Goal: Task Accomplishment & Management: Manage account settings

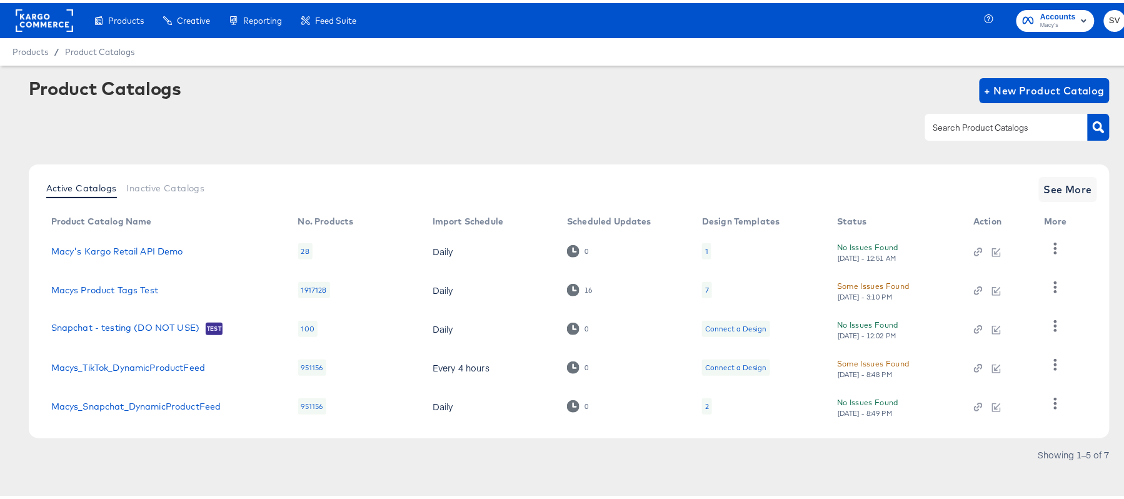
click at [36, 18] on rect at bounding box center [44, 17] width 57 height 22
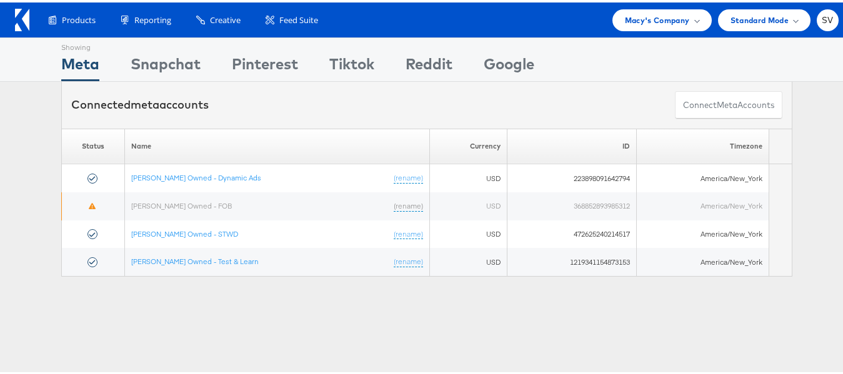
click at [639, 30] on div "Products Product Catalogs Enhance Your Product Catalog, Map Them to Publishers,…" at bounding box center [427, 17] width 854 height 35
click at [651, 22] on span "Macy's Company" at bounding box center [657, 17] width 65 height 13
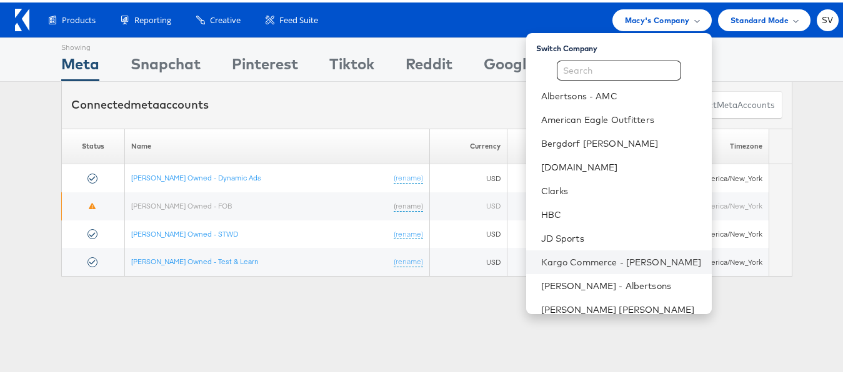
scroll to position [84, 0]
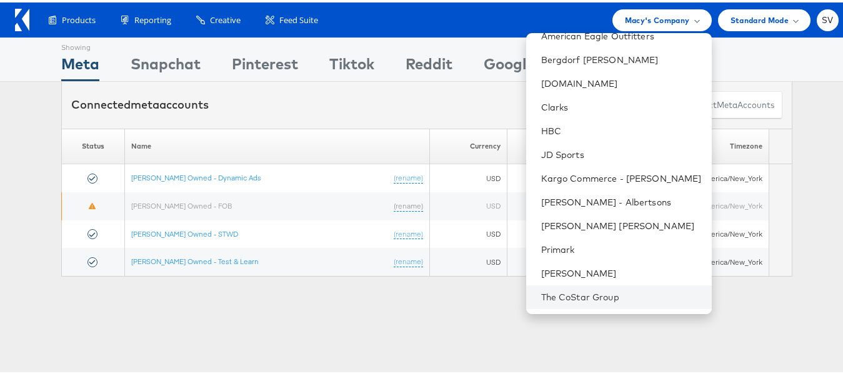
click at [605, 304] on li "The CoStar Group" at bounding box center [619, 295] width 186 height 24
click at [606, 300] on link "The CoStar Group" at bounding box center [621, 295] width 161 height 12
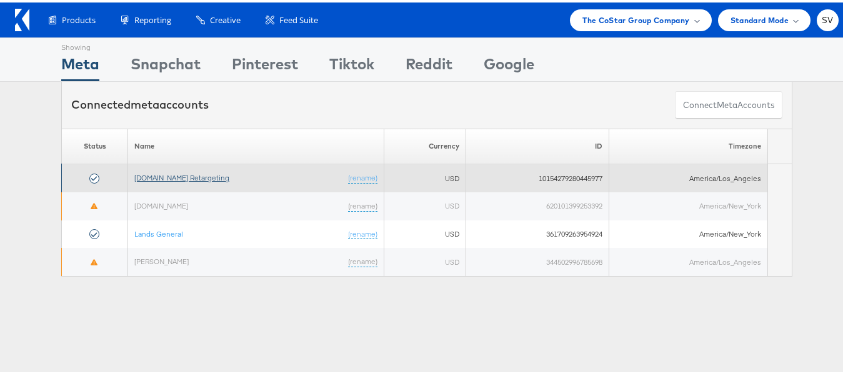
click at [189, 179] on link "Apartments.com Retargeting" at bounding box center [181, 175] width 95 height 9
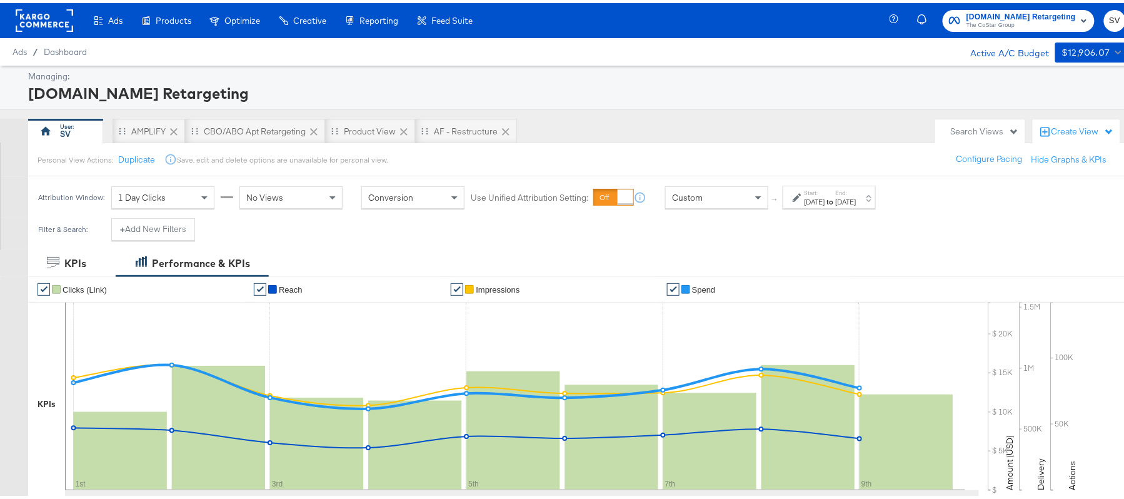
click at [825, 186] on label "Start:" at bounding box center [814, 190] width 21 height 8
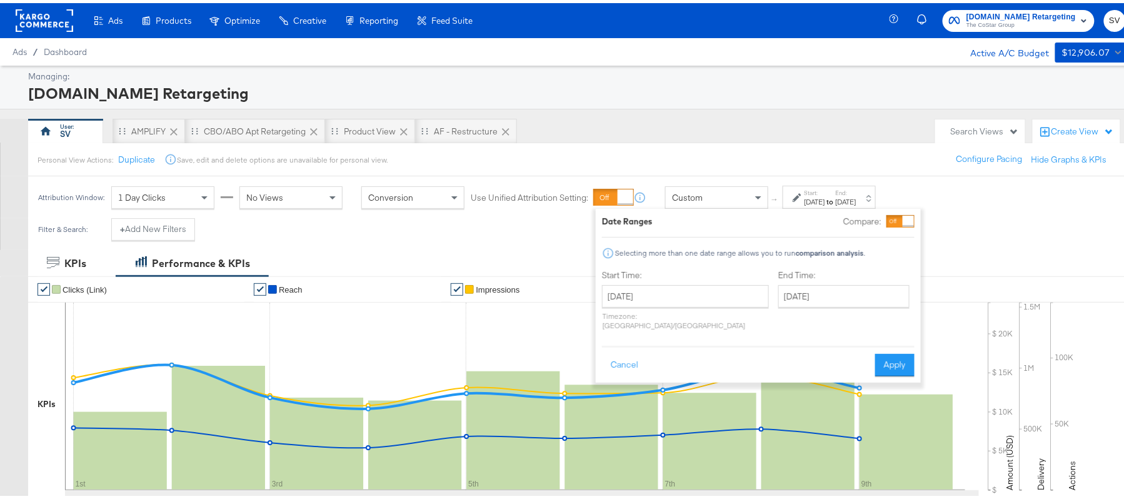
click at [825, 196] on div "[DATE]" at bounding box center [814, 199] width 21 height 10
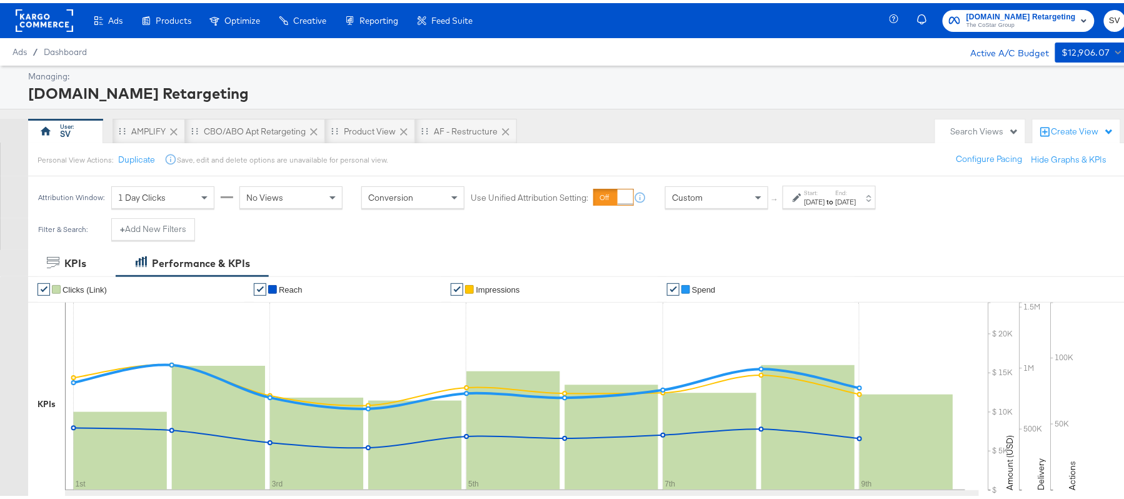
click at [825, 196] on div "[DATE]" at bounding box center [814, 199] width 21 height 10
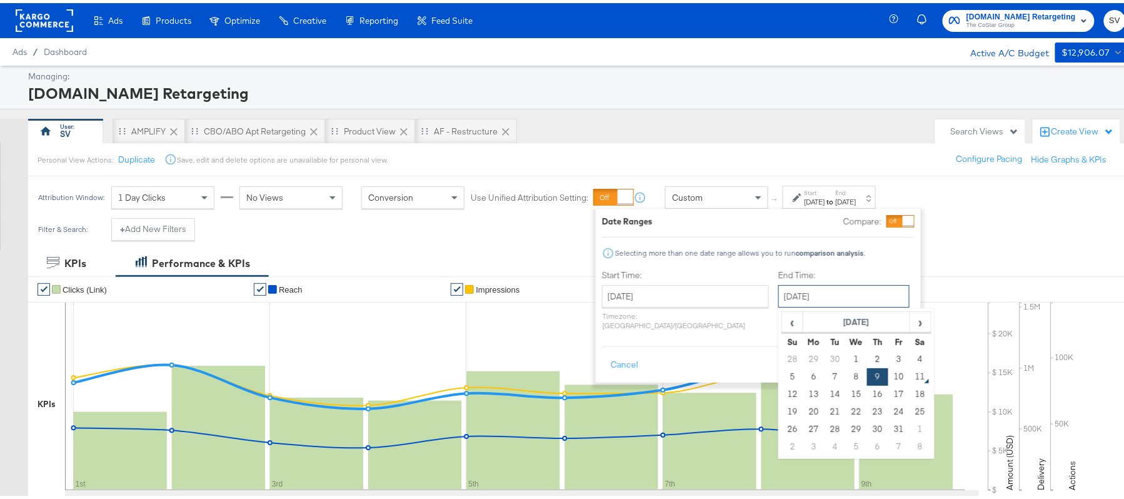
click at [827, 296] on input "October 9th 2025" at bounding box center [843, 293] width 131 height 22
click at [888, 375] on td "10" at bounding box center [898, 373] width 21 height 17
type input "October 10th 2025"
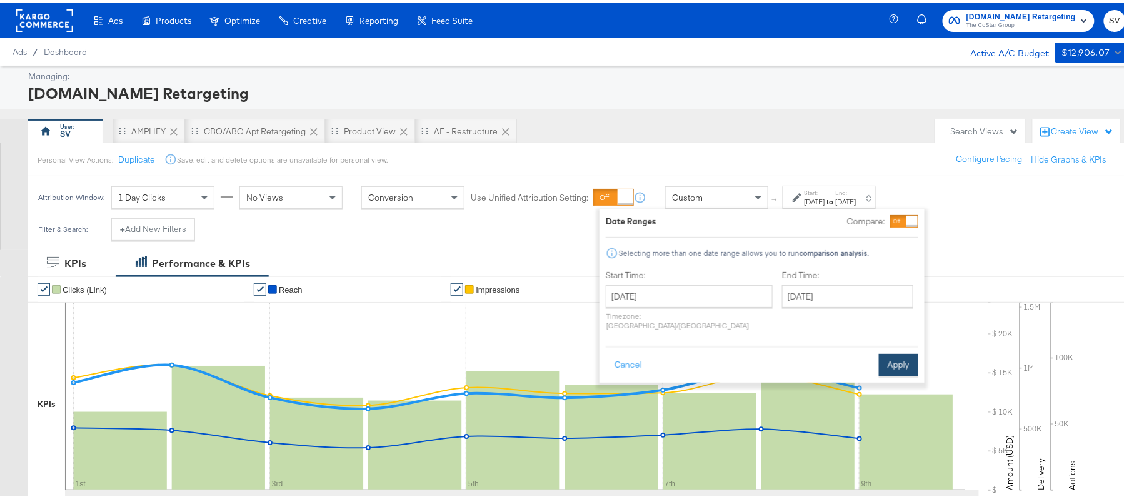
click at [891, 351] on button "Apply" at bounding box center [898, 362] width 39 height 22
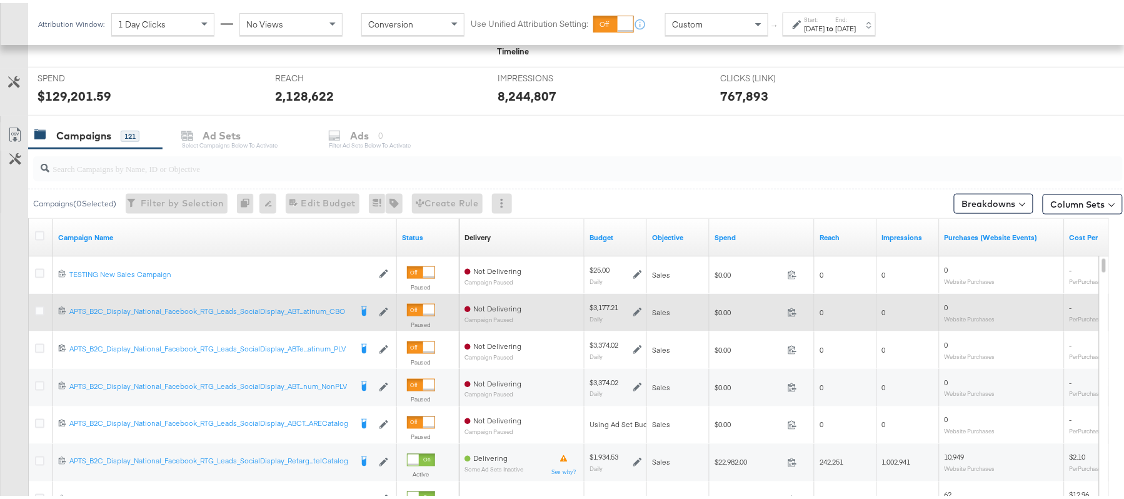
scroll to position [453, 0]
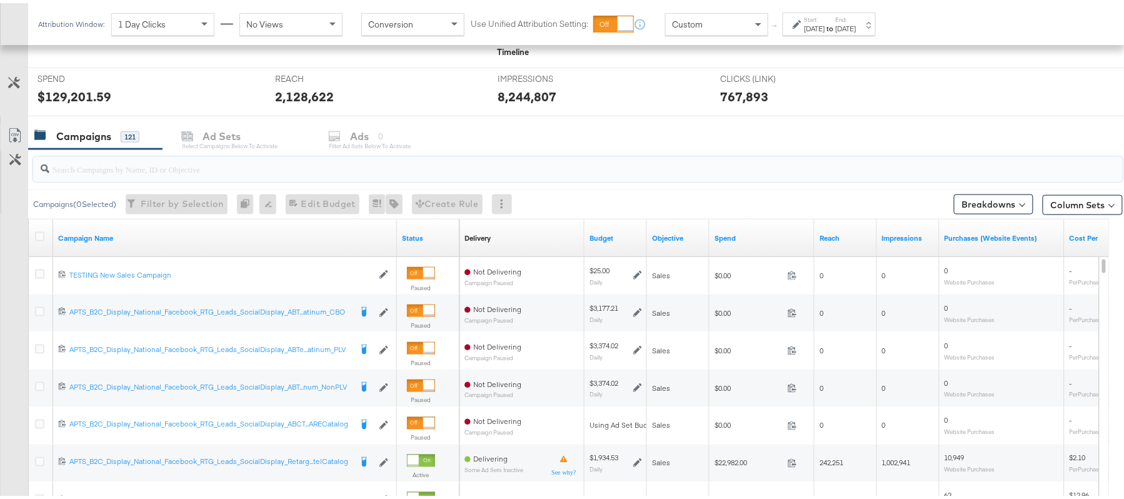
click at [284, 165] on input "search" at bounding box center [536, 161] width 974 height 24
paste input "APTS_B2C_Display_National_Facebook_RTG_Leads_SocialDisplay_Retargeting_Diamond_…"
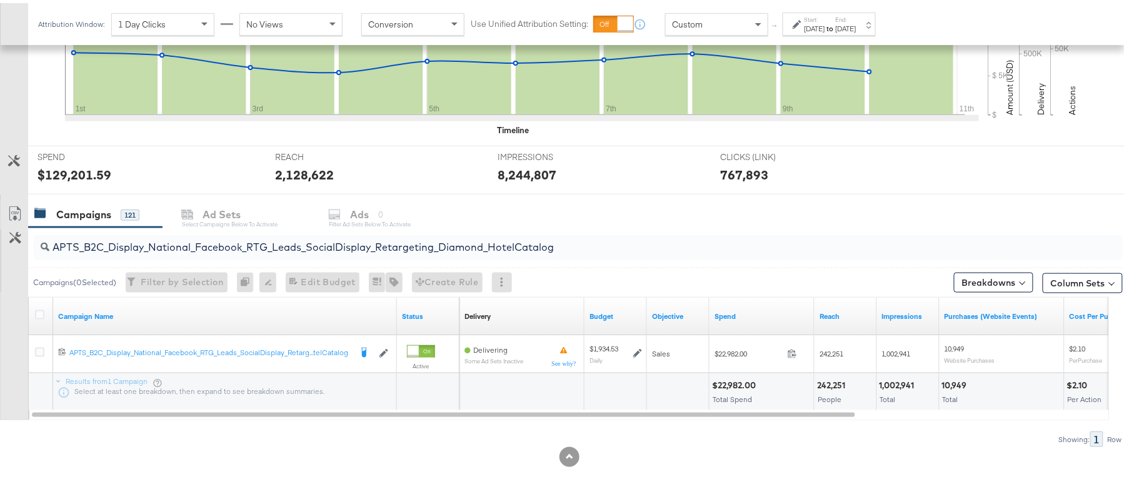
click at [751, 382] on div "$22,982.00" at bounding box center [735, 382] width 47 height 12
copy div "22,982.00"
click at [393, 241] on input "APTS_B2C_Display_National_Facebook_RTG_Leads_SocialDisplay_Retargeting_Diamond_…" at bounding box center [536, 239] width 974 height 24
paste input "alwayson_Retargeting_DARE24_DiamondPlatinum"
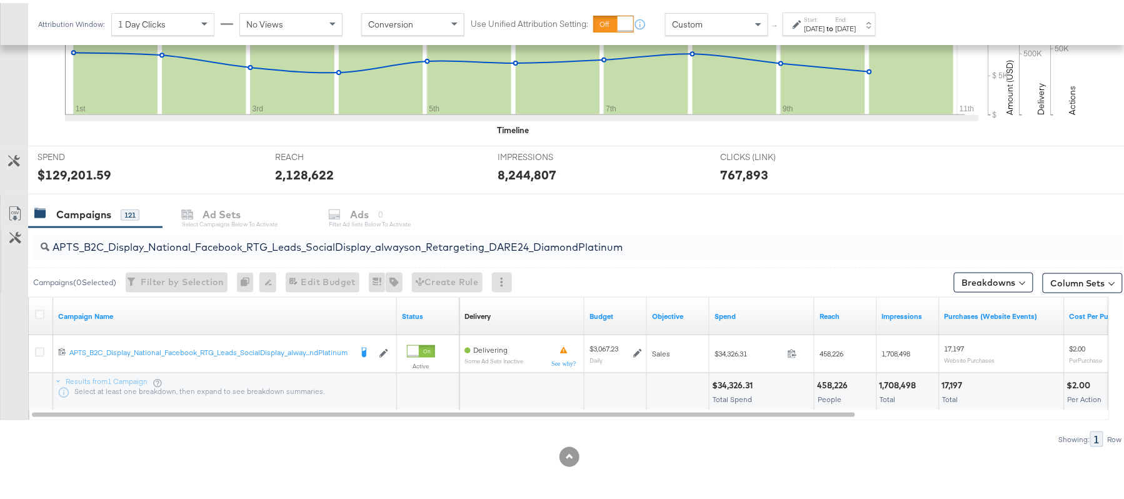
click at [730, 381] on div "$34,326.31" at bounding box center [734, 382] width 44 height 12
copy div "34,326.31"
click at [451, 246] on input "APTS_B2C_Display_National_Facebook_RTG_Leads_SocialDisplay_alwayson_Retargeting…" at bounding box center [536, 239] width 974 height 24
paste input "FR_B2C_Display_National_Facebook_RTG_Leads_SocialDisplay_alwayson_Retargeting_FR"
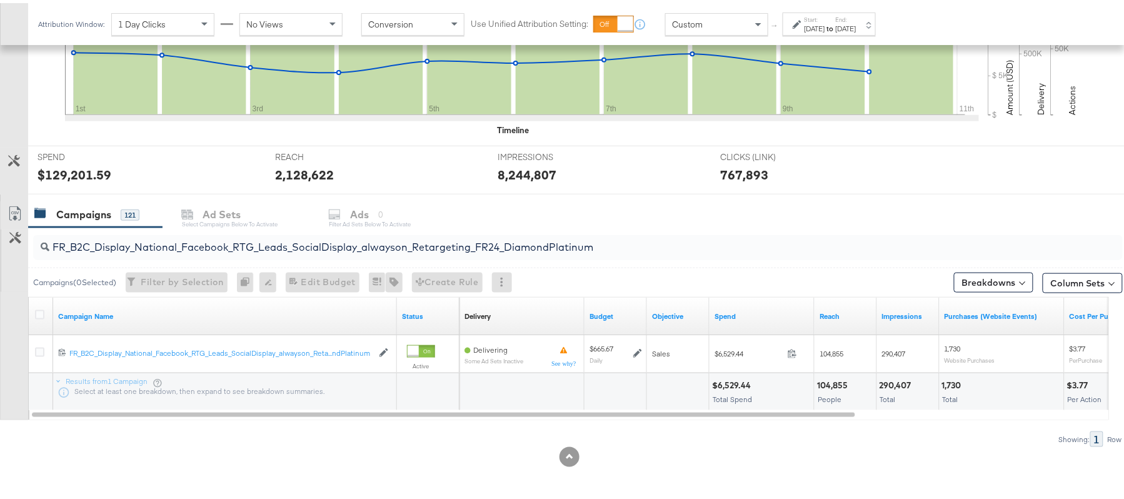
click at [721, 383] on div "$6,529.44" at bounding box center [733, 382] width 42 height 12
copy div "6,529.44"
click at [429, 240] on input "FR_B2C_Display_National_Facebook_RTG_Leads_SocialDisplay_alwayson_Retargeting_F…" at bounding box center [536, 239] width 974 height 24
paste input "AF_B2C_Display_National_Facebook_RTG_Leads_SocialDisplay_alwayson_Retargeting_AF"
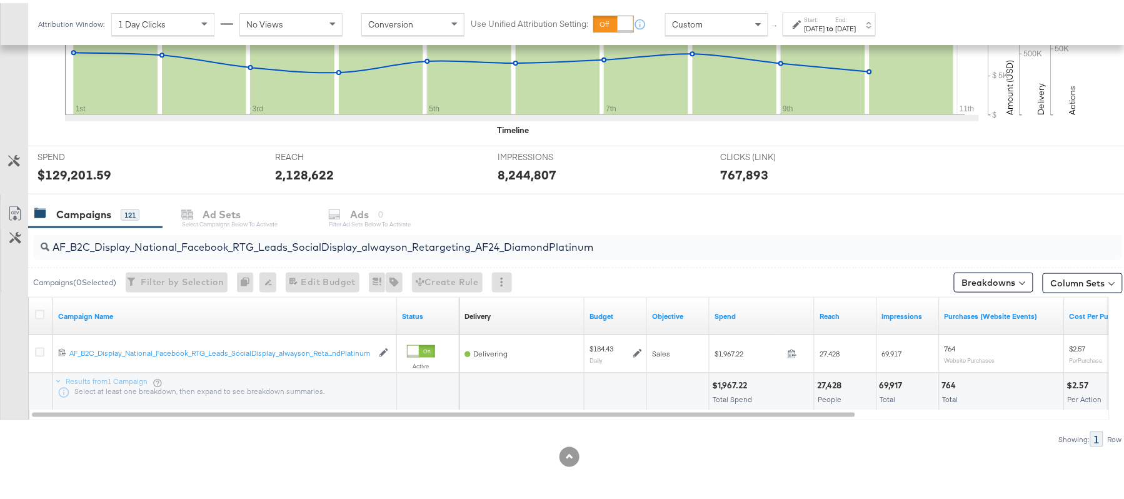
click at [723, 385] on div "$1,967.22" at bounding box center [731, 382] width 39 height 12
copy div "1,967.22"
click at [534, 244] on input "AF_B2C_Display_National_Facebook_RTG_Leads_SocialDisplay_alwayson_Retargeting_A…" at bounding box center [536, 239] width 974 height 24
paste input "HL_B2C_Display_National_Facebook_RTG_Leads_SocialDisplay_alwayson_Retargeting_A…"
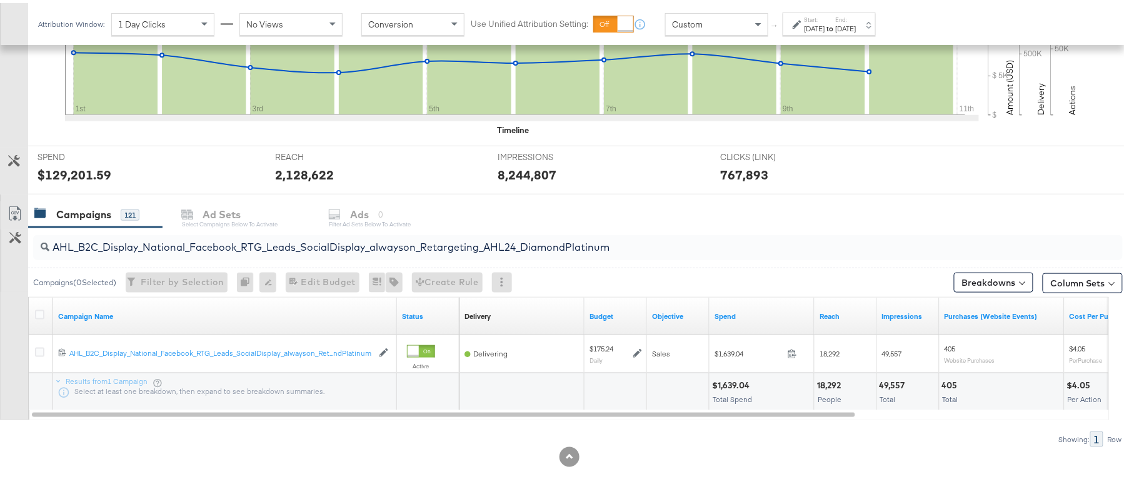
click at [731, 377] on div "$1,639.04" at bounding box center [732, 382] width 41 height 12
copy div "1,639.04"
click at [483, 252] on div "AHL_B2C_Display_National_Facebook_RTG_Leads_SocialDisplay_alwayson_Retargeting_…" at bounding box center [577, 244] width 1089 height 25
paste input "PTS_B2C_Display_National_Facebook_PRO_Traffic_SocialDisplay_alwayson_ASC_DARE24…"
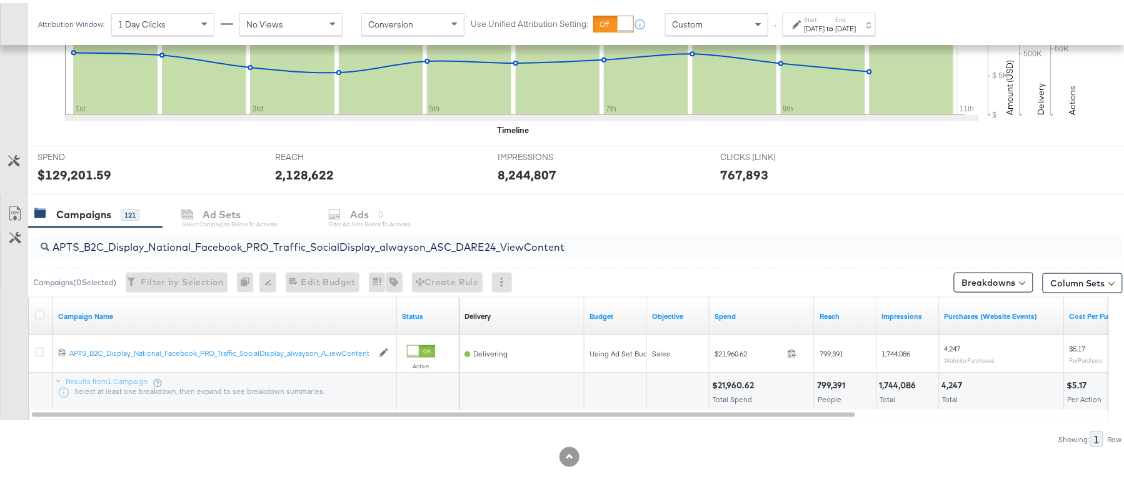
click at [721, 382] on div "$21,960.62" at bounding box center [735, 382] width 46 height 12
copy div "21,960.62"
click at [439, 233] on input "APTS_B2C_Display_National_Facebook_PRO_Traffic_SocialDisplay_alwayson_ASC_DARE2…" at bounding box center [536, 239] width 974 height 24
paste input "Leads_SocialDisplay_alwayson_ASC_DARE24_Purchase"
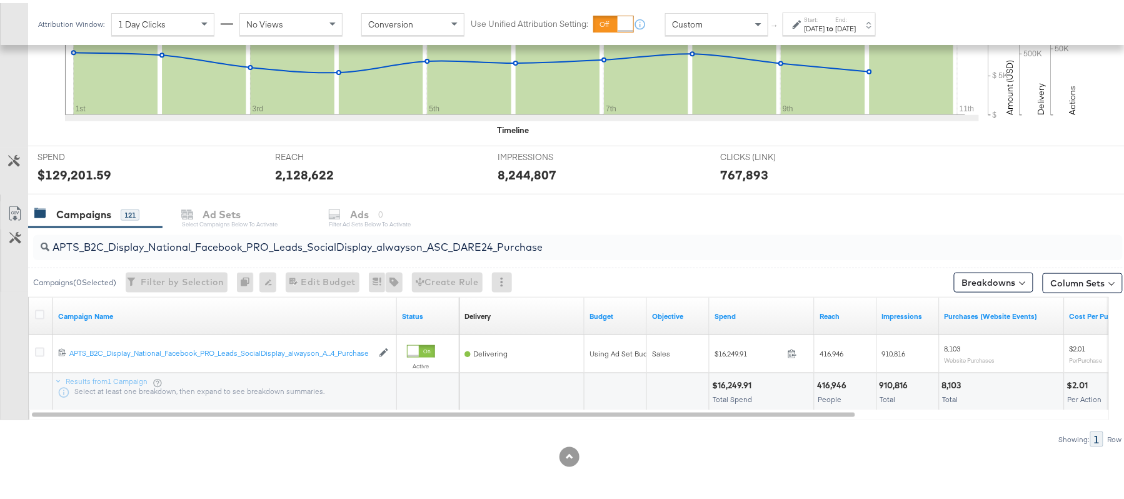
click at [716, 382] on div "$16,249.91" at bounding box center [733, 382] width 43 height 12
copy div "16,249.91"
click at [459, 250] on input "APTS_B2C_Display_National_Facebook_PRO_Leads_SocialDisplay_alwayson_ASC_DARE24_…" at bounding box center [536, 239] width 974 height 24
paste input "F_B2C_Display_National_Facebook_PRO_Traffic_SocialDisplay_alwayson_ASC_AF24_Vie…"
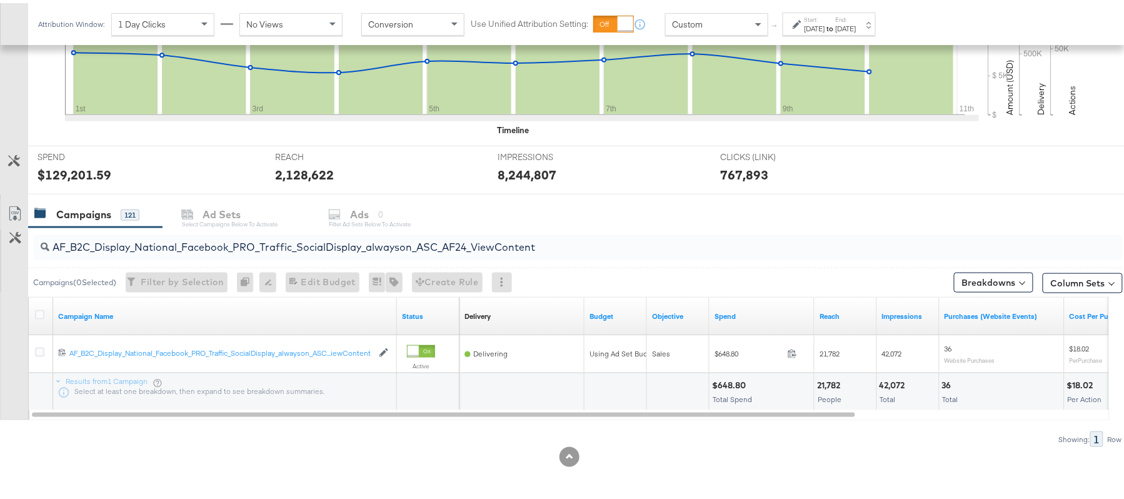
click at [730, 381] on div "$648.80" at bounding box center [730, 382] width 37 height 12
copy div "648.80"
click at [441, 252] on div "AF_B2C_Display_National_Facebook_PRO_Traffic_SocialDisplay_alwayson_ASC_AF24_Vi…" at bounding box center [577, 244] width 1089 height 25
paste input "FR_B2C_Display_National_Facebook_PRO_Traffic_SocialDisplay_alwayson_ASC_FR"
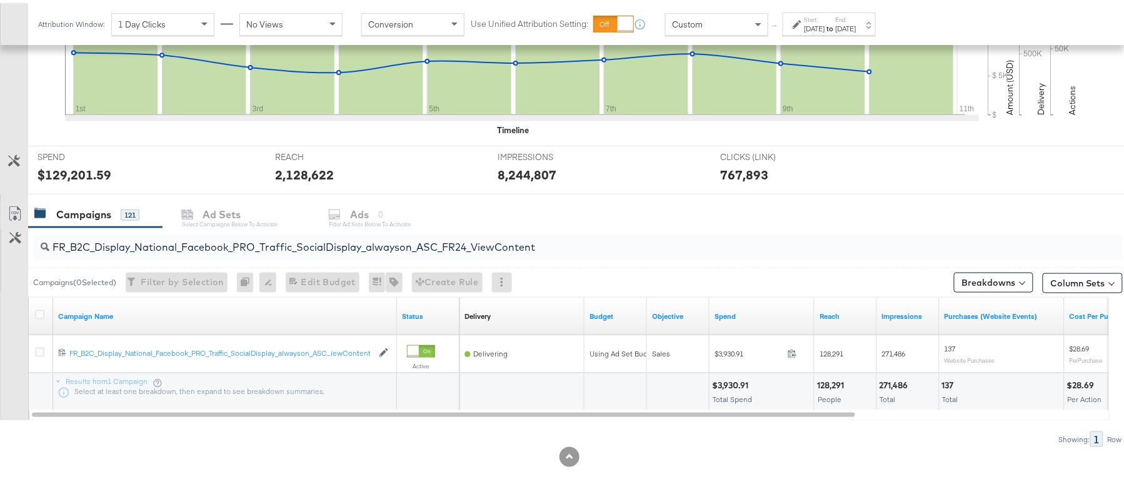
click at [726, 379] on div "$3,930.91" at bounding box center [732, 382] width 40 height 12
copy div "3,930.91"
click at [483, 243] on input "FR_B2C_Display_National_Facebook_PRO_Traffic_SocialDisplay_alwayson_ASC_FR24_Vi…" at bounding box center [536, 239] width 974 height 24
paste input "AHL_B2C_Display_National_Facebook_PRO_Traffic_SocialDisplay_alwayson_ASC_AHL"
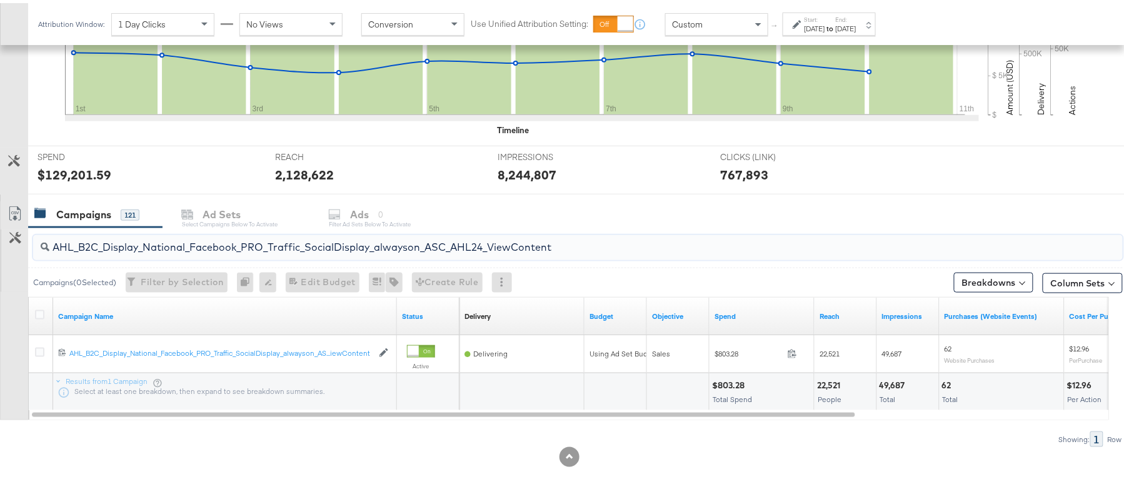
type input "AHL_B2C_Display_National_Facebook_PRO_Traffic_SocialDisplay_alwayson_ASC_AHL24_…"
click at [731, 377] on div "$803.28" at bounding box center [730, 382] width 36 height 12
copy div "803.28"
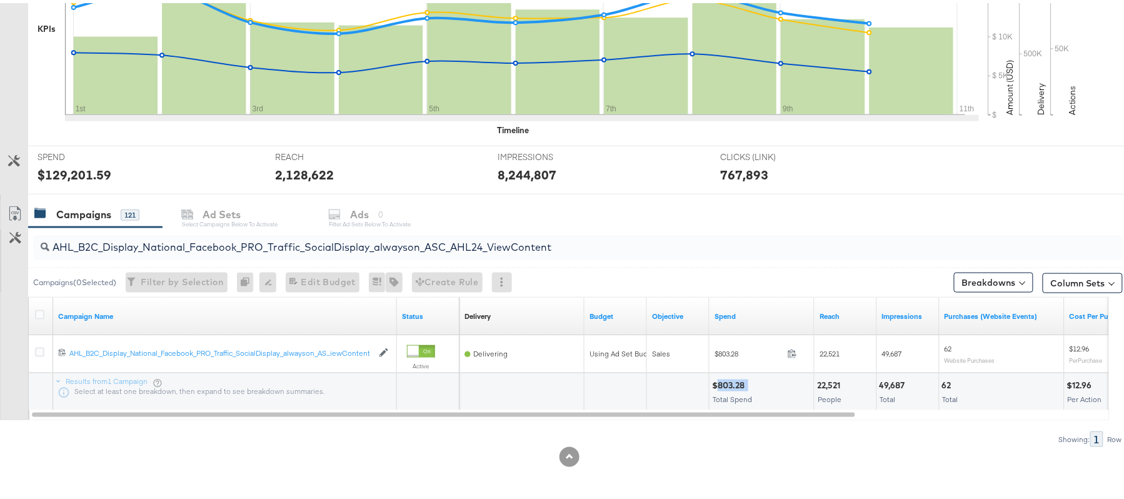
scroll to position [0, 0]
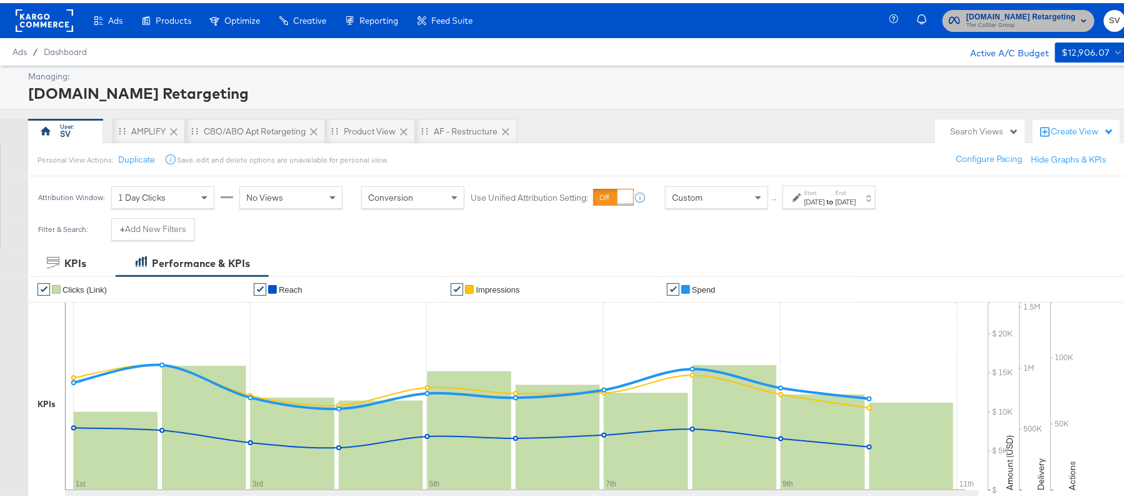
click at [1000, 9] on span "[DOMAIN_NAME] Retargeting" at bounding box center [1020, 13] width 109 height 13
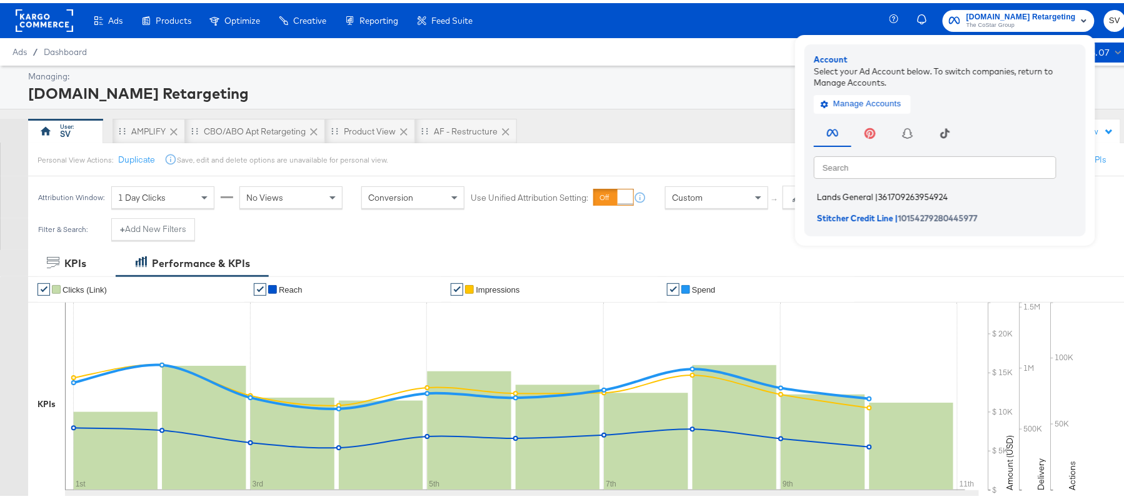
click at [896, 201] on li "Lands General | 361709263954924" at bounding box center [948, 194] width 269 height 18
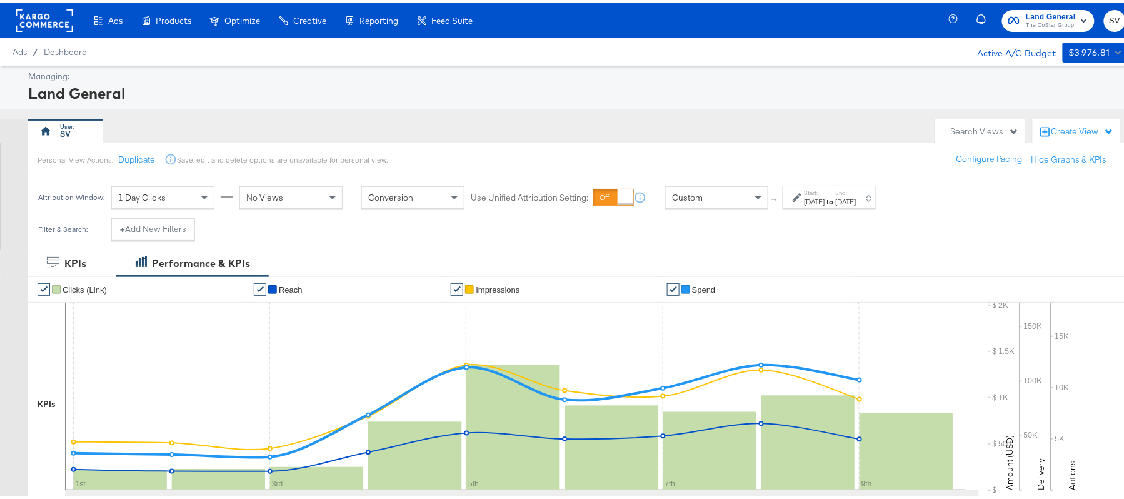
click at [856, 201] on div "Oct 9th 2025" at bounding box center [846, 199] width 21 height 10
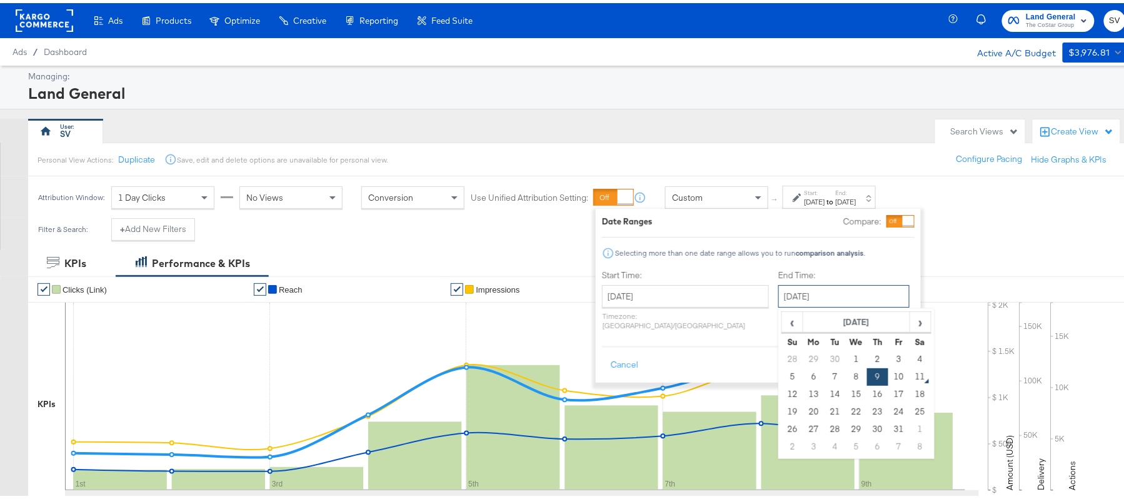
click at [848, 301] on input "October 9th 2025" at bounding box center [843, 293] width 131 height 22
click at [888, 378] on td "10" at bounding box center [898, 373] width 21 height 17
type input "October 10th 2025"
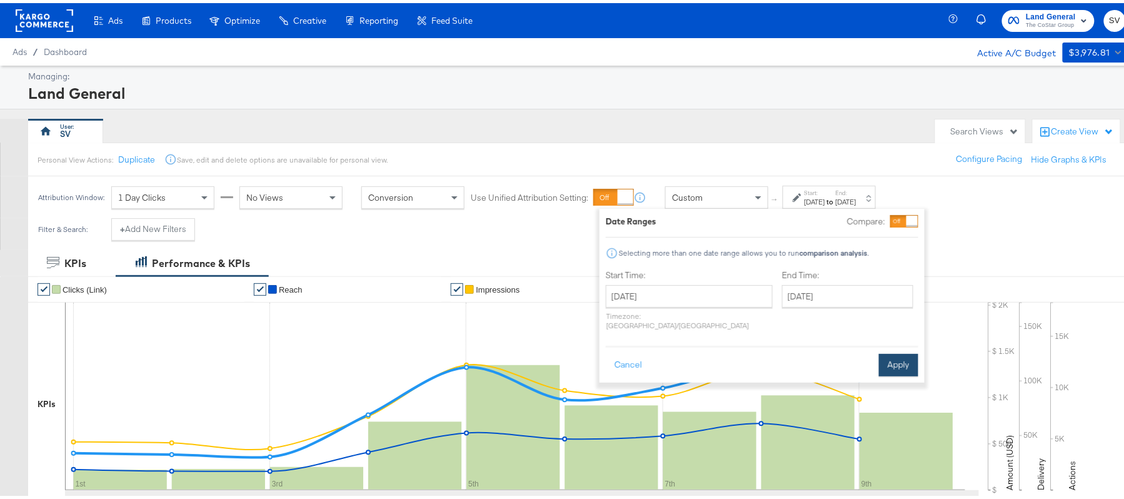
click at [892, 356] on button "Apply" at bounding box center [898, 362] width 39 height 22
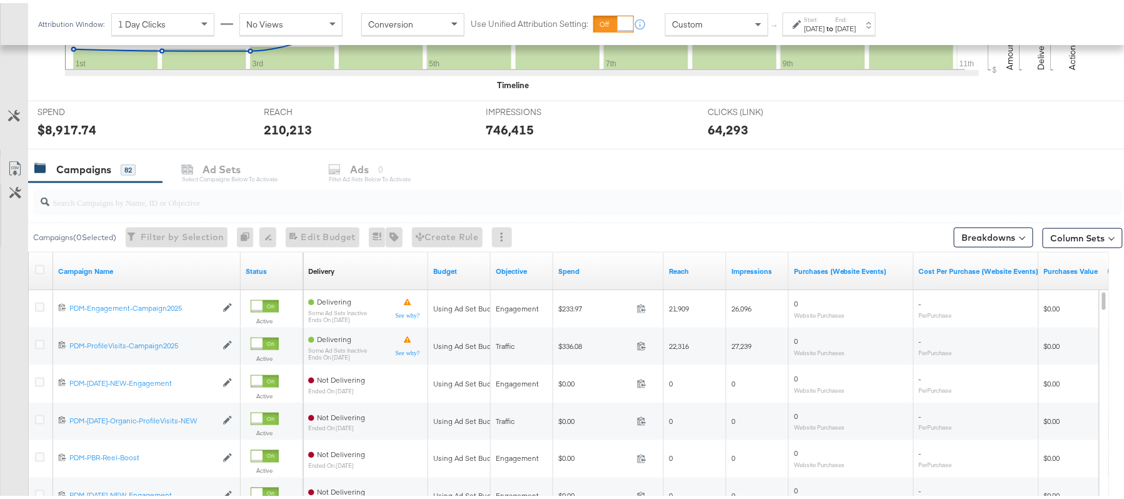
scroll to position [422, 0]
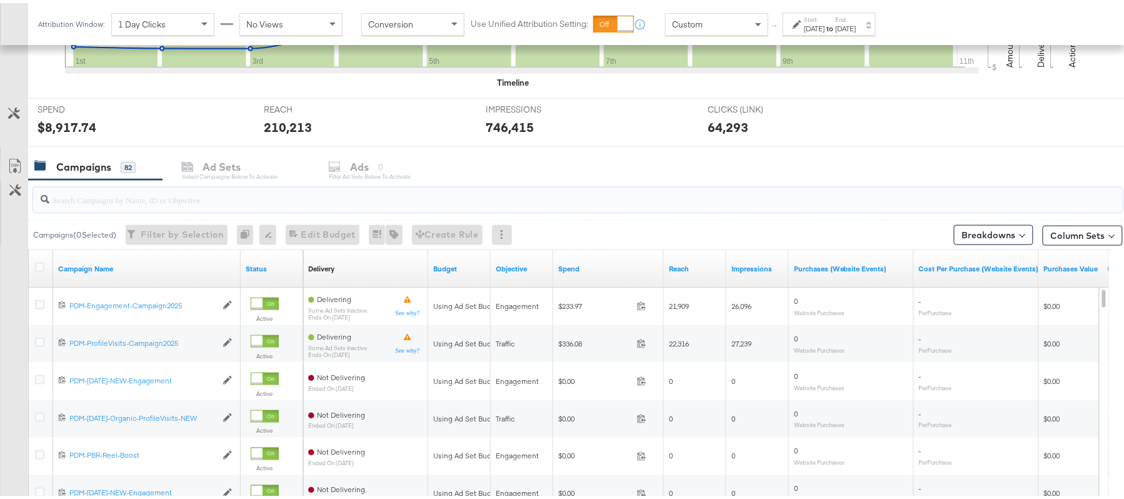
paste input "B2C_LAND_KC_RT_Sig_24"
click at [323, 201] on input "search" at bounding box center [536, 191] width 974 height 24
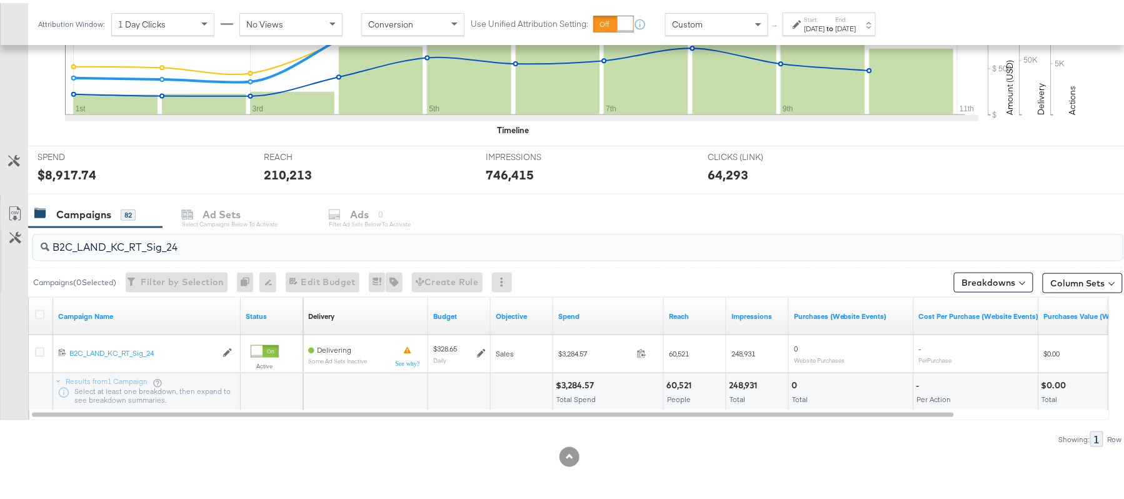
click at [580, 383] on div "$3,284.57" at bounding box center [577, 382] width 42 height 12
copy div "3,284.57"
click at [423, 252] on div "B2C_LAND_KC_RT_Sig_24" at bounding box center [577, 244] width 1089 height 25
paste input "B_Ecommerce_KC_Retargeting_LW&LOA_Traffic"
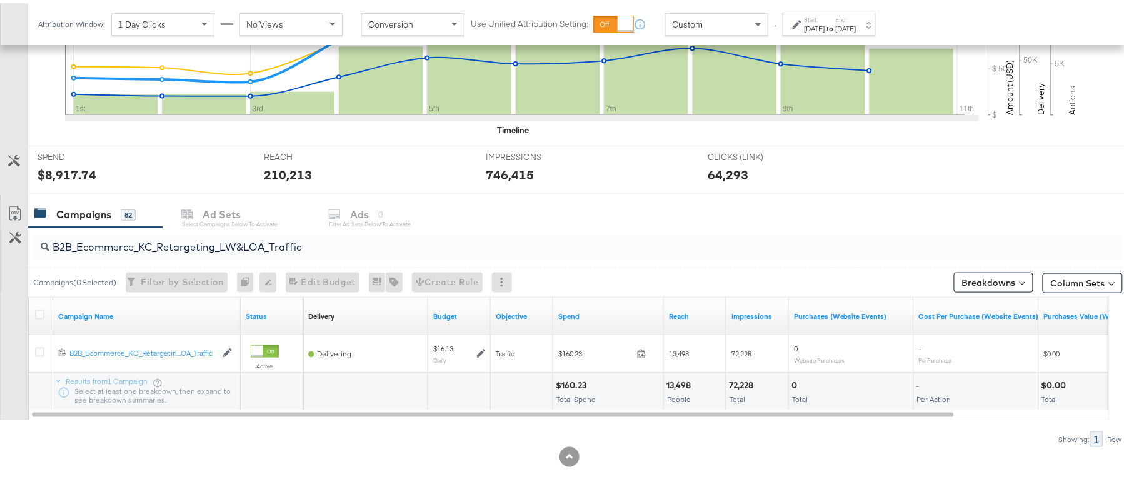
click at [568, 377] on div "$160.23" at bounding box center [573, 382] width 34 height 12
copy div "160.23"
click at [441, 237] on input "B2B_Ecommerce_KC_Retargeting_LW&LOA_Traffic" at bounding box center [536, 239] width 974 height 24
paste input "KC_Retargeting_Prospects & Clients_Conversions"
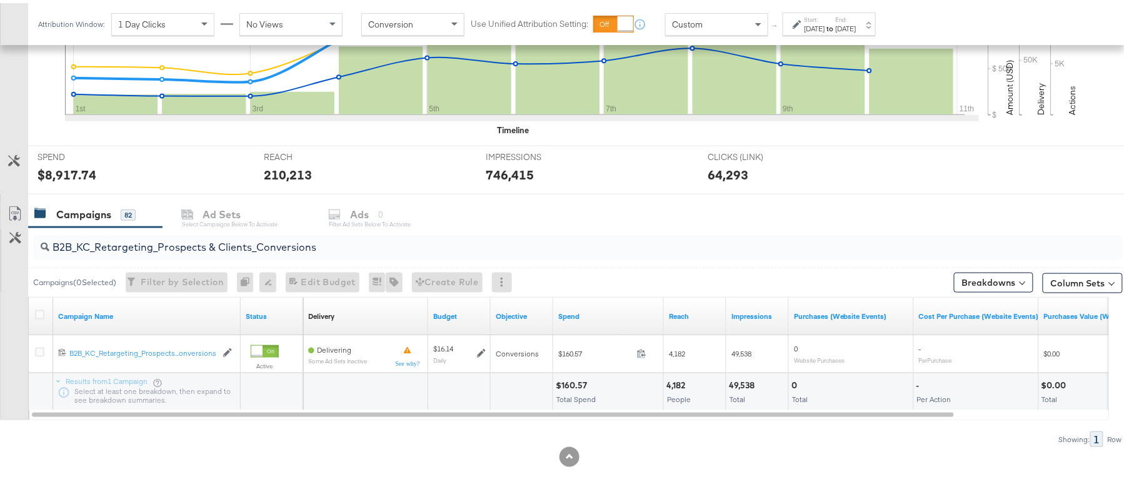
click at [574, 376] on div "$160.57" at bounding box center [573, 382] width 35 height 12
copy div "160.57"
click at [442, 256] on div "B2B_KC_Retargeting_Prospects & Clients_Conversions" at bounding box center [577, 244] width 1089 height 30
click at [435, 242] on input "B2B_KC_Retargeting_Prospects & Clients_Conversions" at bounding box center [536, 239] width 974 height 24
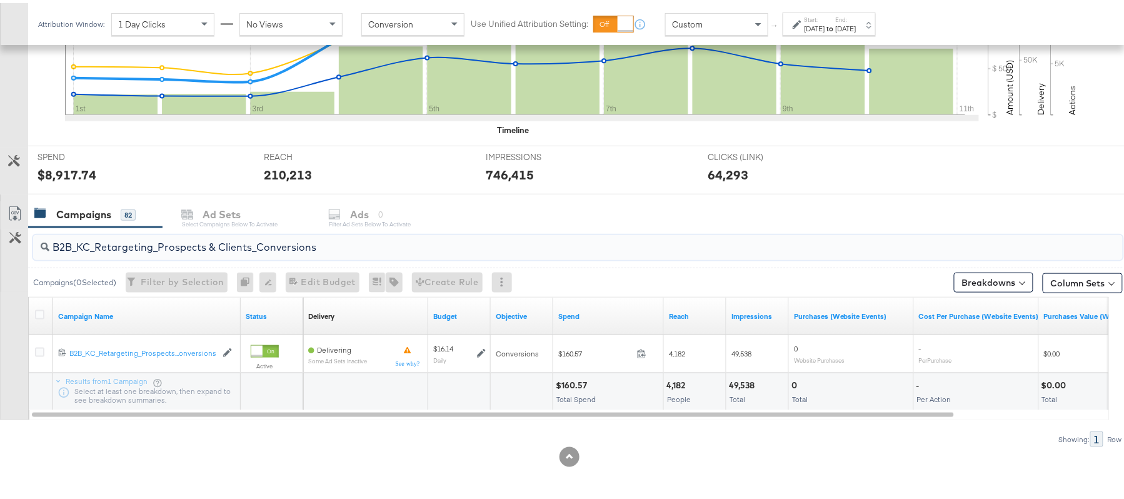
paste input "C_LAND_KC_Pros_Sig"
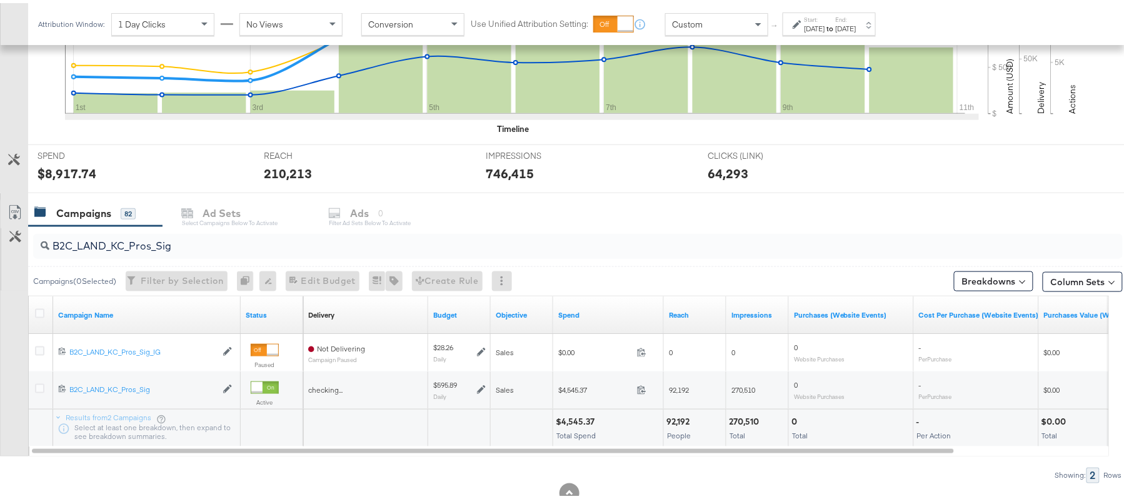
click at [583, 410] on div "$4,545.37 Total Spend" at bounding box center [608, 424] width 110 height 37
copy div "4,545.37"
click at [259, 232] on input "B2C_LAND_KC_Pros_Sig" at bounding box center [536, 238] width 974 height 24
paste input "RT_Sig_24"
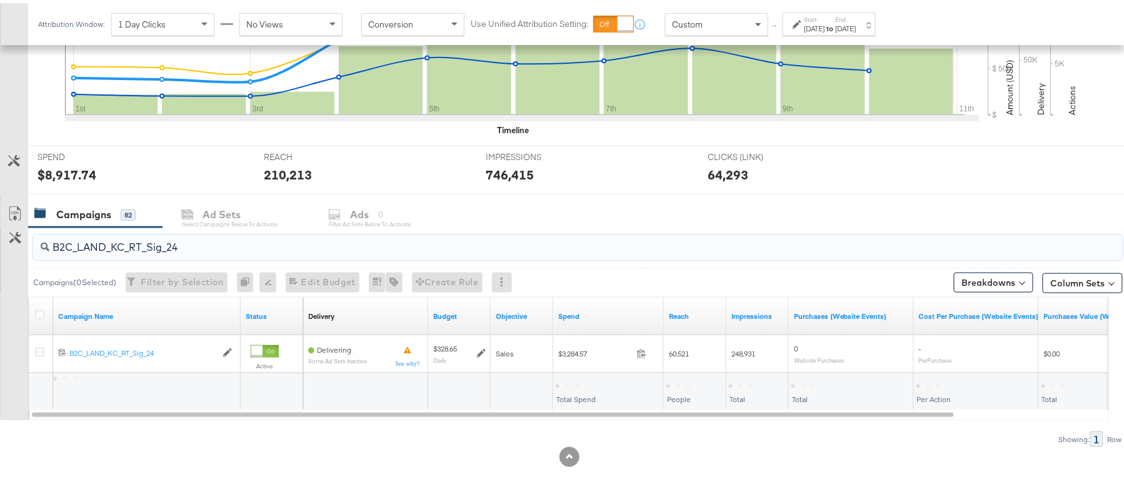
type input "B2C_LAND_KC_RT_Sig_24"
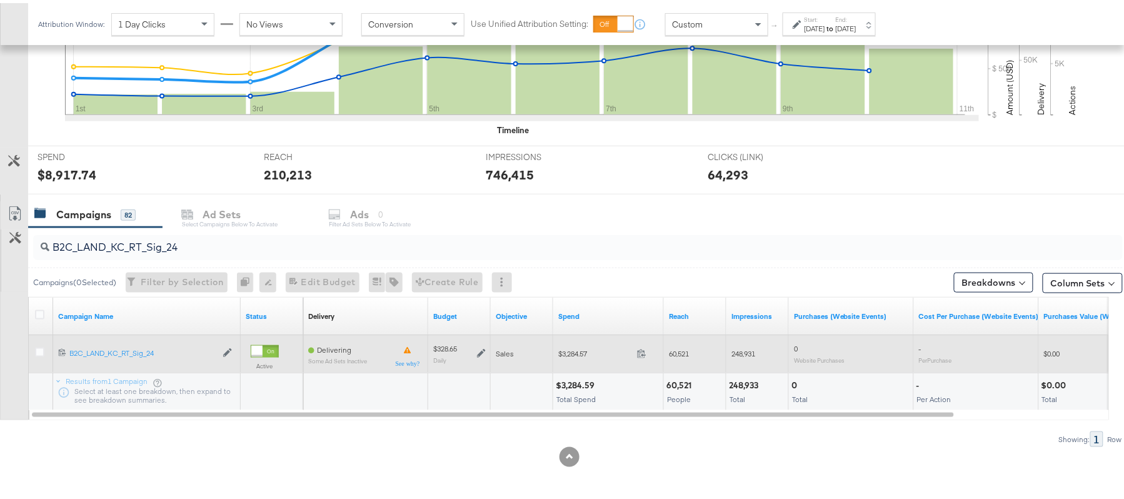
click at [479, 346] on icon at bounding box center [481, 350] width 9 height 9
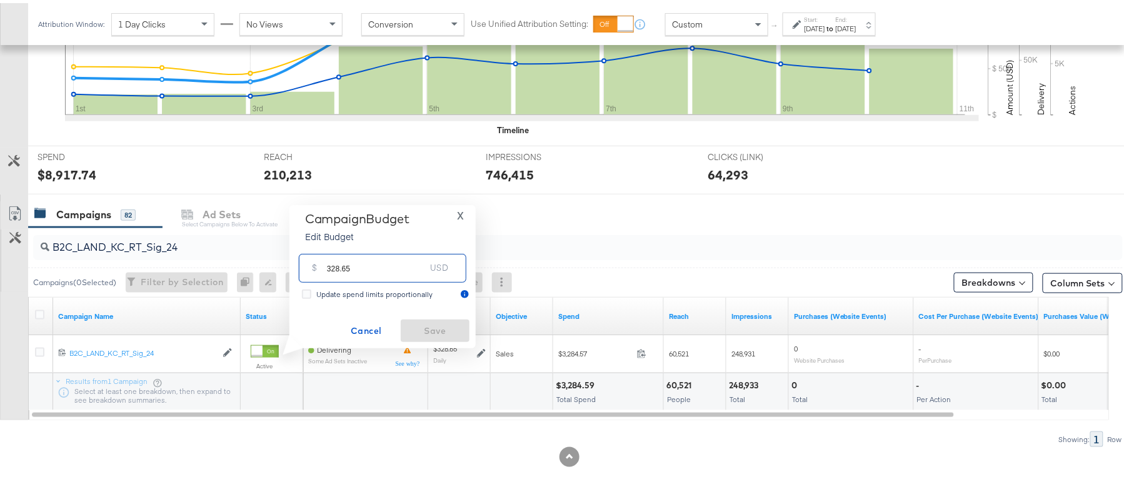
click at [408, 265] on input "328.65" at bounding box center [376, 259] width 99 height 27
paste input "$329.31"
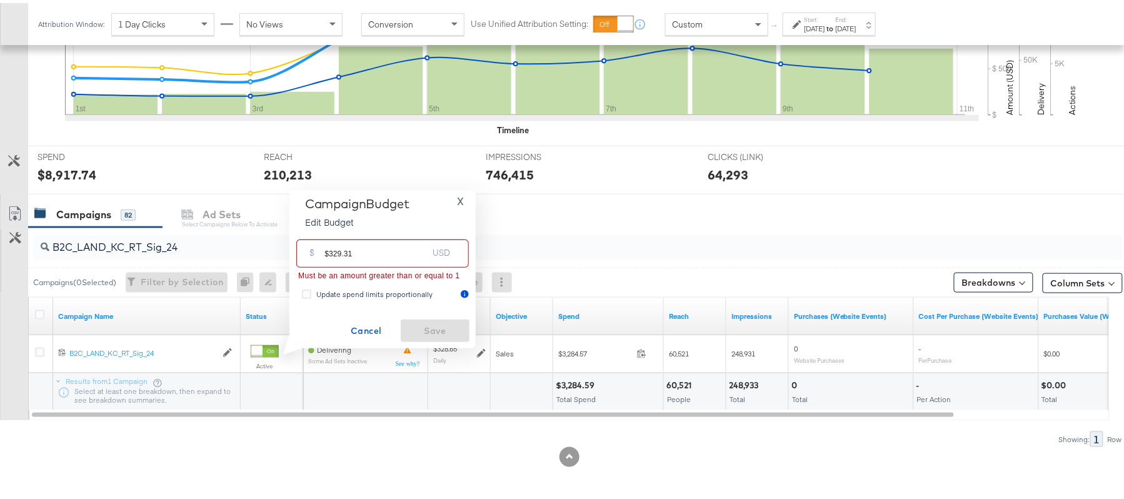
click at [327, 247] on input "$329.31" at bounding box center [375, 245] width 103 height 27
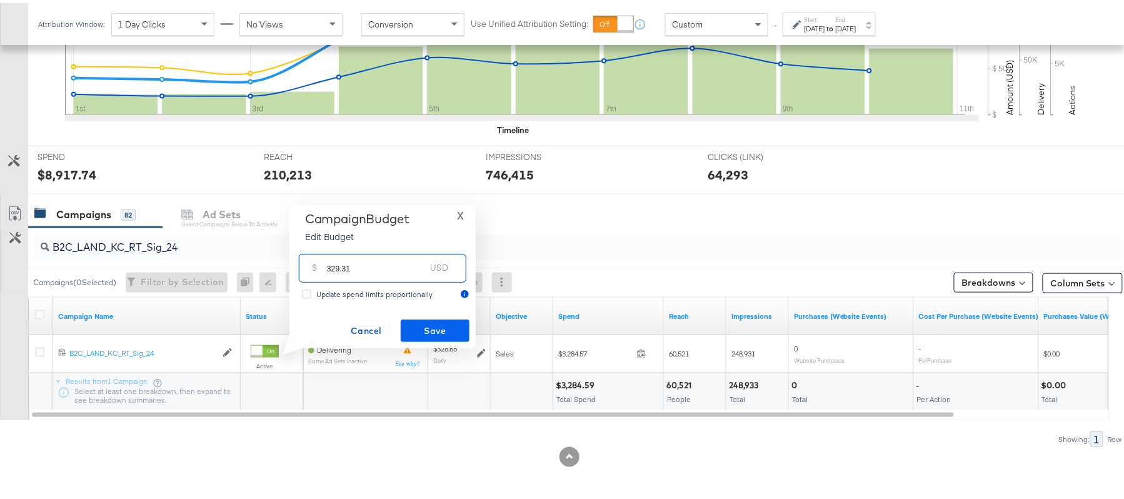
type input "329.31"
click at [436, 331] on span "Save" at bounding box center [435, 328] width 59 height 16
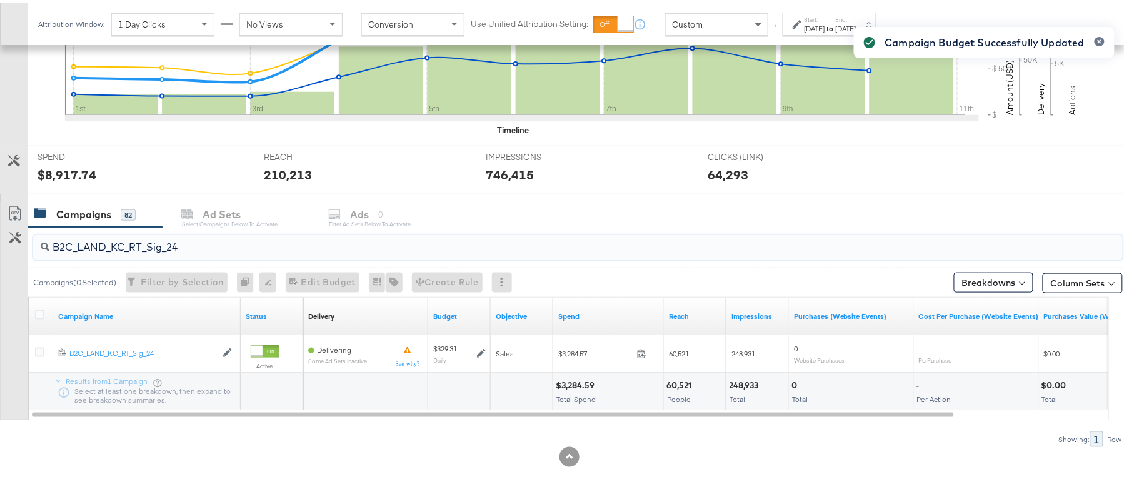
click at [329, 232] on input "B2C_LAND_KC_RT_Sig_24" at bounding box center [536, 239] width 974 height 24
paste input "B_Ecommerce_KC_Retargeting_LW&LOA_Traffic"
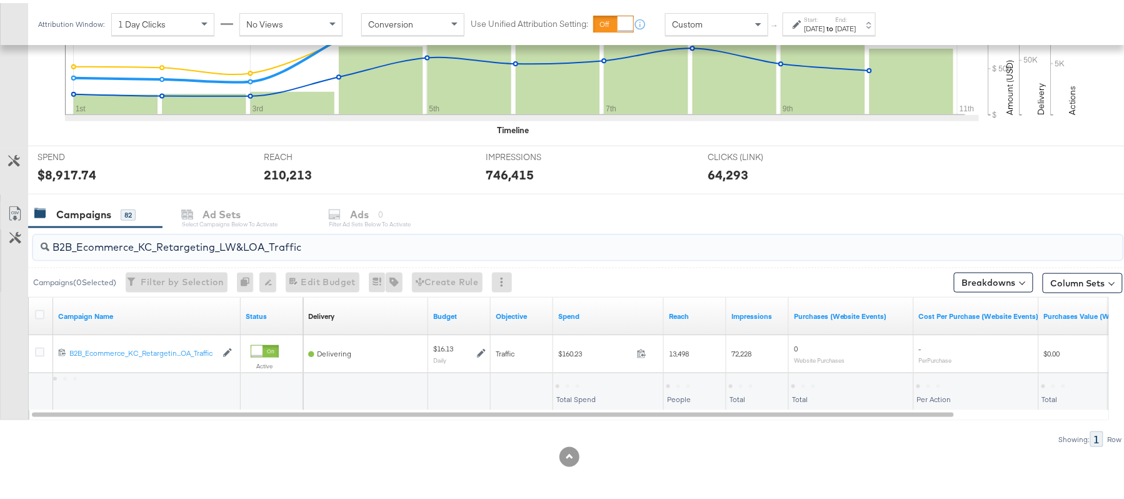
type input "B2B_Ecommerce_KC_Retargeting_LW&LOA_Traffic"
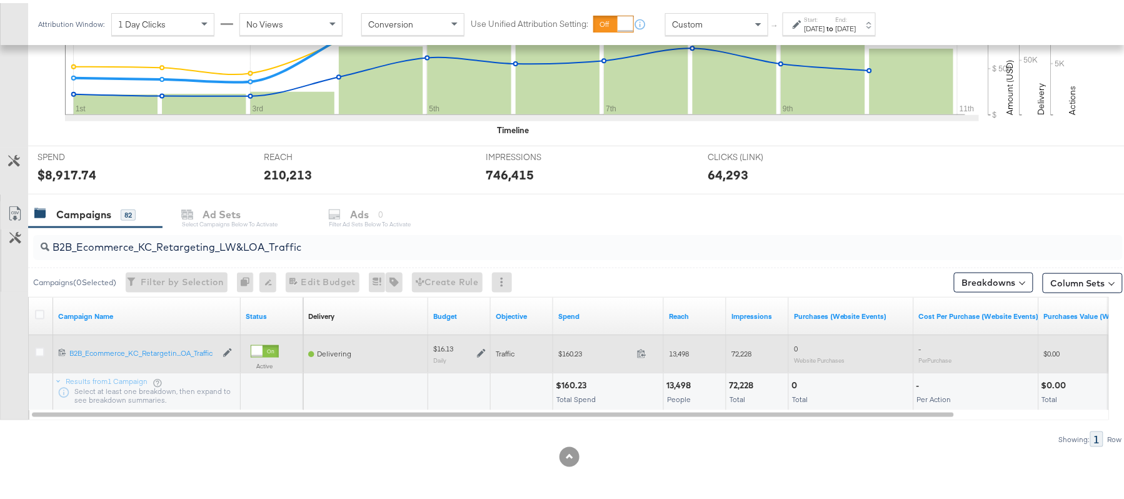
click at [482, 351] on icon at bounding box center [481, 350] width 9 height 9
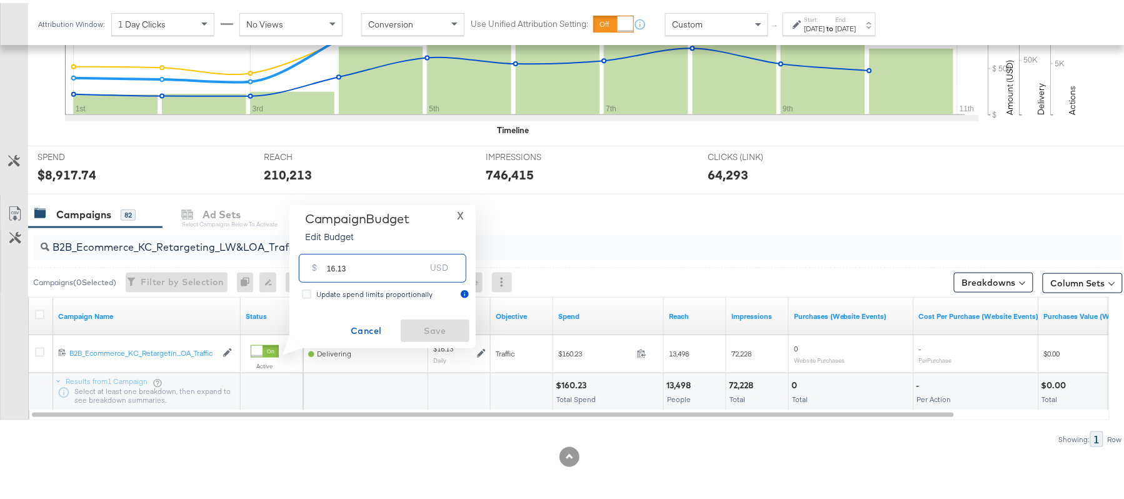
click at [381, 268] on input "16.13" at bounding box center [376, 259] width 99 height 27
paste input "$17.74"
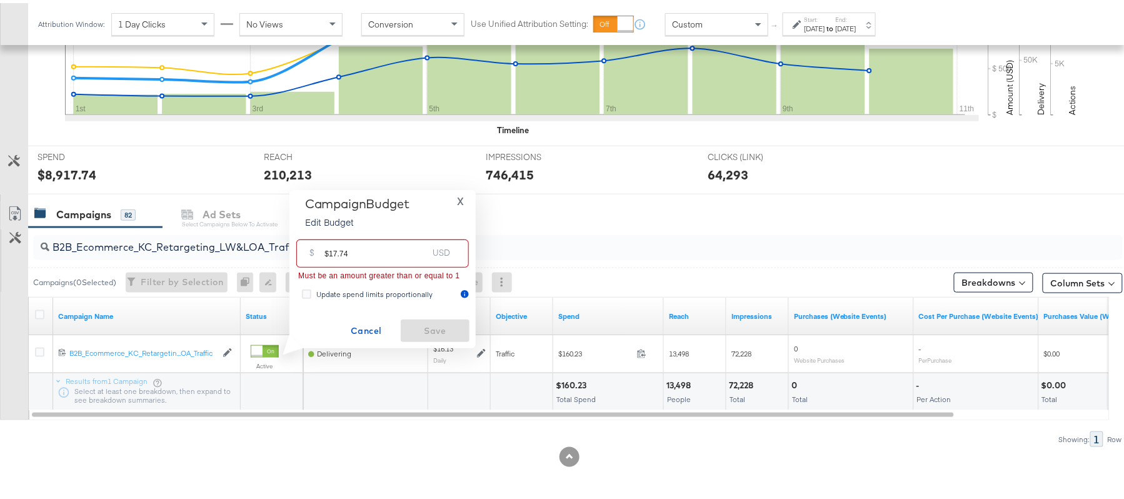
click at [329, 249] on input "$17.74" at bounding box center [375, 245] width 103 height 27
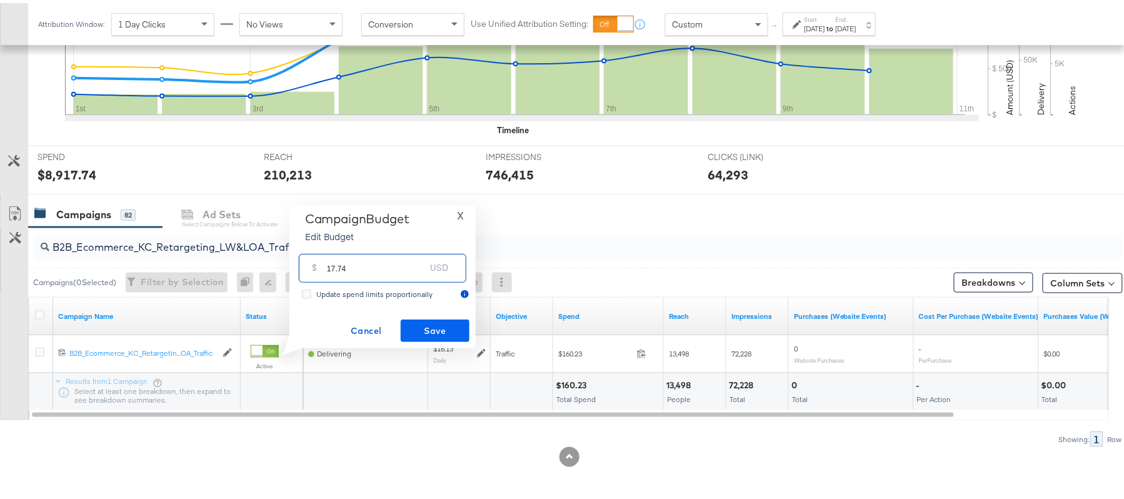
type input "17.74"
click at [431, 327] on span "Save" at bounding box center [435, 328] width 59 height 16
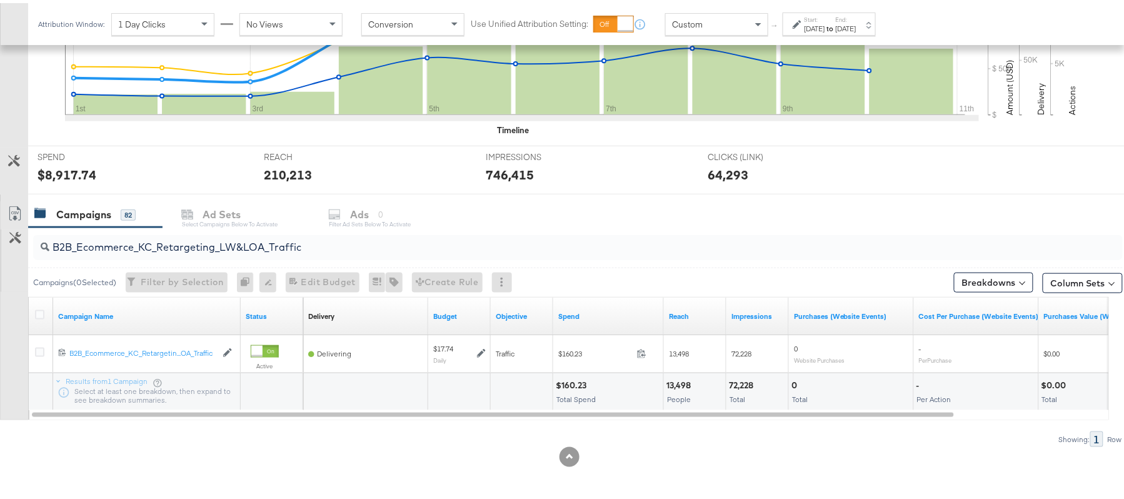
click at [368, 252] on div "B2B_Ecommerce_KC_Retargeting_LW&LOA_Traffic" at bounding box center [577, 244] width 1089 height 25
paste input "KC_Retargeting_Prospects & Clients_Conversions"
type input "B2B_KC_Retargeting_Prospects & Clients_Conversions"
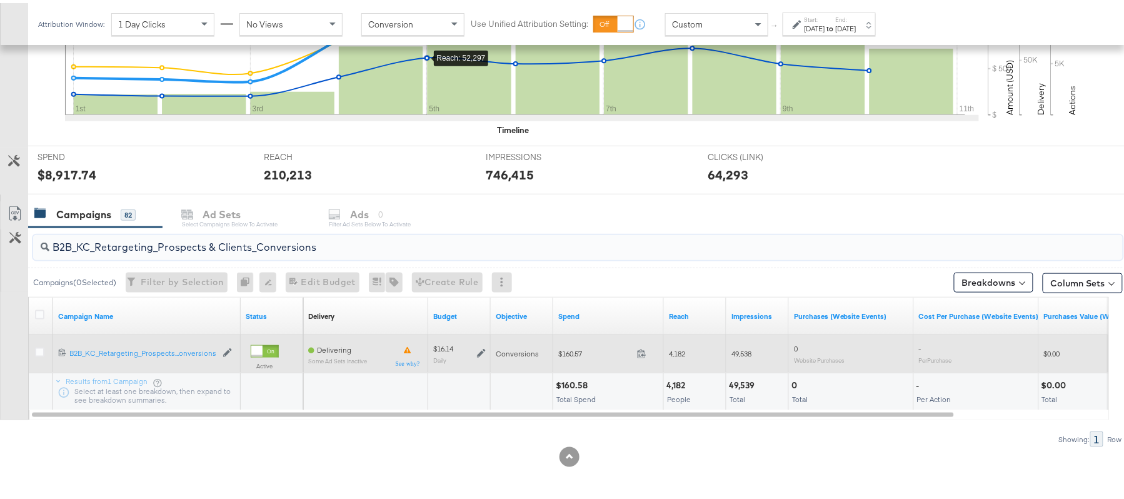
click at [481, 348] on icon at bounding box center [481, 350] width 9 height 9
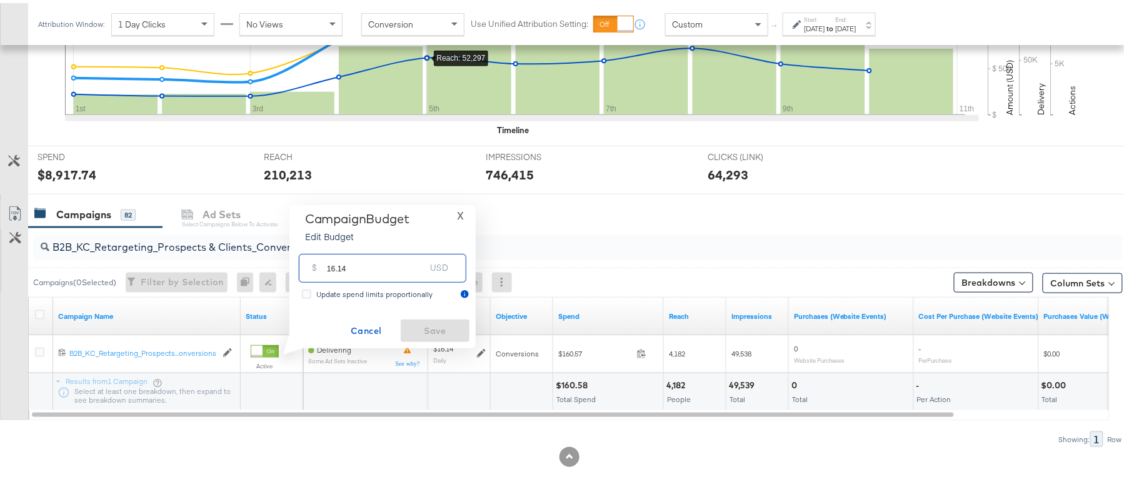
click at [383, 271] on input "16.14" at bounding box center [376, 259] width 99 height 27
paste input "$16.16"
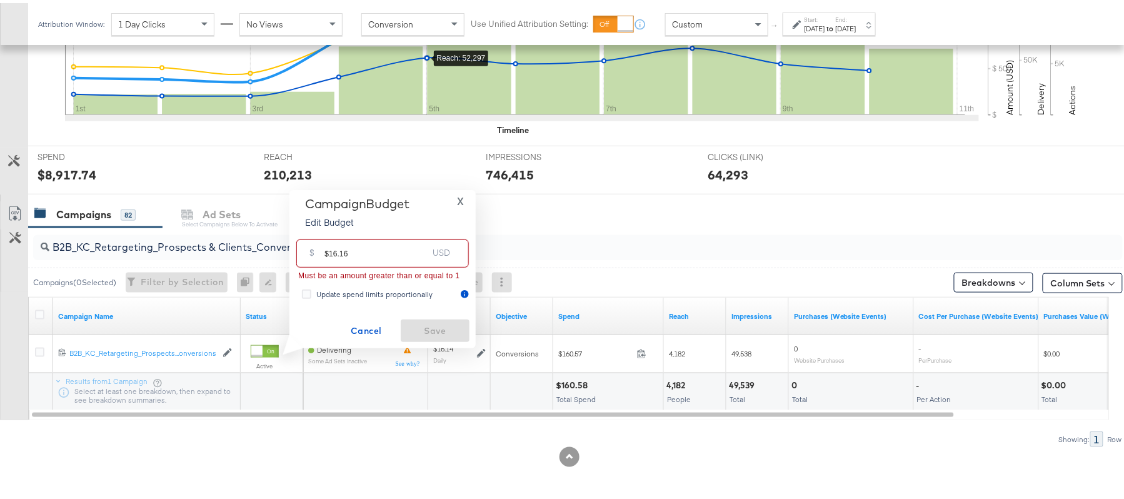
click at [326, 249] on input "$16.16" at bounding box center [375, 245] width 103 height 27
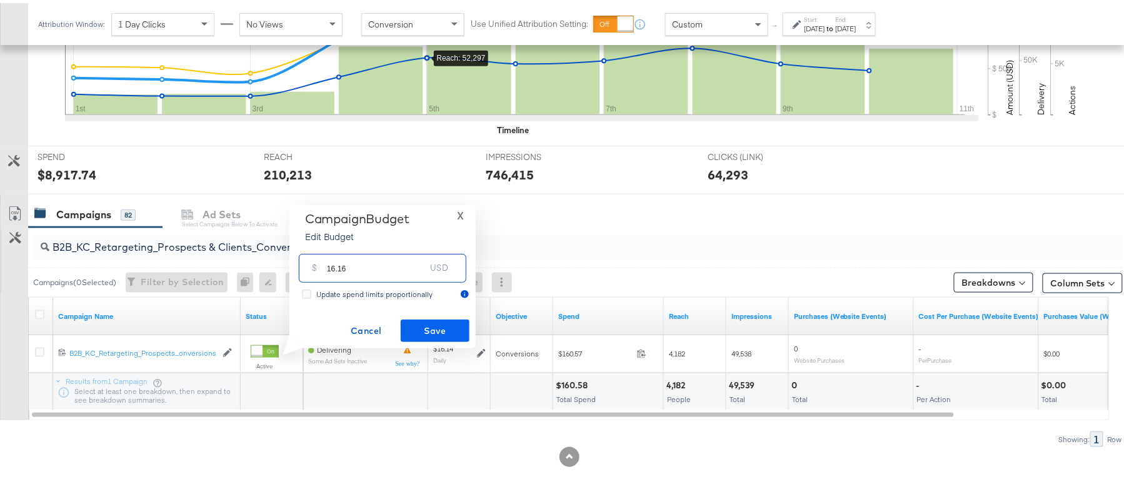
type input "16.16"
click at [429, 331] on span "Save" at bounding box center [435, 328] width 59 height 16
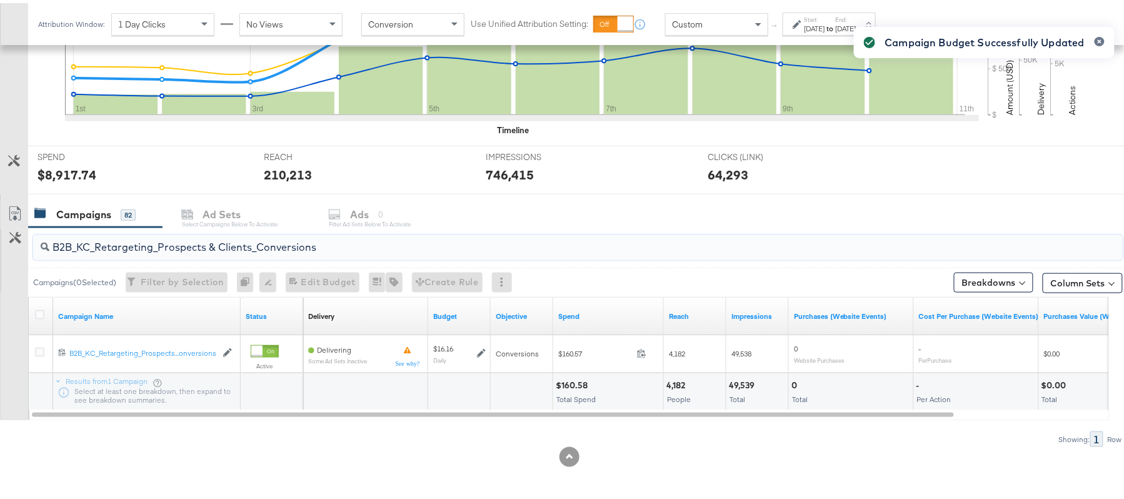
click at [305, 246] on input "B2B_KC_Retargeting_Prospects & Clients_Conversions" at bounding box center [536, 239] width 974 height 24
paste input "C_LAND_KC_Pros_Sig"
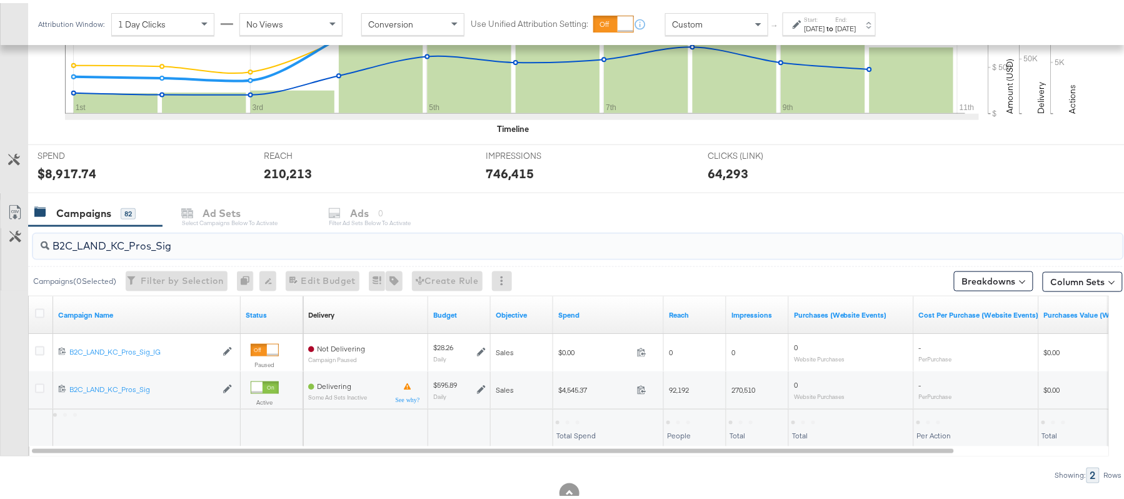
type input "B2C_LAND_KC_Pros_Sig"
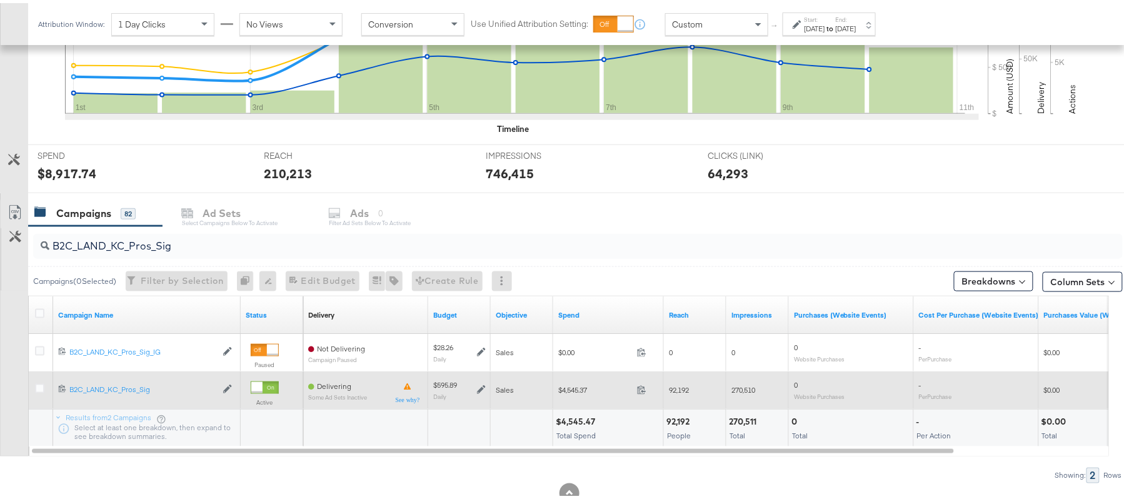
click at [478, 385] on icon at bounding box center [481, 386] width 9 height 9
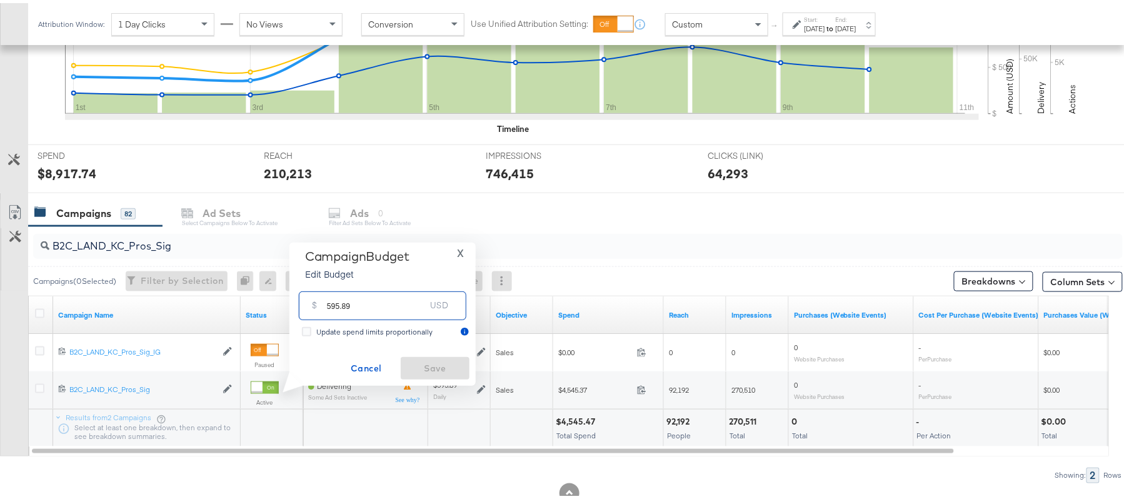
click at [388, 297] on input "595.89" at bounding box center [376, 297] width 99 height 27
paste input "$476.71"
click at [328, 283] on input "$476.71" at bounding box center [375, 282] width 103 height 27
type input "476.71"
click at [408, 365] on span "Save" at bounding box center [435, 365] width 59 height 16
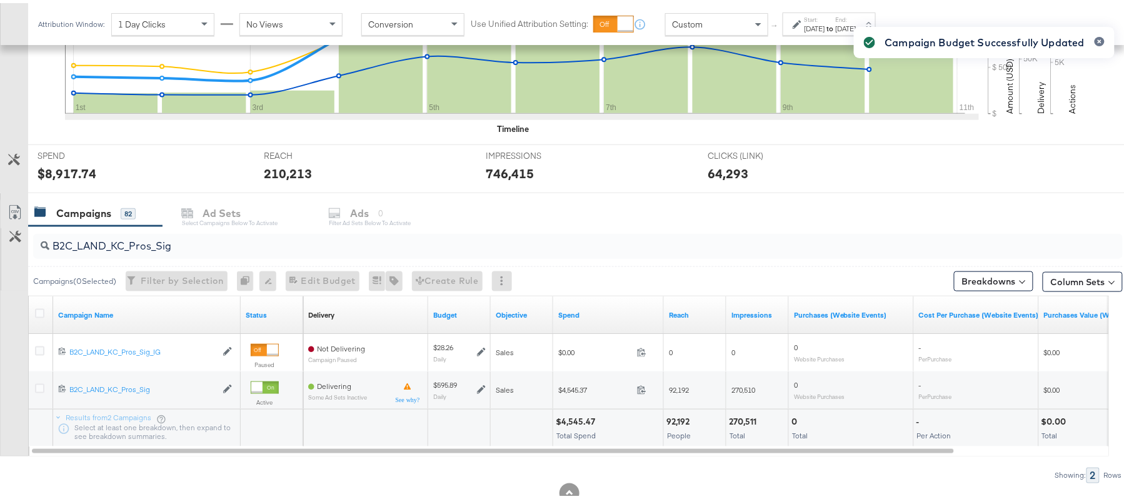
scroll to position [0, 0]
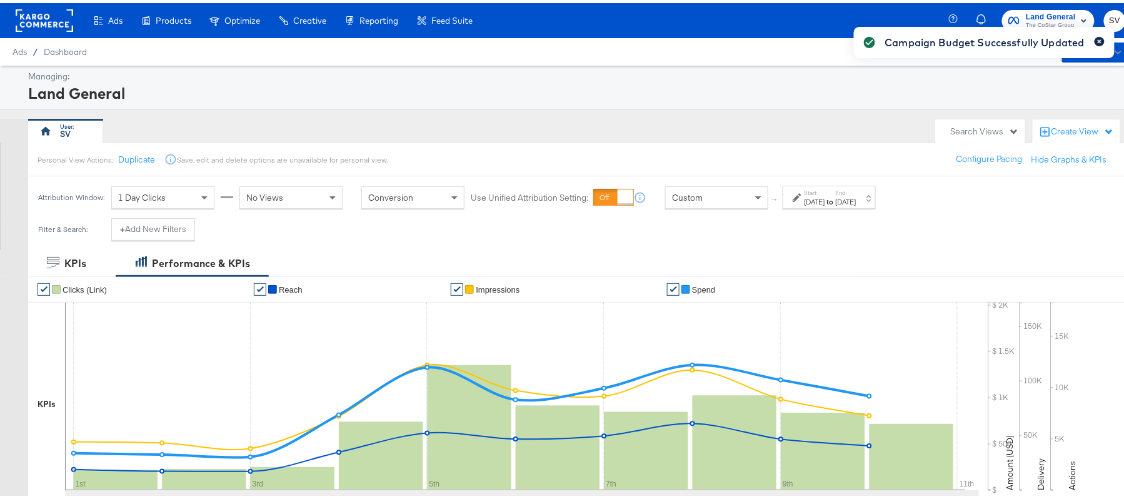
click at [1097, 39] on icon "button" at bounding box center [1099, 38] width 5 height 7
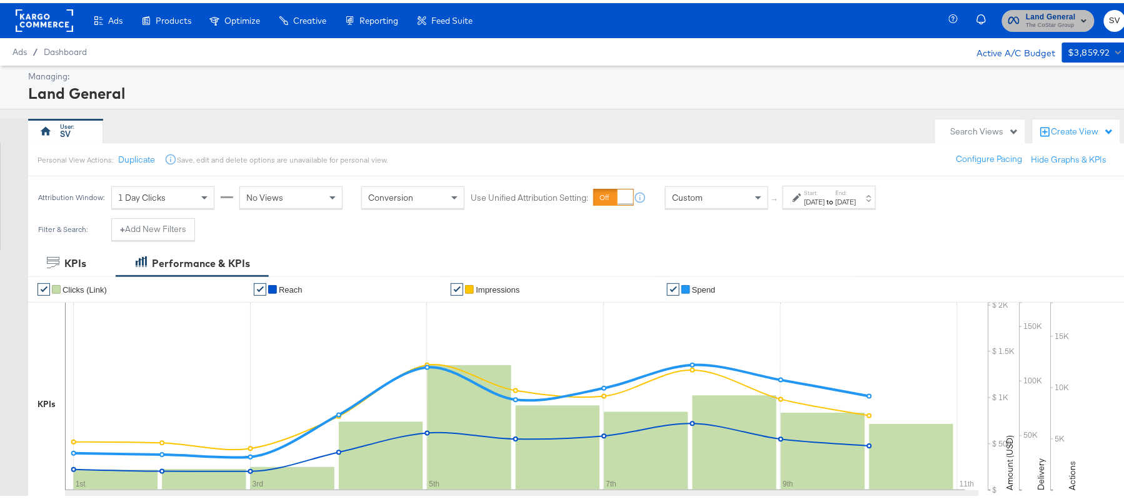
click at [1026, 20] on span "The CoStar Group" at bounding box center [1051, 22] width 50 height 10
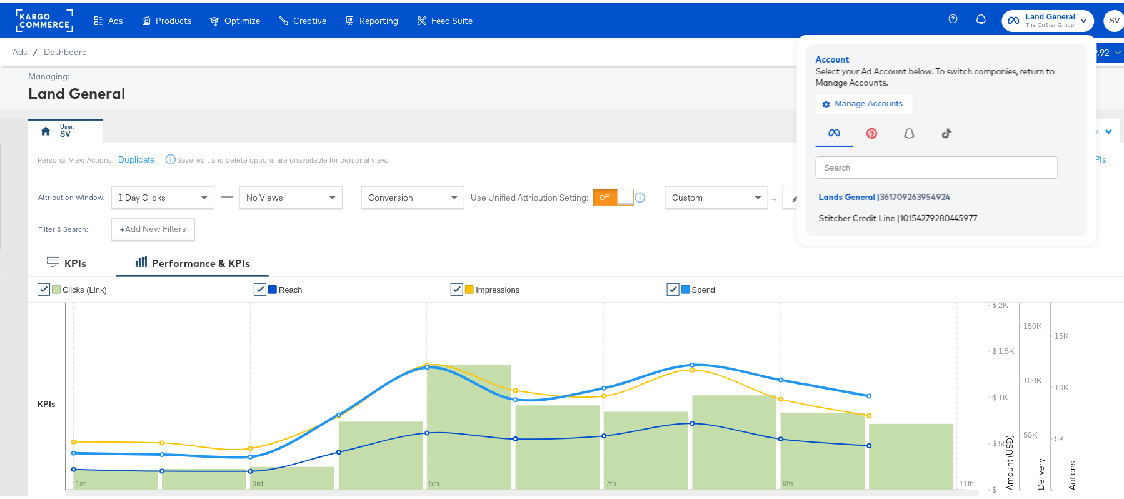
click at [843, 211] on span "Stitcher Credit Line" at bounding box center [857, 214] width 76 height 10
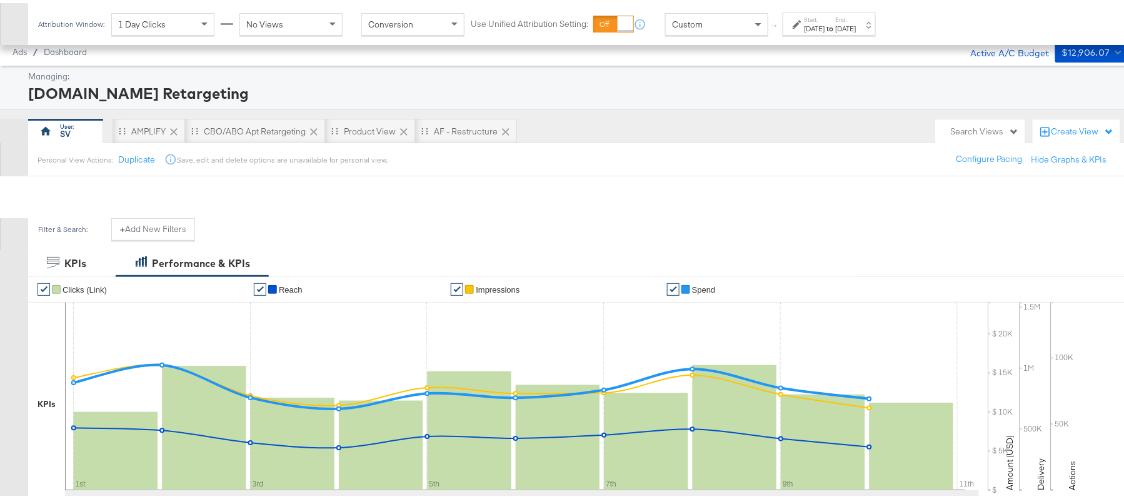
scroll to position [414, 0]
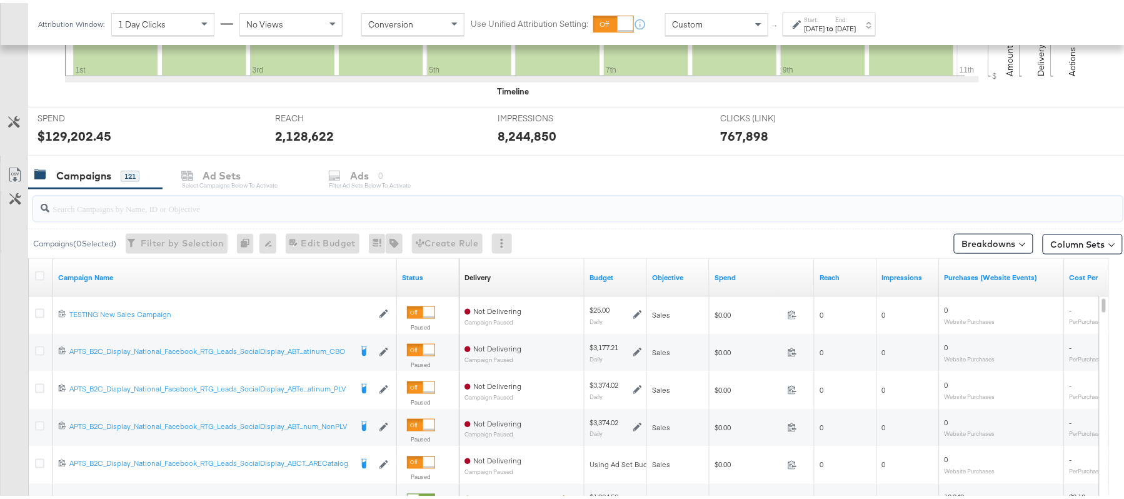
click at [290, 206] on input "search" at bounding box center [536, 200] width 974 height 24
paste input "APTS_B2C_Display_National_Facebook_RTG_Leads_SocialDisplay_Retargeting_Diamond_…"
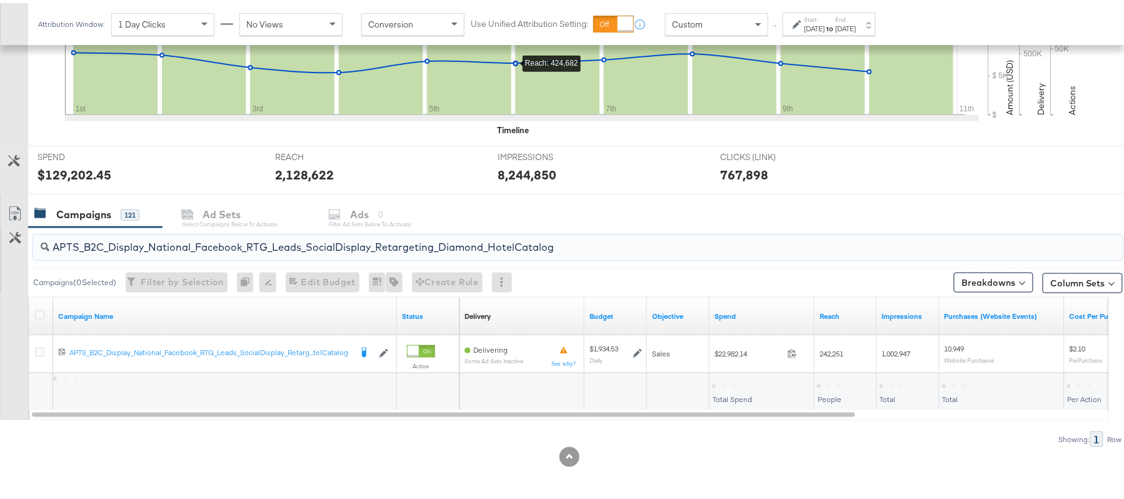
scroll to position [376, 0]
type input "APTS_B2C_Display_National_Facebook_RTG_Leads_SocialDisplay_Retargeting_Diamond_…"
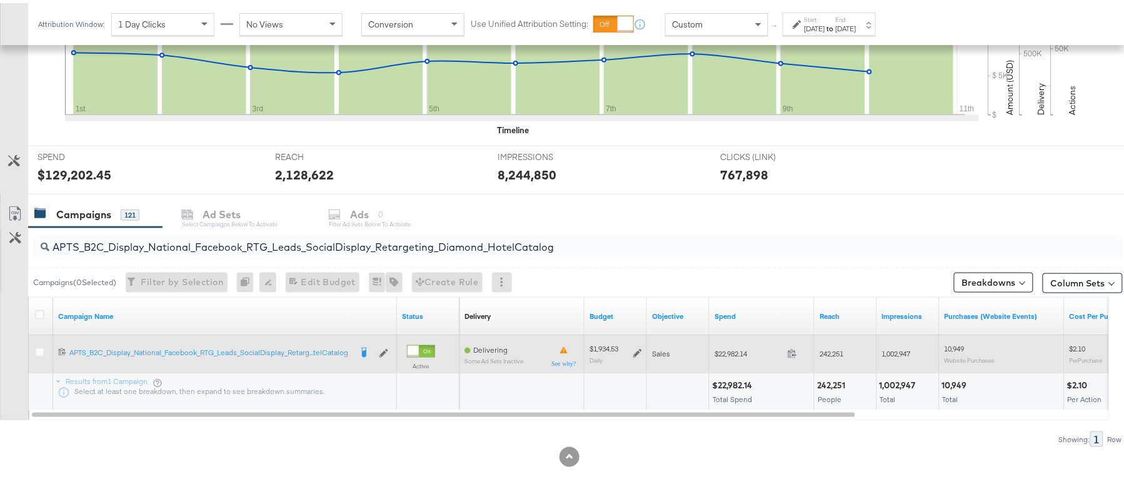
click at [636, 352] on icon at bounding box center [637, 350] width 9 height 9
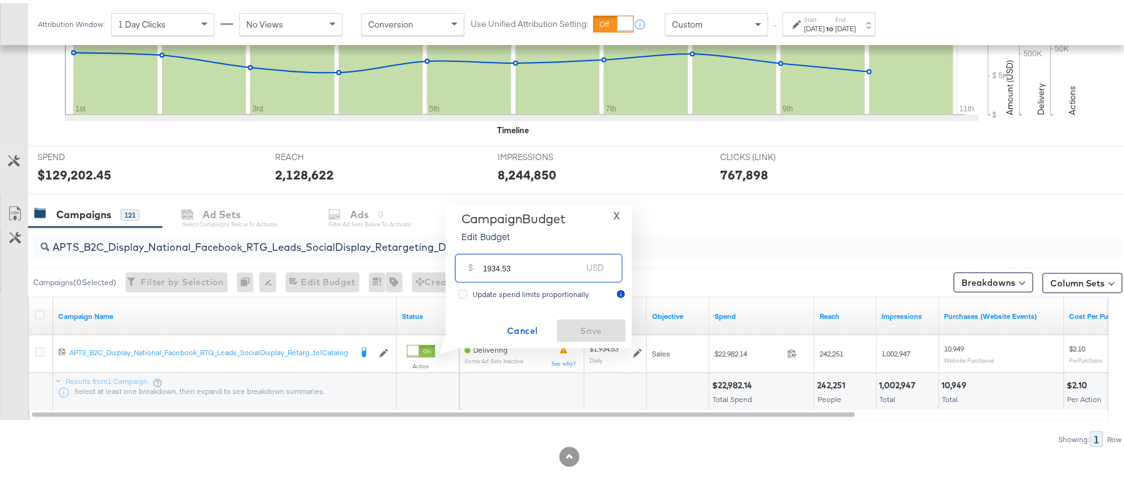
click at [519, 257] on input "1934.53" at bounding box center [532, 259] width 99 height 27
paste input "$1,945.75"
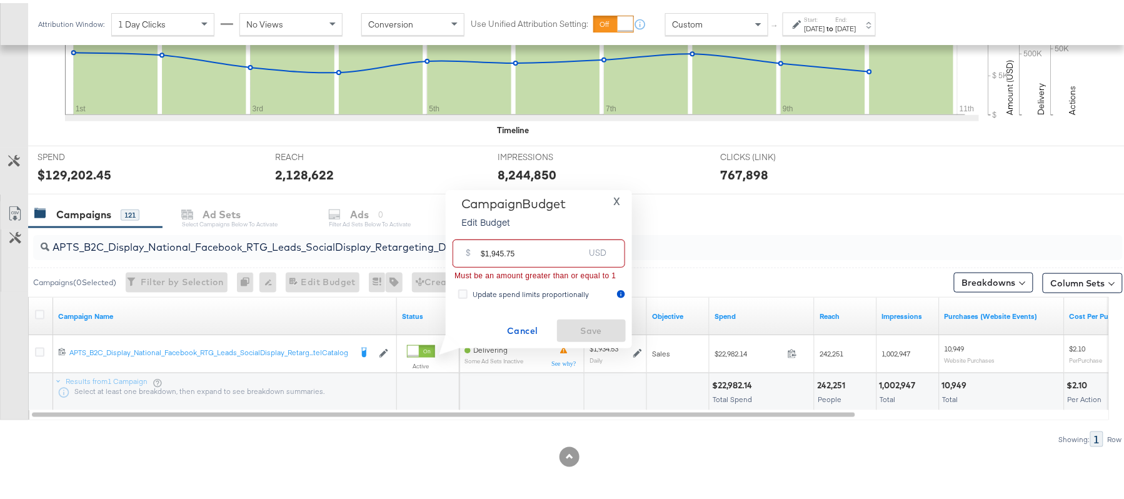
click at [492, 247] on input "$1,945.75" at bounding box center [532, 245] width 103 height 27
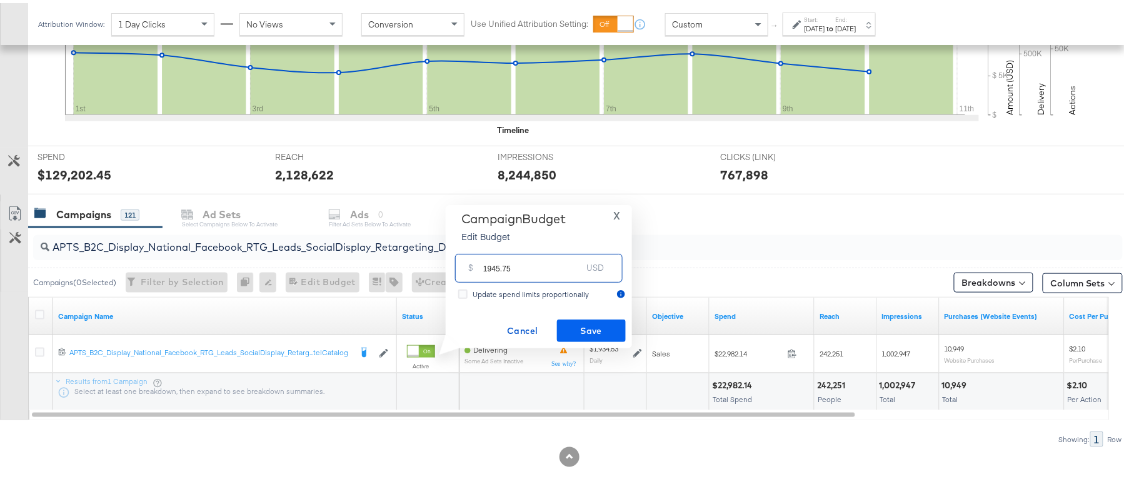
type input "1945.75"
click at [584, 328] on span "Save" at bounding box center [591, 328] width 59 height 16
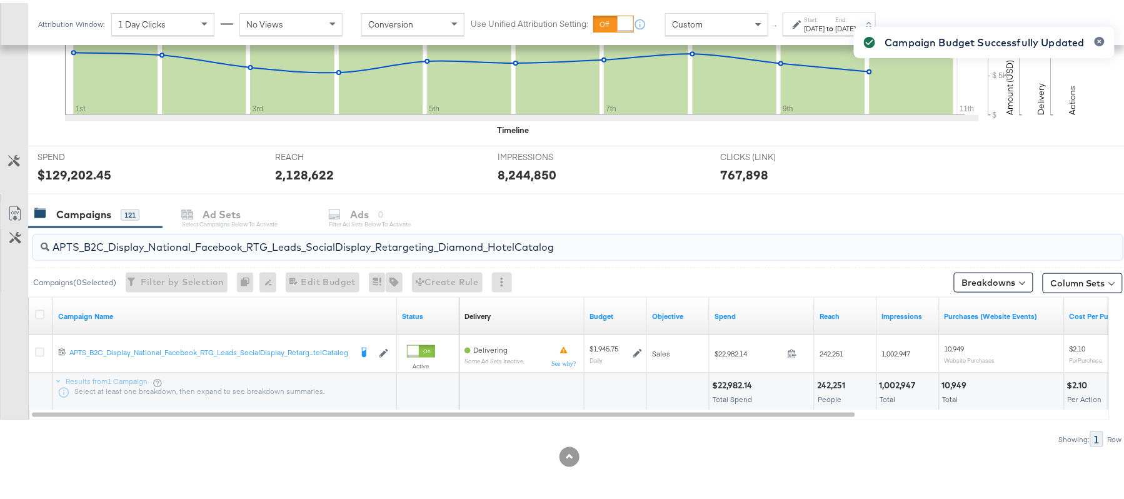
click at [316, 249] on input "APTS_B2C_Display_National_Facebook_RTG_Leads_SocialDisplay_Retargeting_Diamond_…" at bounding box center [536, 239] width 974 height 24
paste input "alwayson_Retargeting_DARE24_DiamondPlatinum"
click at [310, 236] on input "APTS_B2C_Display_National_Facebook_RTG_Leads_SocialDisplay_alwayson_Retargeting…" at bounding box center [536, 239] width 974 height 24
paste input "FR_B2C_Display_National_Facebook_RTG_Leads_SocialDisplay_alwayson_Retargeting_FR"
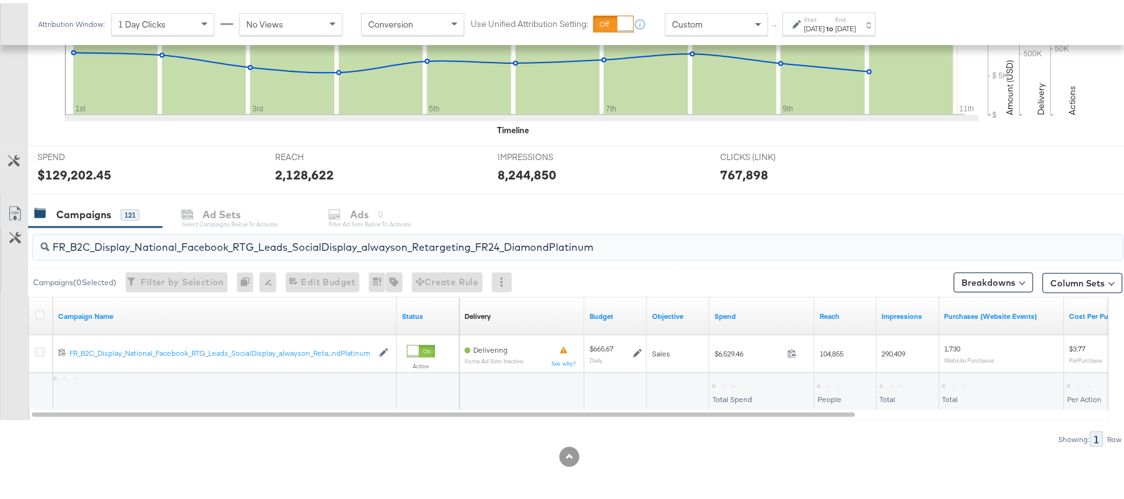
type input "FR_B2C_Display_National_Facebook_RTG_Leads_SocialDisplay_alwayson_Retargeting_F…"
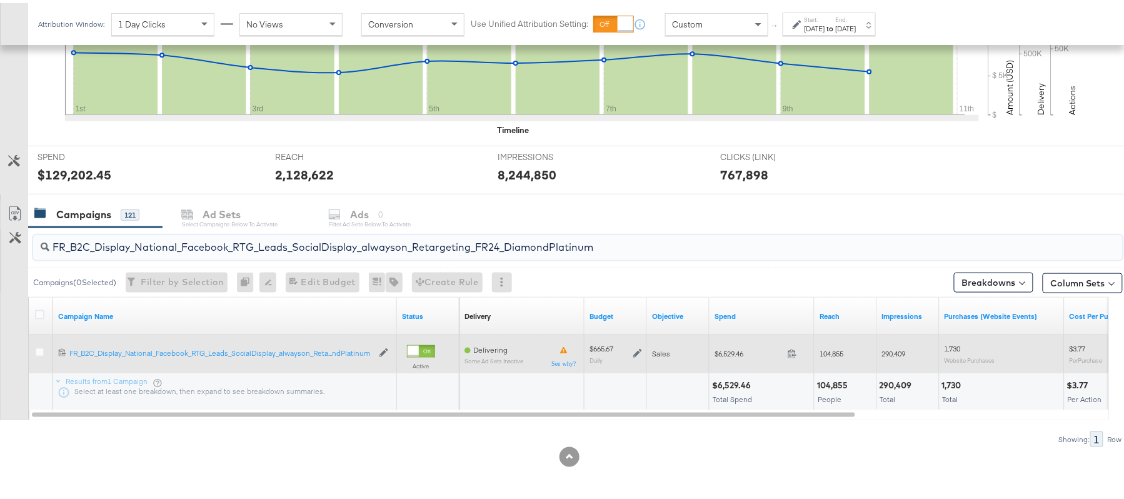
click at [637, 350] on icon at bounding box center [637, 350] width 9 height 9
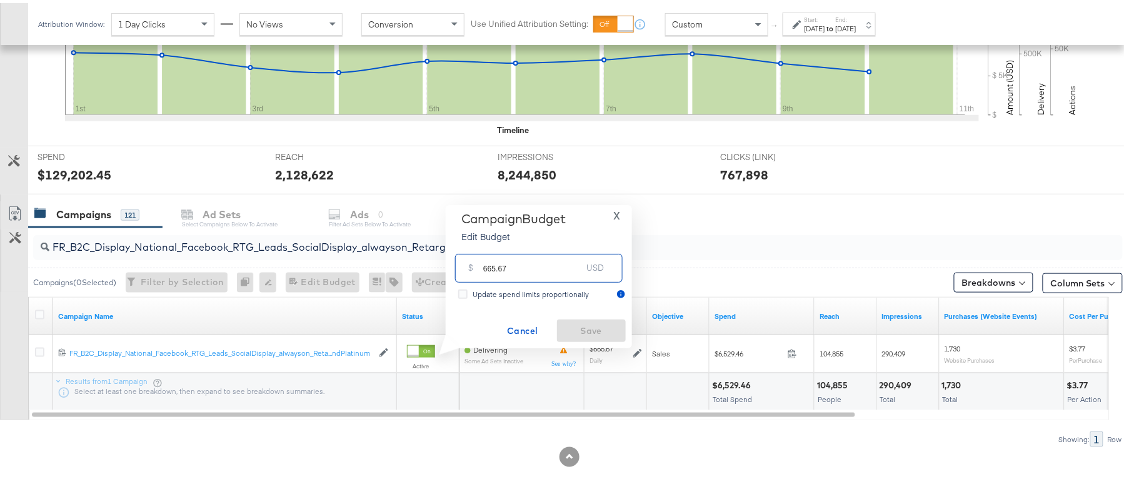
click at [547, 271] on input "665.67" at bounding box center [532, 259] width 99 height 27
paste input "$168.03"
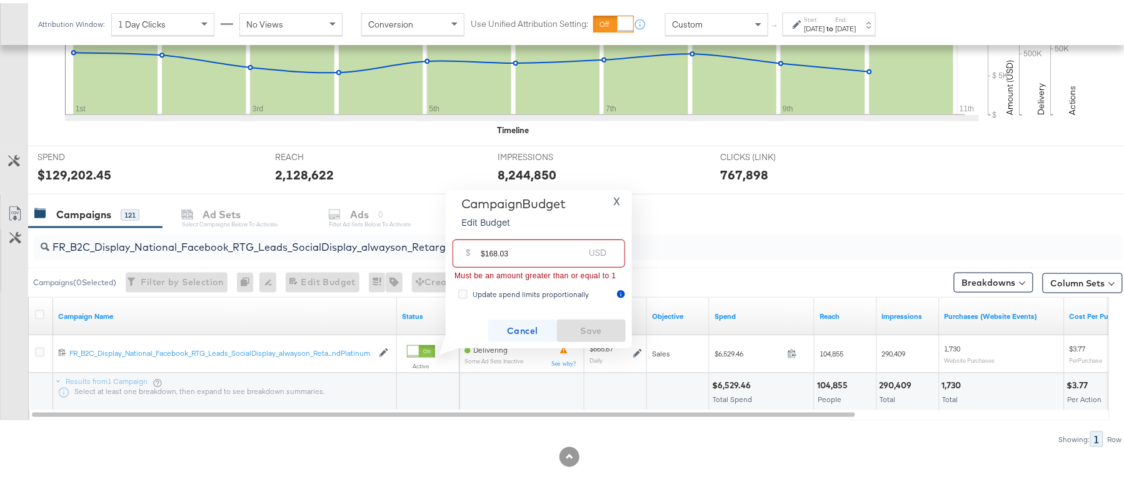
type input "$168.03"
click at [516, 323] on span "Cancel" at bounding box center [522, 328] width 59 height 16
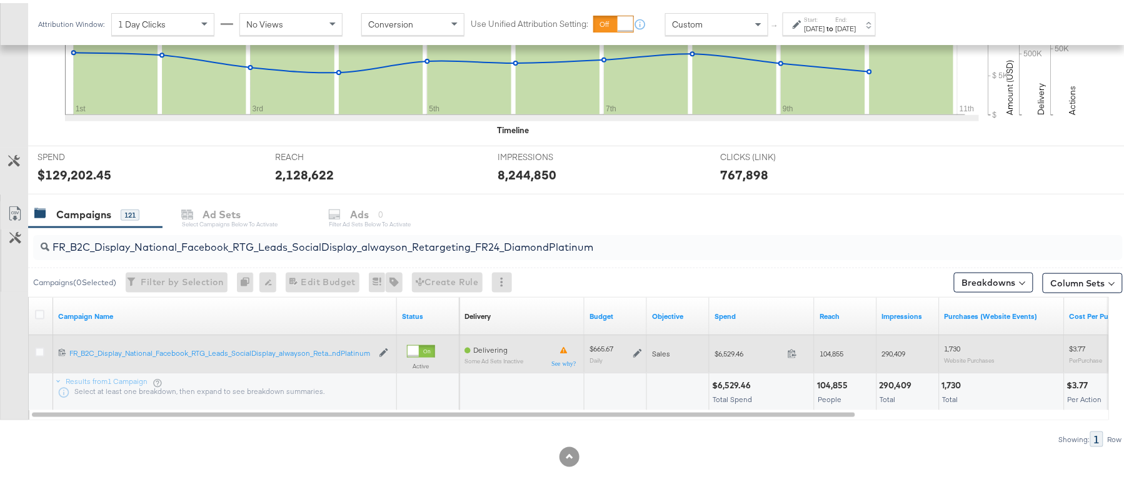
click at [636, 354] on icon at bounding box center [637, 350] width 9 height 9
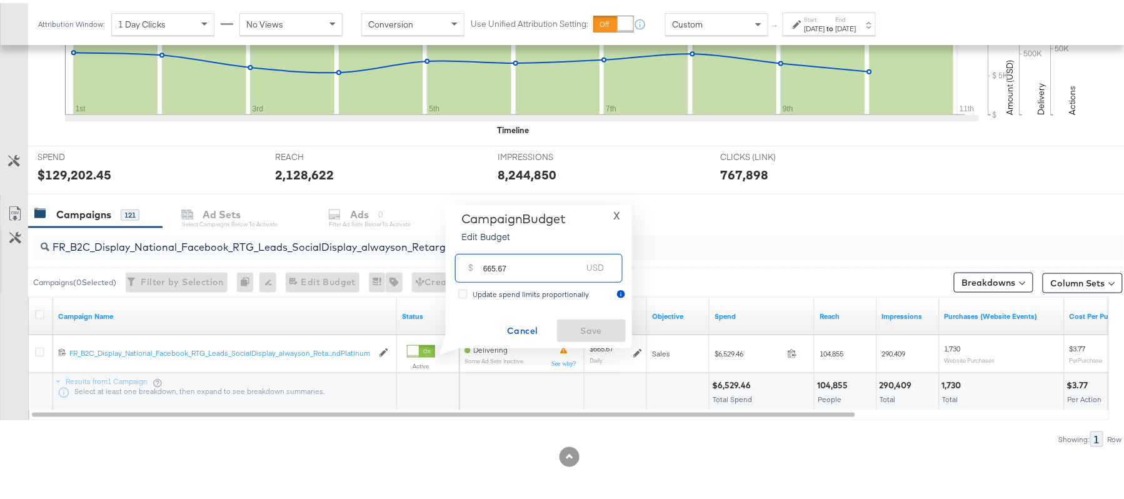
click at [524, 272] on input "665.67" at bounding box center [532, 259] width 99 height 27
paste input "$561.2"
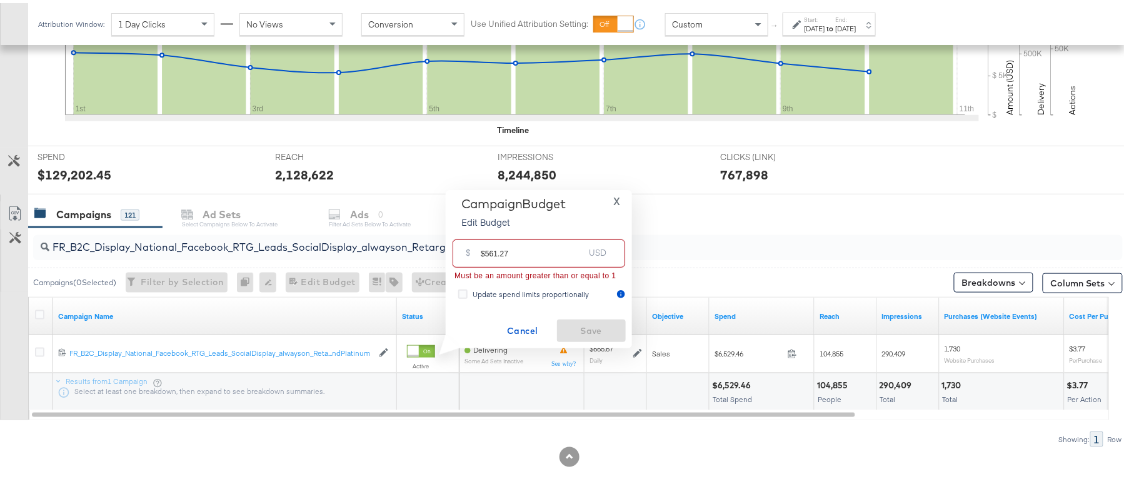
click at [483, 247] on input "$561.27" at bounding box center [532, 245] width 103 height 27
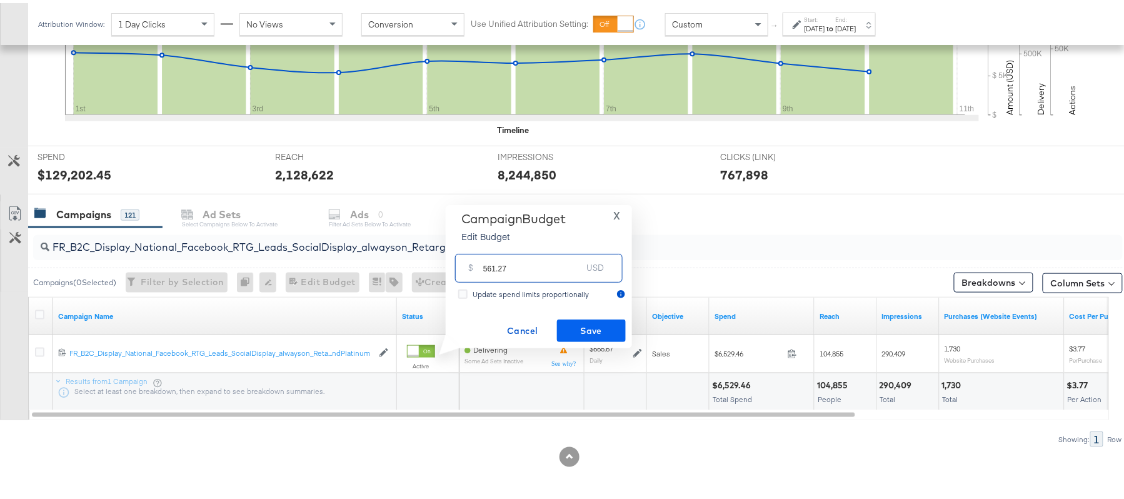
type input "561.27"
click at [584, 329] on span "Save" at bounding box center [591, 328] width 59 height 16
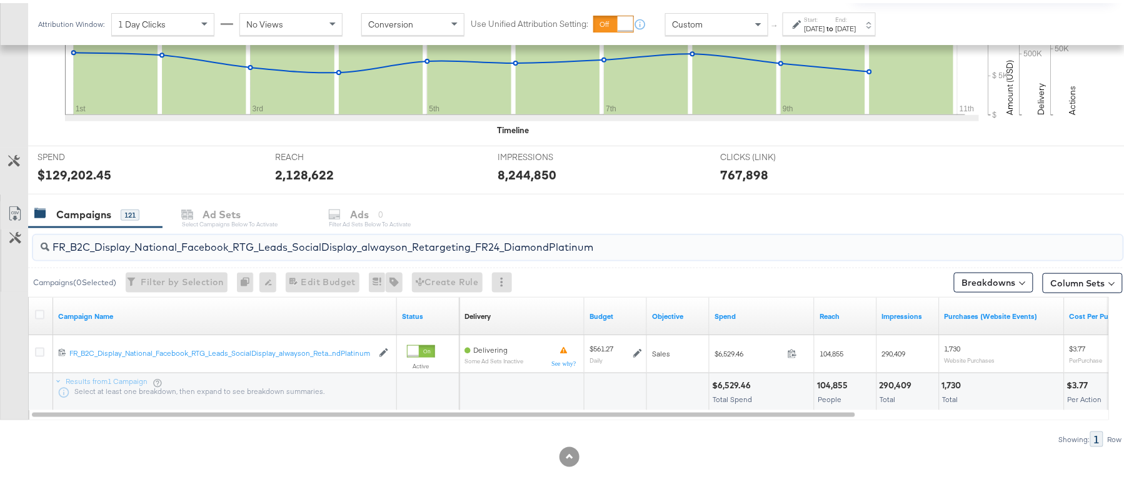
click at [374, 244] on input "FR_B2C_Display_National_Facebook_RTG_Leads_SocialDisplay_alwayson_Retargeting_F…" at bounding box center [536, 239] width 974 height 24
paste input "AF_B2C_Display_National_Facebook_RTG_Leads_SocialDisplay_alwayson_Retargeting_AF"
type input "AF_B2C_Display_National_Facebook_RTG_Leads_SocialDisplay_alwayson_Retargeting_A…"
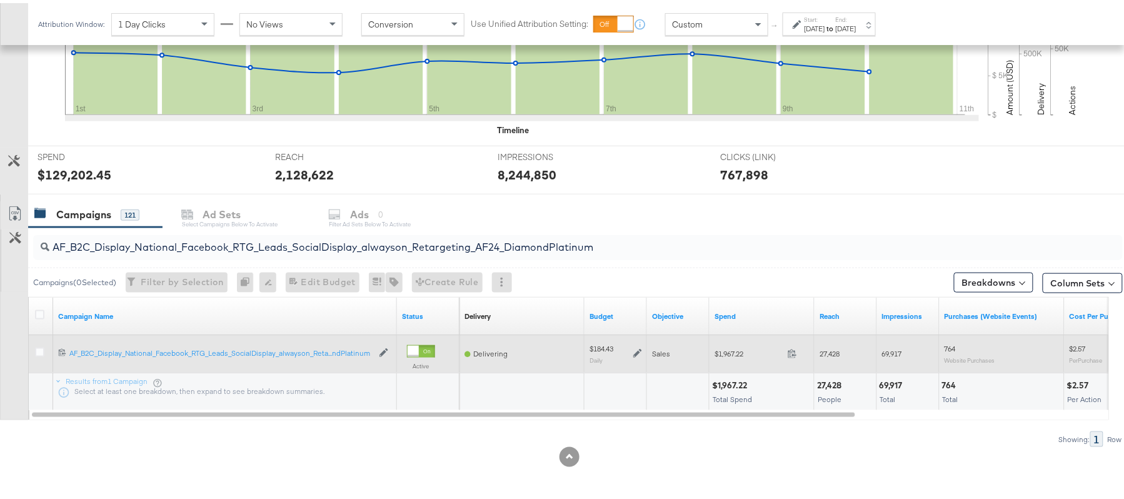
click at [635, 347] on icon at bounding box center [637, 350] width 9 height 9
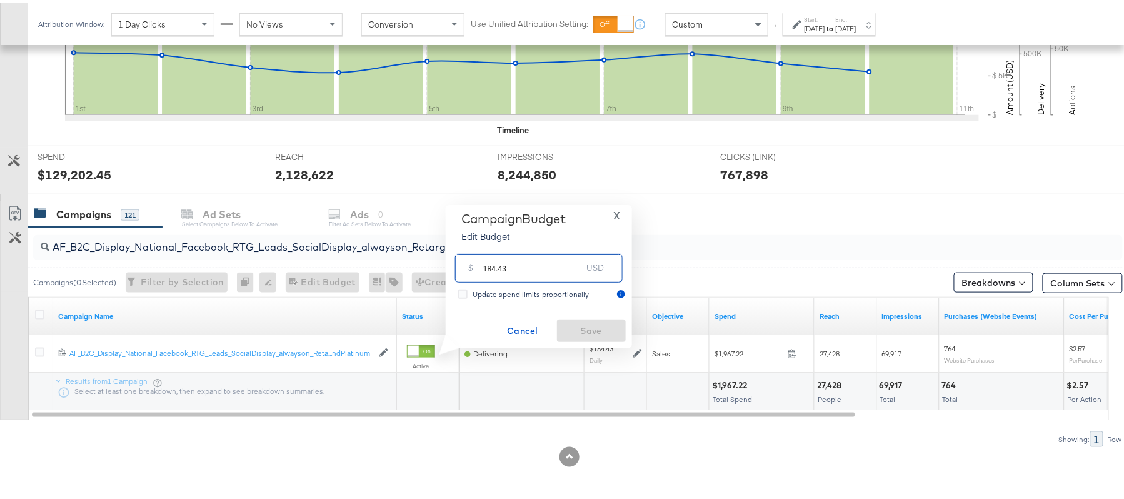
click at [533, 259] on input "184.43" at bounding box center [532, 259] width 99 height 27
paste input "$168.0"
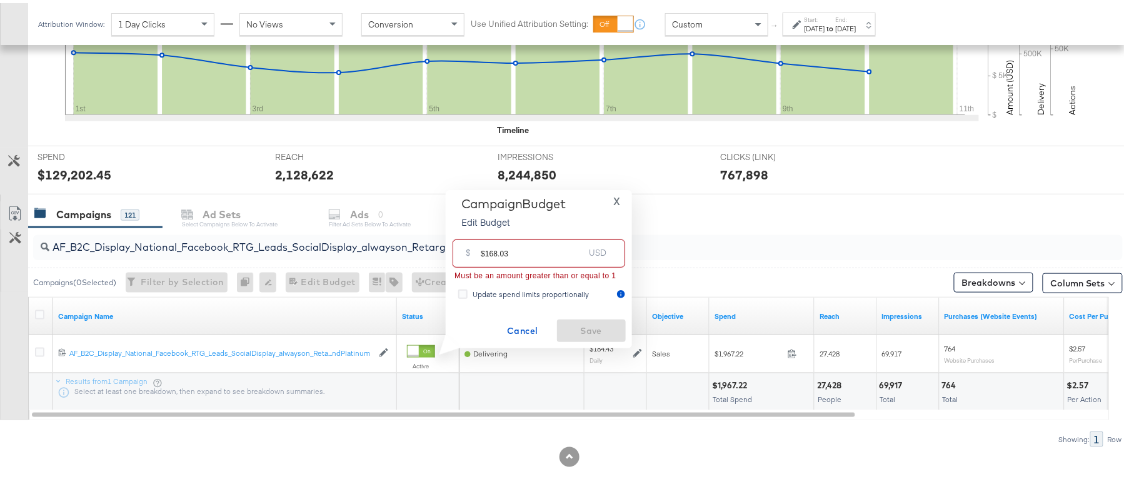
click at [482, 243] on input "$168.03" at bounding box center [532, 245] width 103 height 27
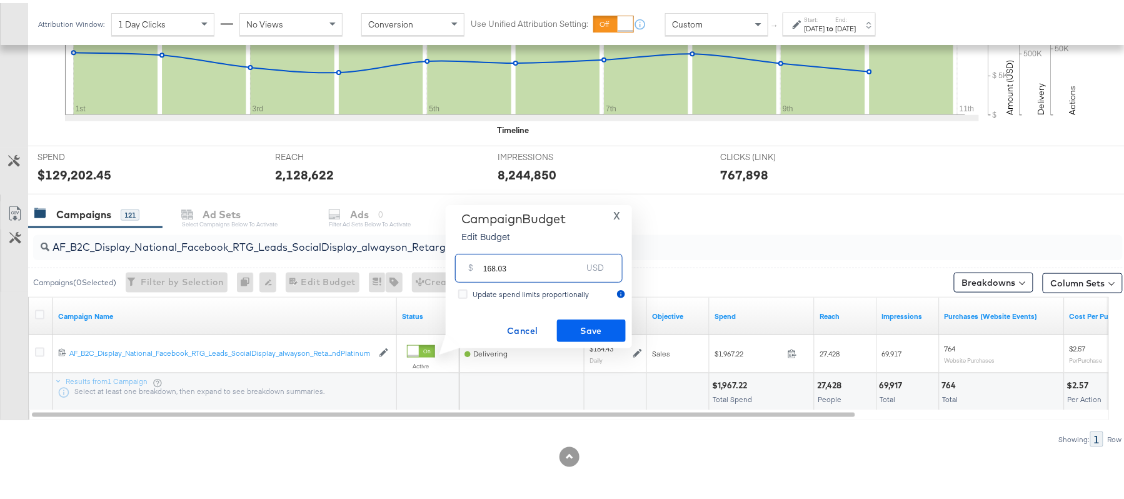
type input "168.03"
click at [606, 321] on span "Save" at bounding box center [591, 328] width 59 height 16
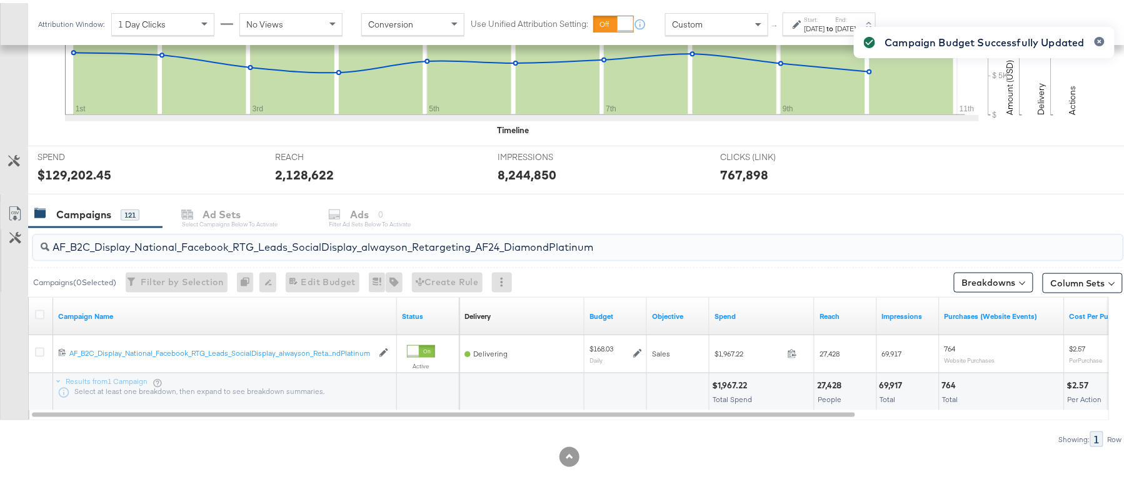
click at [394, 231] on input "AF_B2C_Display_National_Facebook_RTG_Leads_SocialDisplay_alwayson_Retargeting_A…" at bounding box center [536, 239] width 974 height 24
paste input "HL_B2C_Display_National_Facebook_RTG_Leads_SocialDisplay_alwayson_Retargeting_A…"
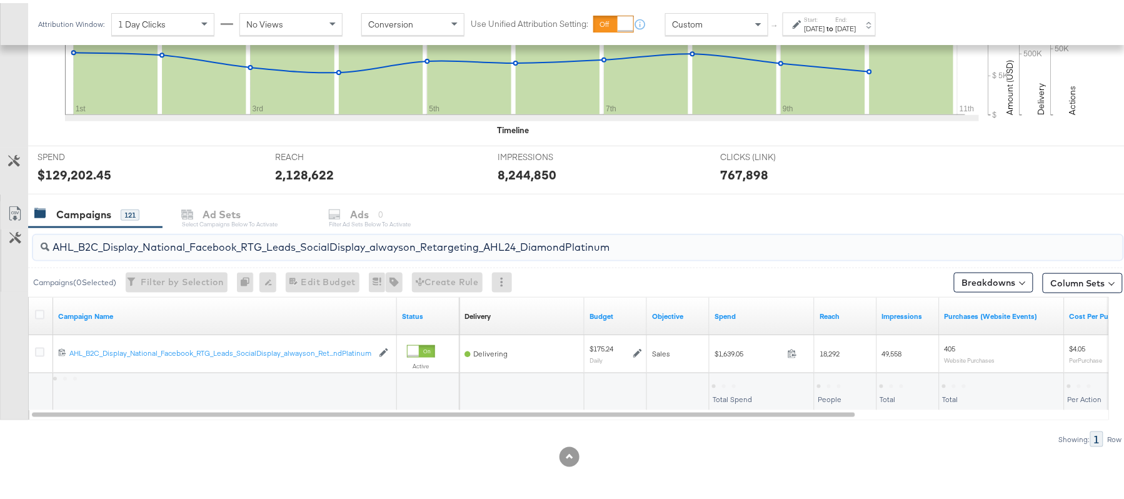
type input "AHL_B2C_Display_National_Facebook_RTG_Leads_SocialDisplay_alwayson_Retargeting_…"
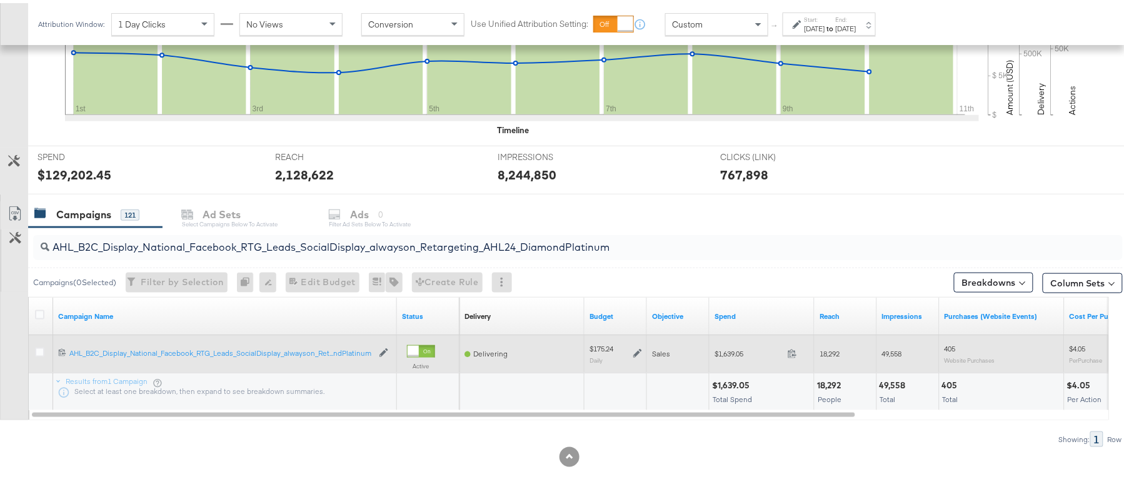
click at [641, 351] on icon at bounding box center [637, 350] width 9 height 9
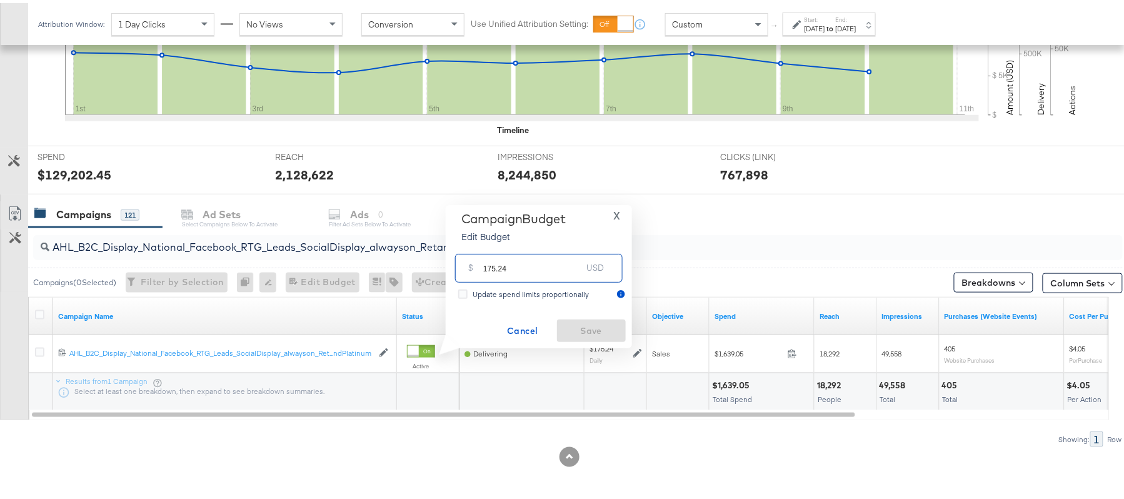
click at [536, 251] on input "175.24" at bounding box center [532, 259] width 99 height 27
paste input "$140.0"
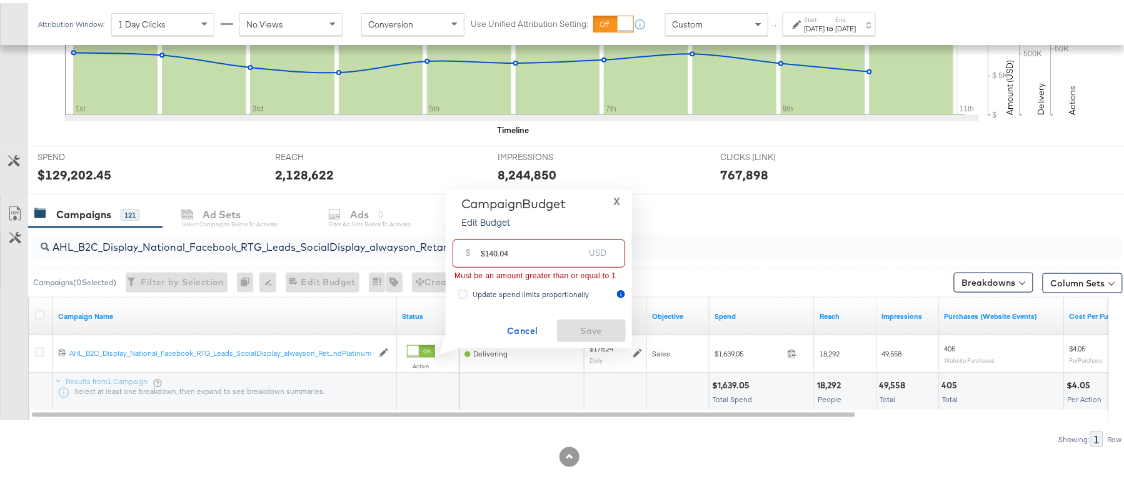
click at [484, 247] on input "$140.04" at bounding box center [532, 245] width 103 height 27
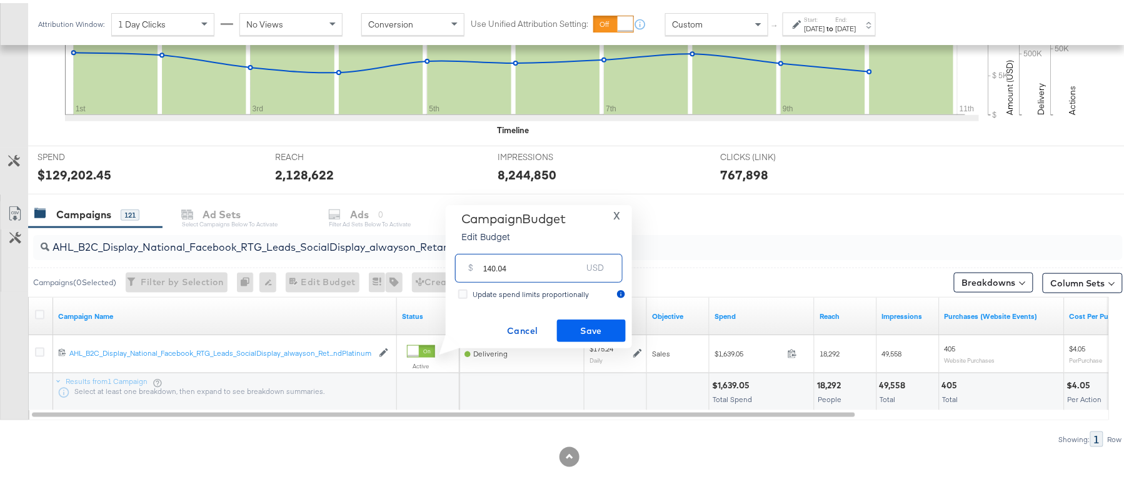
type input "140.04"
click at [576, 321] on span "Save" at bounding box center [591, 328] width 59 height 16
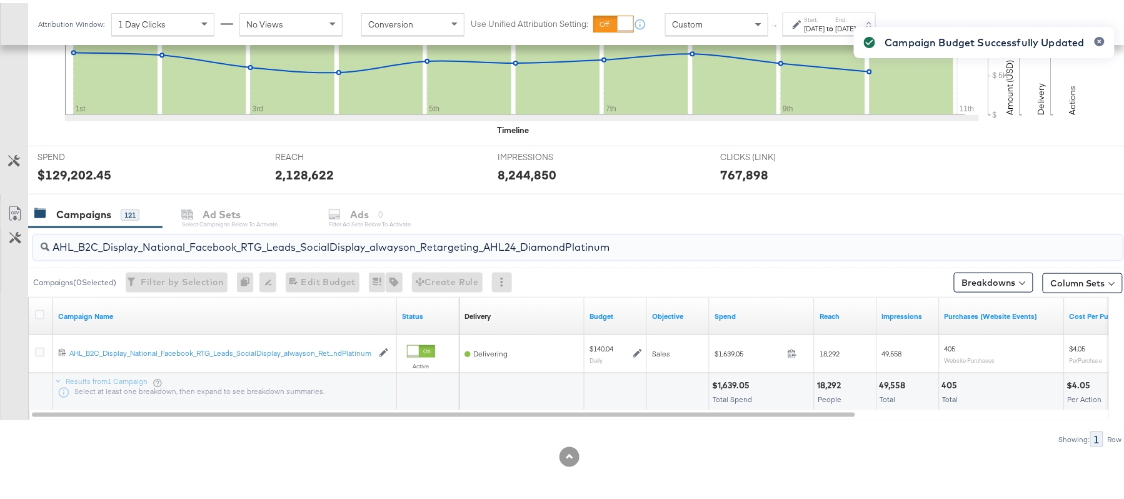
click at [284, 249] on input "AHL_B2C_Display_National_Facebook_RTG_Leads_SocialDisplay_alwayson_Retargeting_…" at bounding box center [536, 239] width 974 height 24
paste input "PTS_B2C_Display_National_Facebook_PRO_Traffic_SocialDisplay_alwayson_ASC_DARE24…"
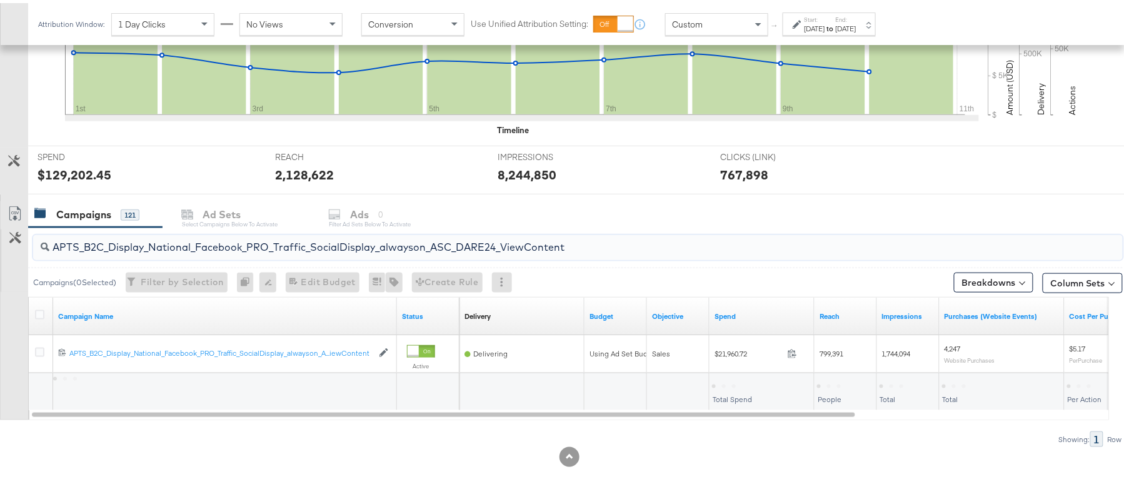
type input "APTS_B2C_Display_National_Facebook_PRO_Traffic_SocialDisplay_alwayson_ASC_DARE2…"
click at [36, 308] on icon at bounding box center [39, 311] width 9 height 9
click at [0, 0] on input "checkbox" at bounding box center [0, 0] width 0 height 0
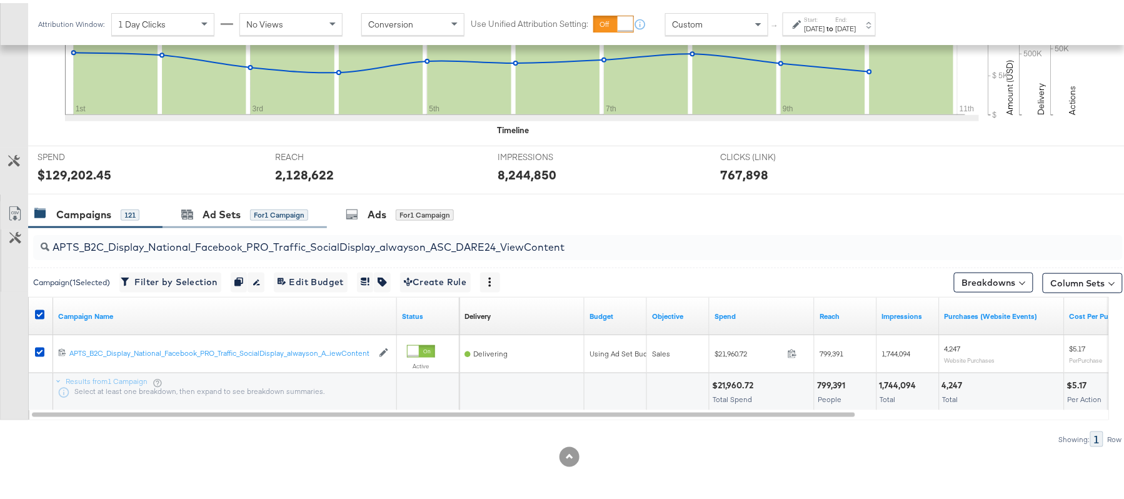
click at [201, 219] on div "Ad Sets for 1 Campaign" at bounding box center [244, 211] width 164 height 27
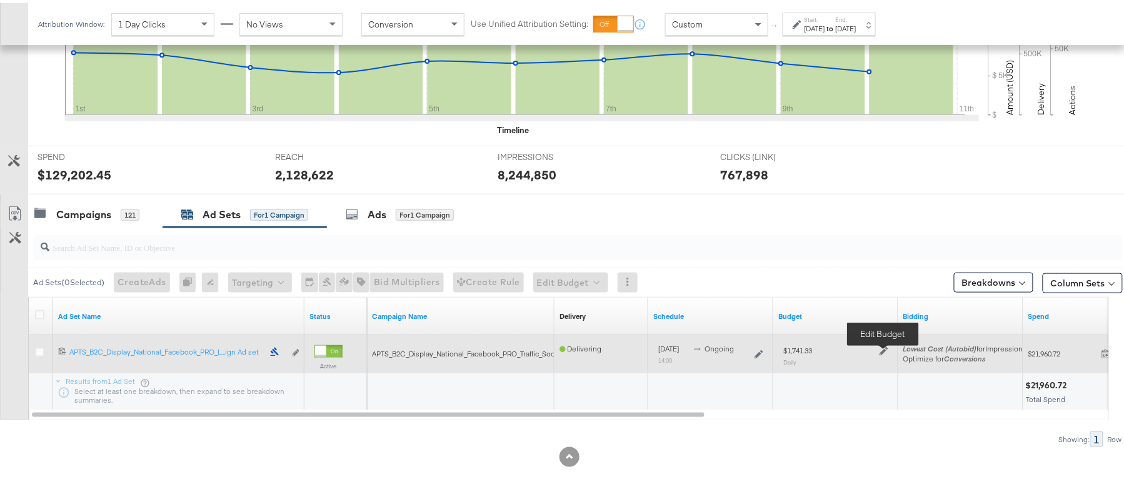
click at [884, 346] on icon at bounding box center [883, 348] width 9 height 9
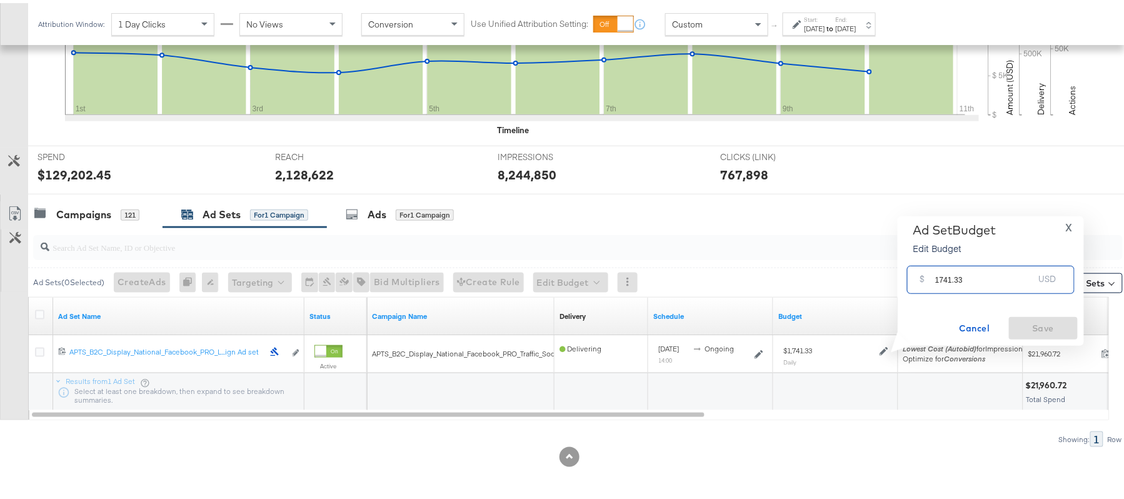
click at [966, 271] on input "1741.33" at bounding box center [984, 271] width 99 height 27
paste input "$1,973.12"
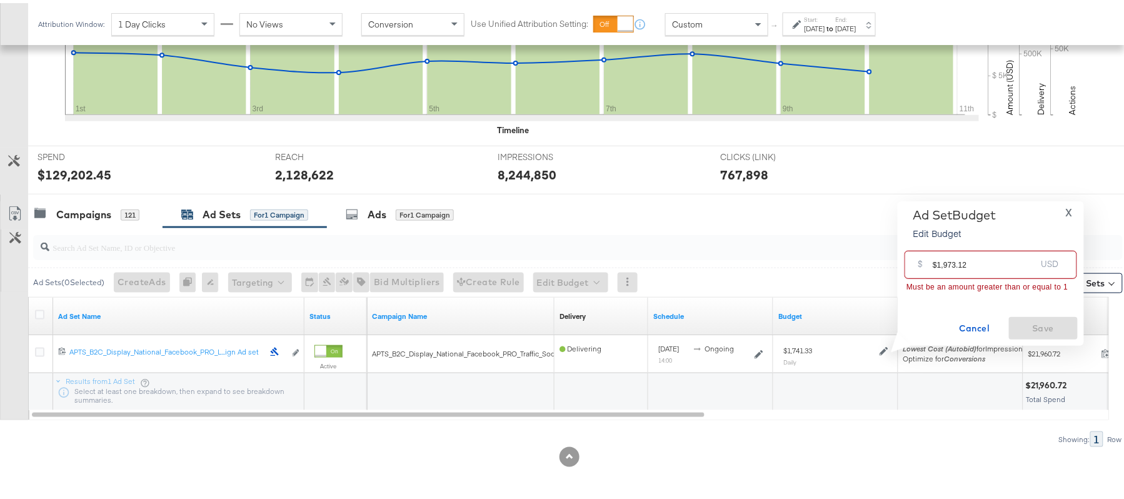
click at [942, 265] on input "$1,973.12" at bounding box center [983, 256] width 103 height 27
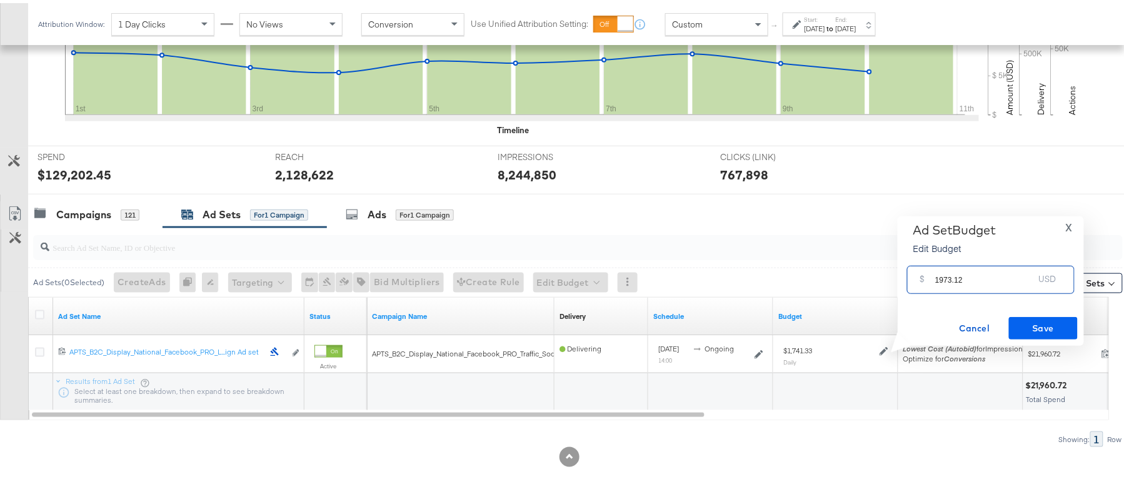
type input "1973.12"
click at [1028, 319] on span "Save" at bounding box center [1043, 325] width 59 height 16
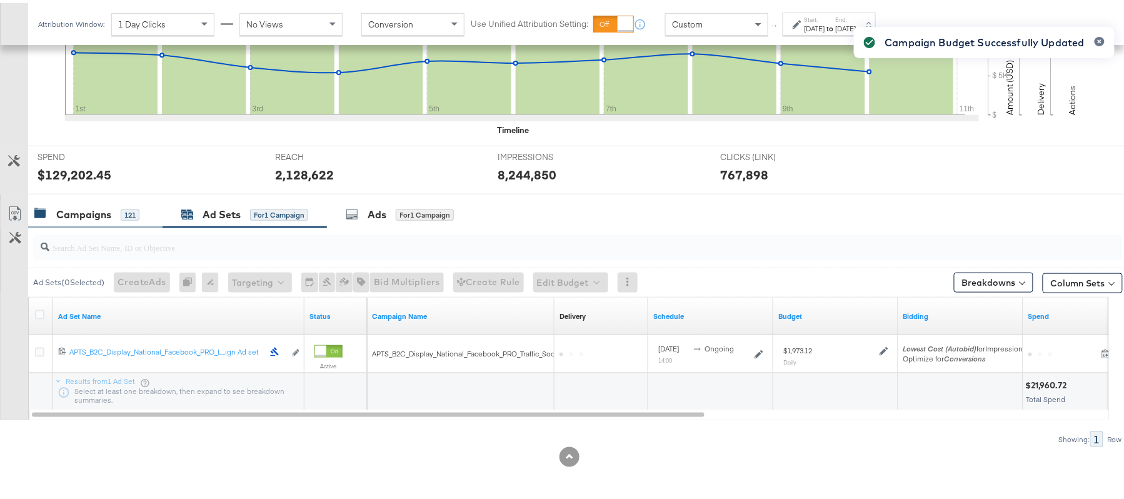
click at [96, 204] on div "Campaigns" at bounding box center [83, 211] width 55 height 14
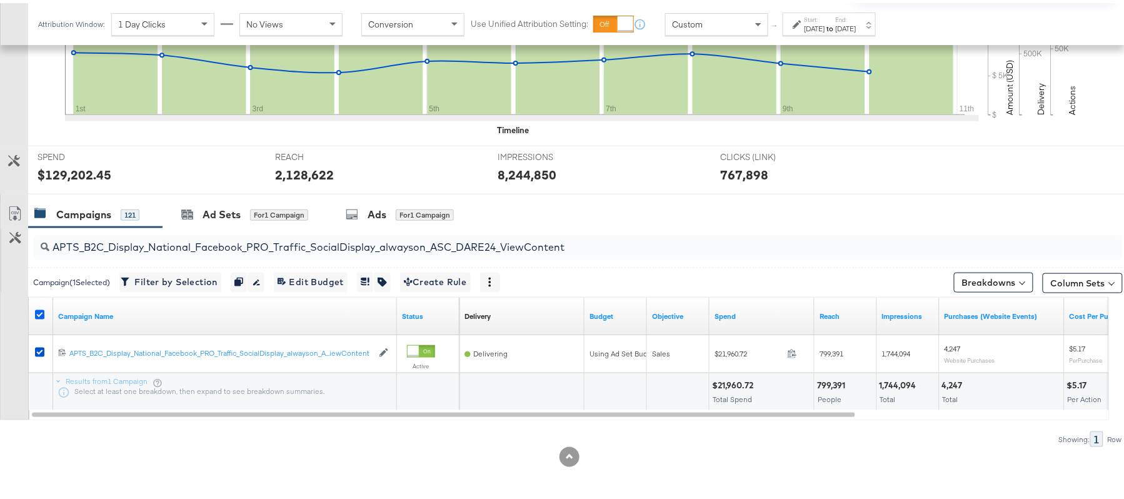
click at [41, 308] on icon at bounding box center [39, 311] width 9 height 9
click at [0, 0] on input "checkbox" at bounding box center [0, 0] width 0 height 0
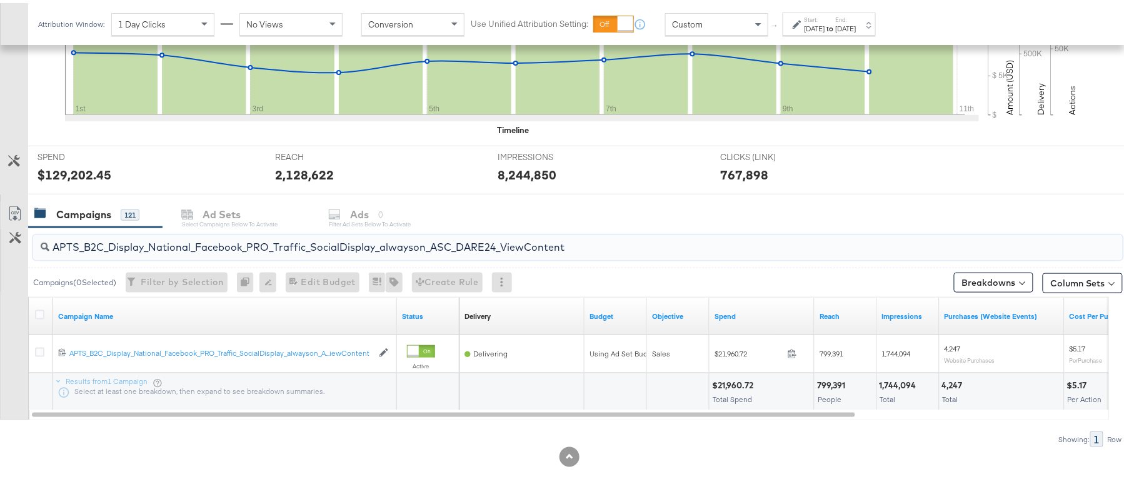
click at [297, 246] on input "APTS_B2C_Display_National_Facebook_PRO_Traffic_SocialDisplay_alwayson_ASC_DARE2…" at bounding box center [536, 239] width 974 height 24
paste input "Leads_SocialDisplay_alwayson_ASC_DARE24_Purchase"
type input "APTS_B2C_Display_National_Facebook_PRO_Leads_SocialDisplay_alwayson_ASC_DARE24_…"
click at [39, 312] on icon at bounding box center [39, 311] width 9 height 9
click at [0, 0] on input "checkbox" at bounding box center [0, 0] width 0 height 0
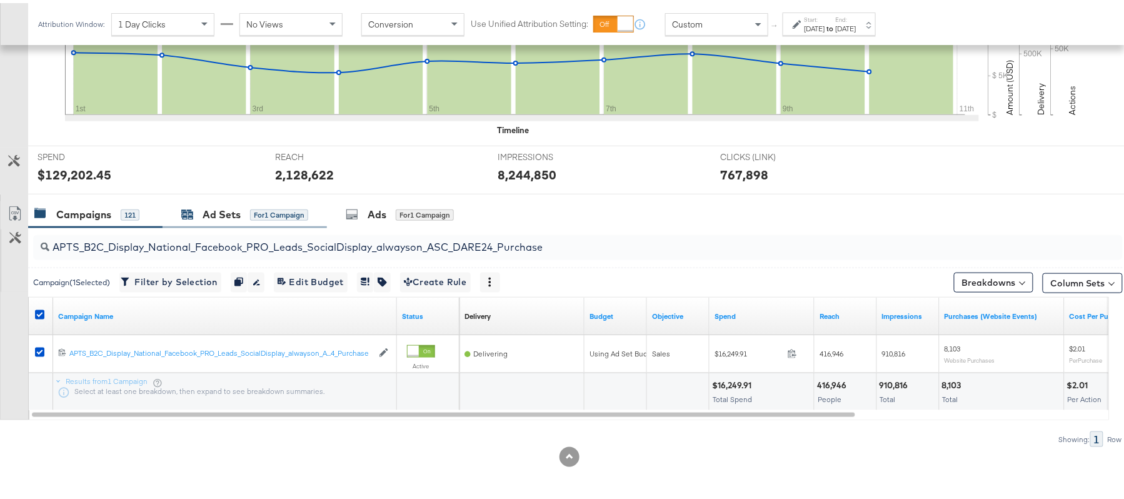
click at [198, 207] on div "Ad Sets for 1 Campaign" at bounding box center [244, 211] width 127 height 14
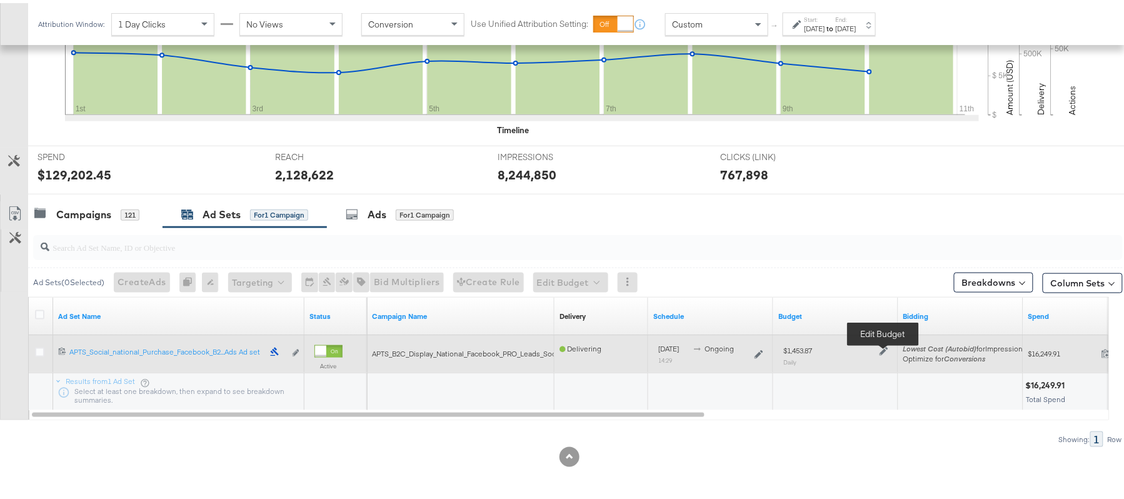
click at [886, 348] on icon at bounding box center [883, 348] width 9 height 9
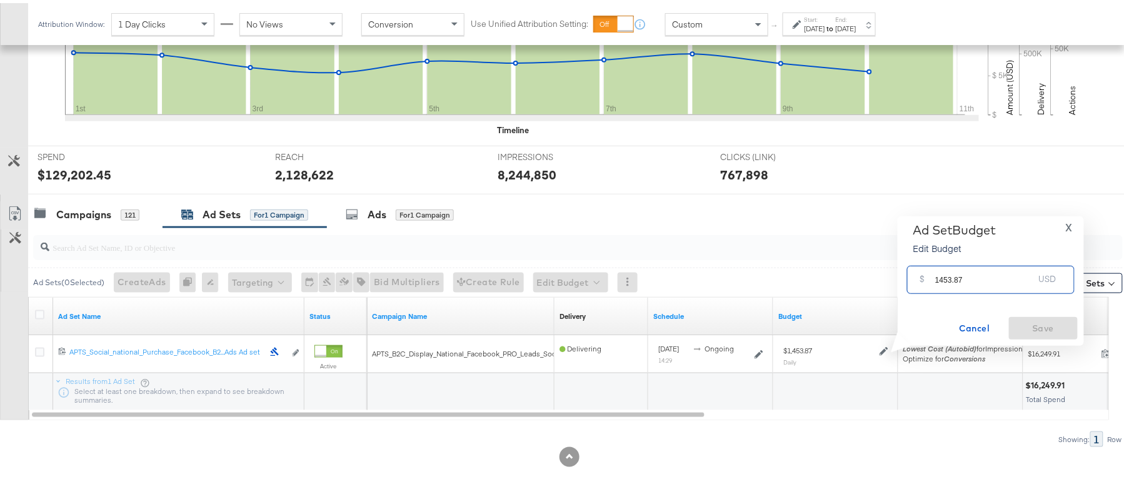
click at [978, 270] on input "1453.87" at bounding box center [984, 271] width 99 height 27
paste input "$1,449.65"
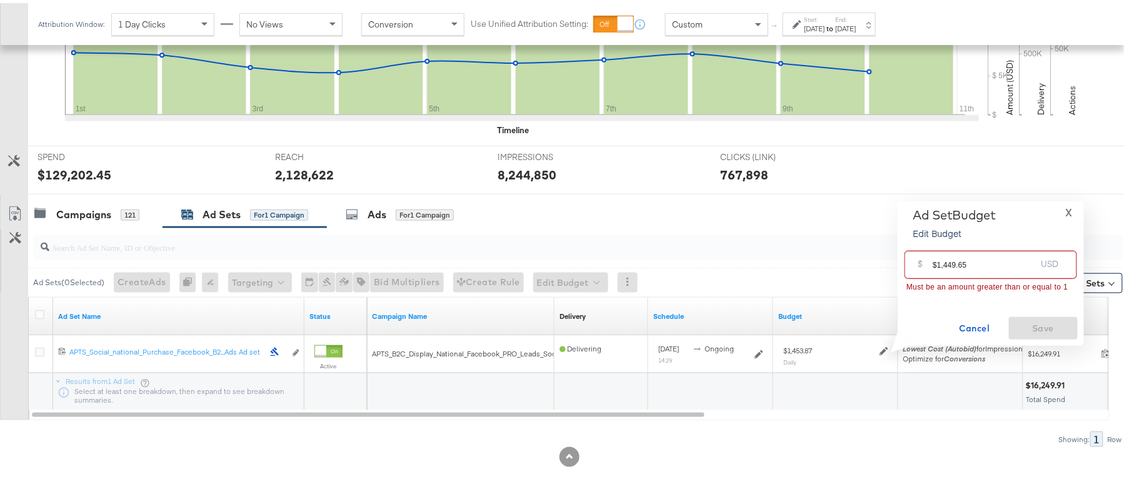
click at [940, 261] on input "$1,449.65" at bounding box center [983, 256] width 103 height 27
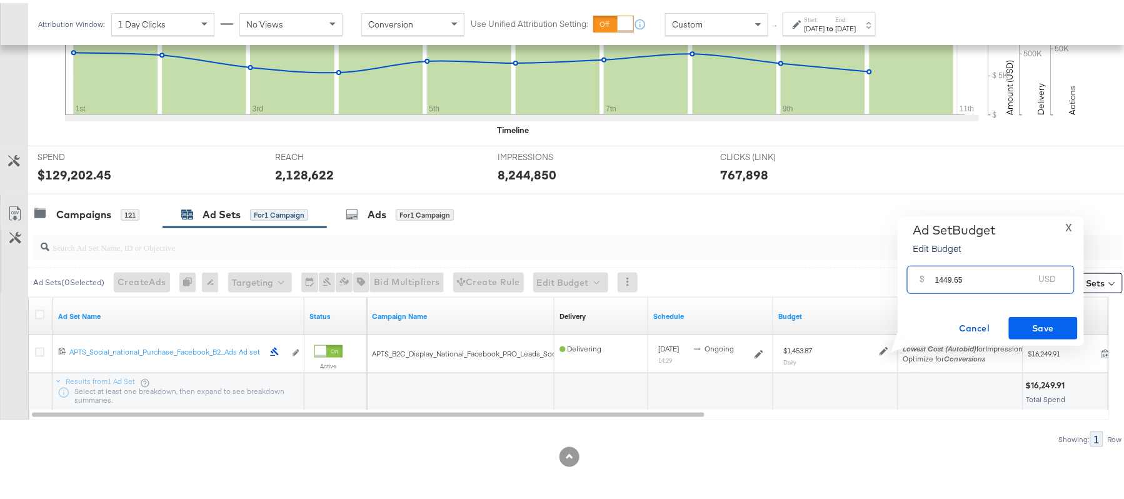
type input "1449.65"
click at [1034, 334] on button "Save" at bounding box center [1043, 325] width 69 height 22
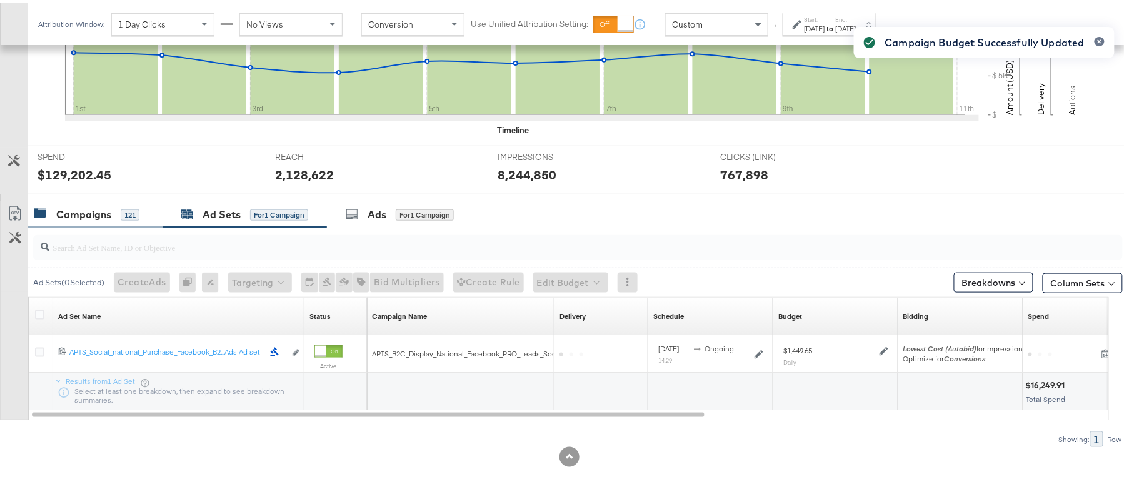
click at [95, 212] on div "Campaigns" at bounding box center [83, 211] width 55 height 14
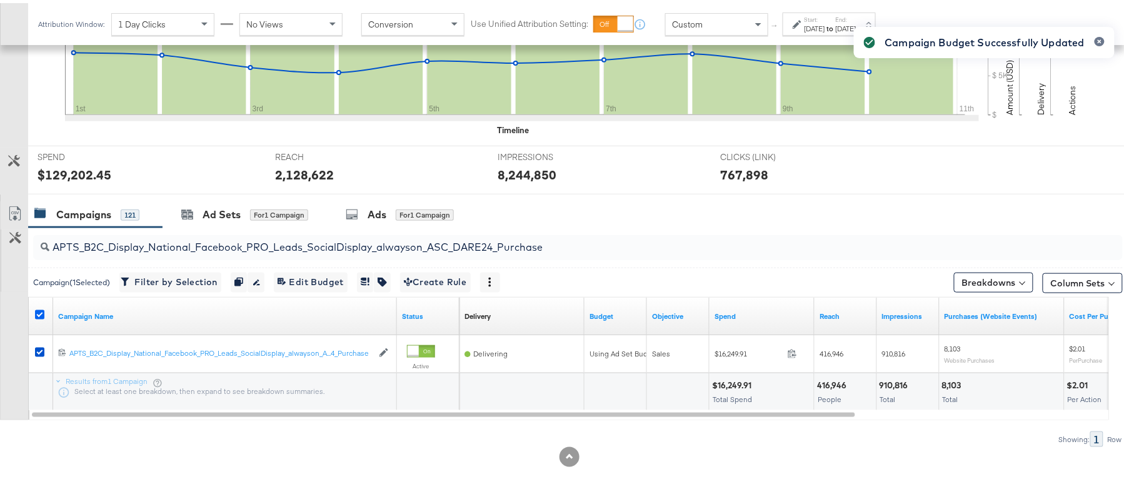
click at [40, 310] on icon at bounding box center [39, 311] width 9 height 9
click at [0, 0] on input "checkbox" at bounding box center [0, 0] width 0 height 0
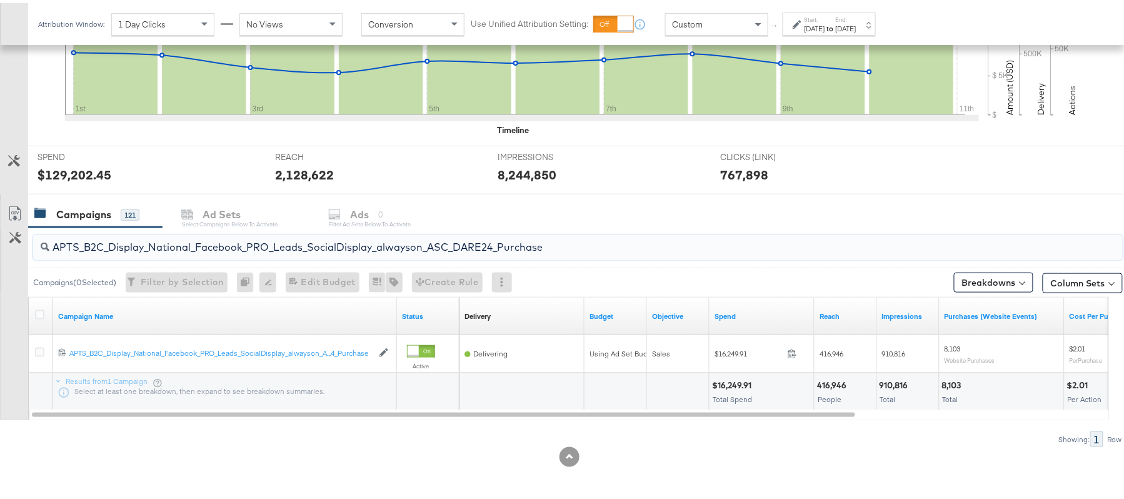
click at [331, 230] on input "APTS_B2C_Display_National_Facebook_PRO_Leads_SocialDisplay_alwayson_ASC_DARE24_…" at bounding box center [536, 239] width 974 height 24
paste input "F_B2C_Display_National_Facebook_PRO_Traffic_SocialDisplay_alwayson_ASC_AF24_Vie…"
type input "AF_B2C_Display_National_Facebook_PRO_Traffic_SocialDisplay_alwayson_ASC_AF24_Vi…"
click at [40, 311] on icon at bounding box center [39, 311] width 9 height 9
click at [0, 0] on input "checkbox" at bounding box center [0, 0] width 0 height 0
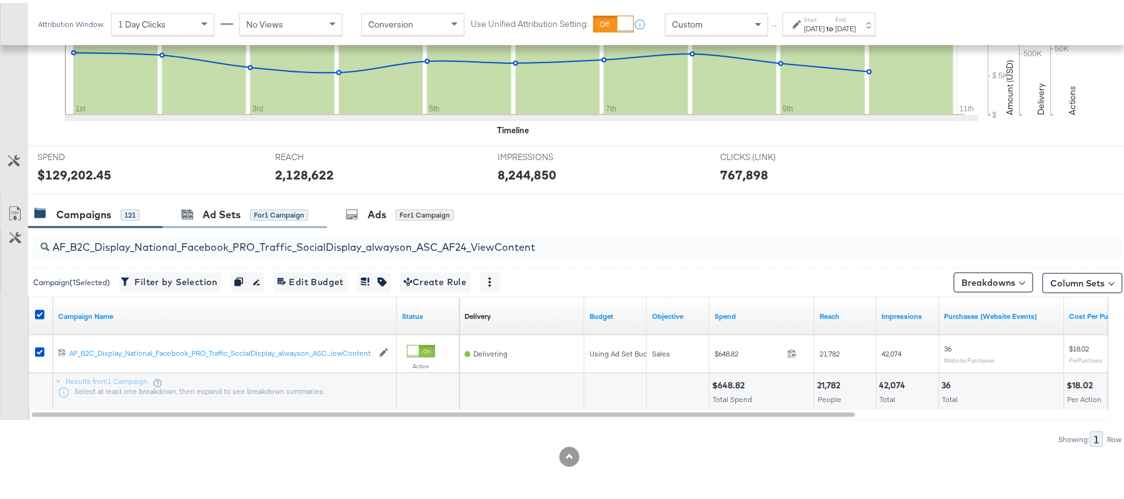
click at [232, 201] on div "Ad Sets for 1 Campaign" at bounding box center [244, 211] width 164 height 27
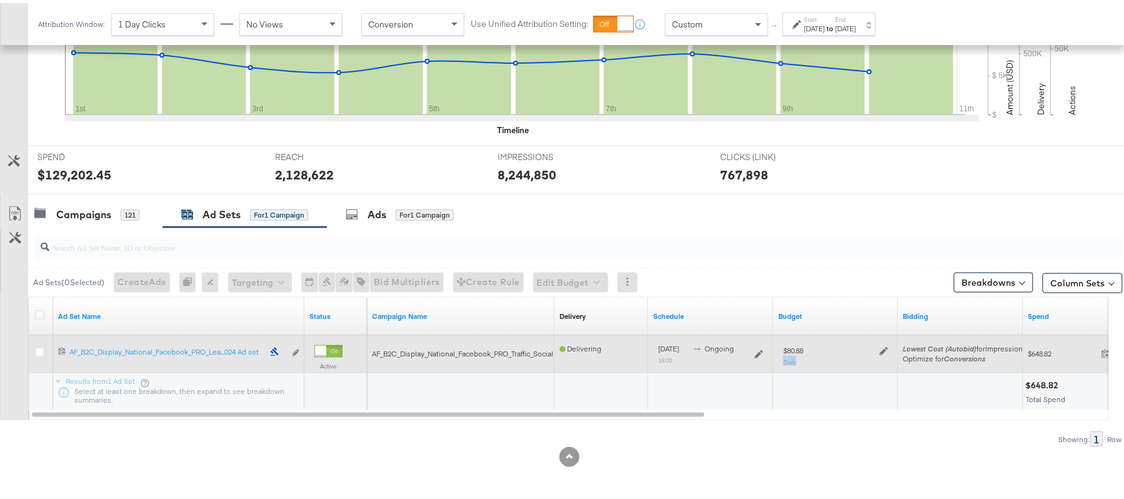
click at [886, 350] on div "$80.88 Daily" at bounding box center [835, 352] width 105 height 21
click at [886, 350] on icon at bounding box center [883, 348] width 9 height 9
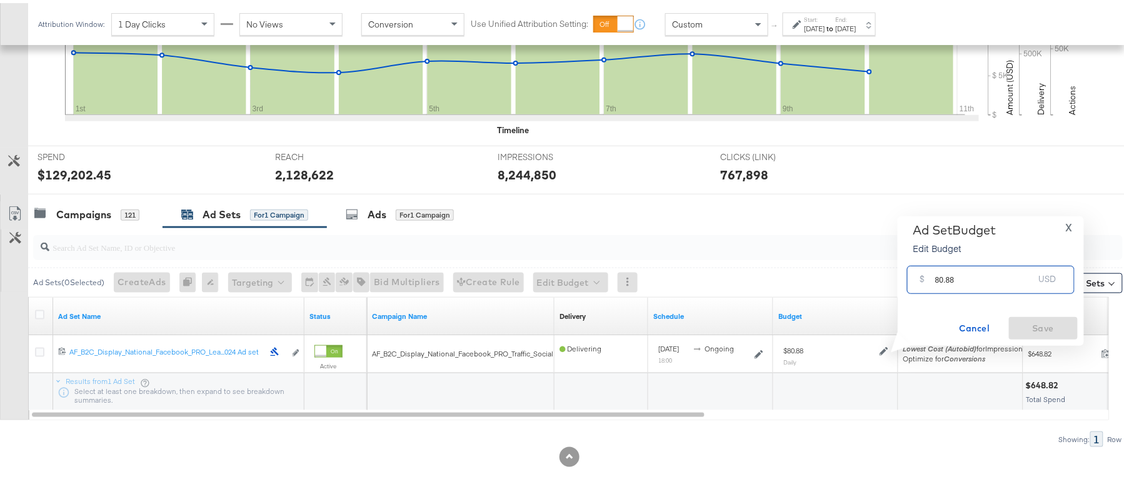
click at [971, 273] on input "80.88" at bounding box center [984, 271] width 99 height 27
paste input "$64.70"
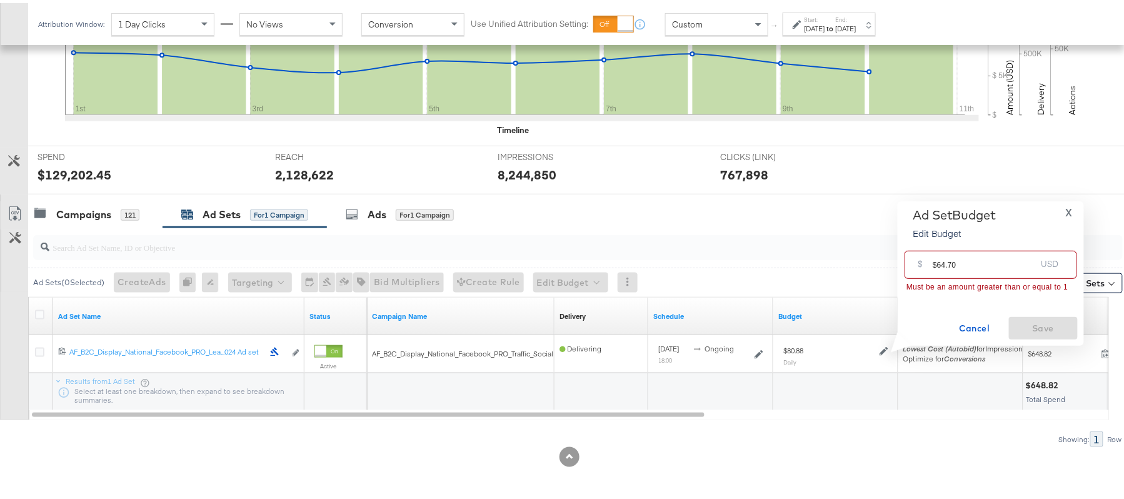
click at [936, 262] on input "$64.70" at bounding box center [983, 256] width 103 height 27
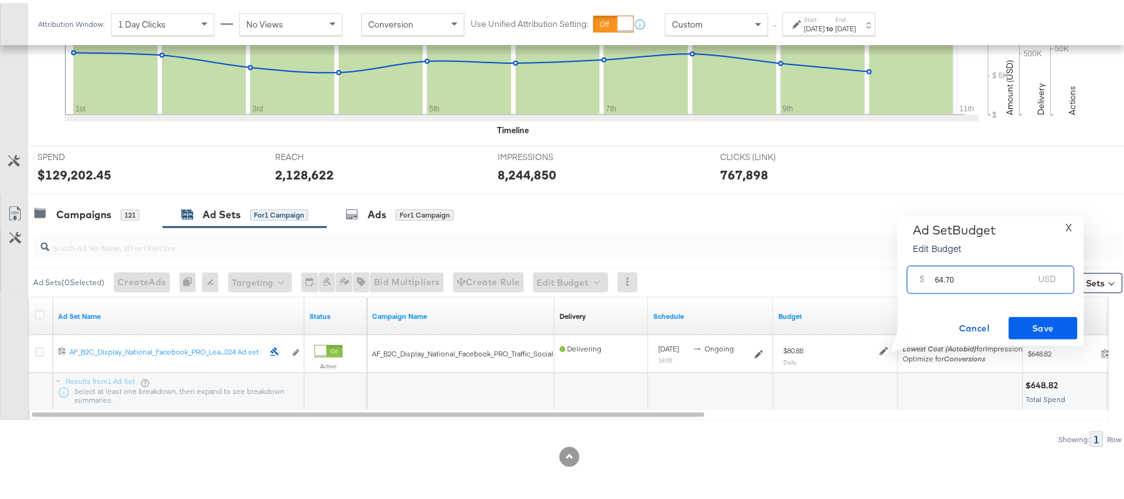
type input "64.70"
click at [1031, 328] on span "Save" at bounding box center [1043, 325] width 59 height 16
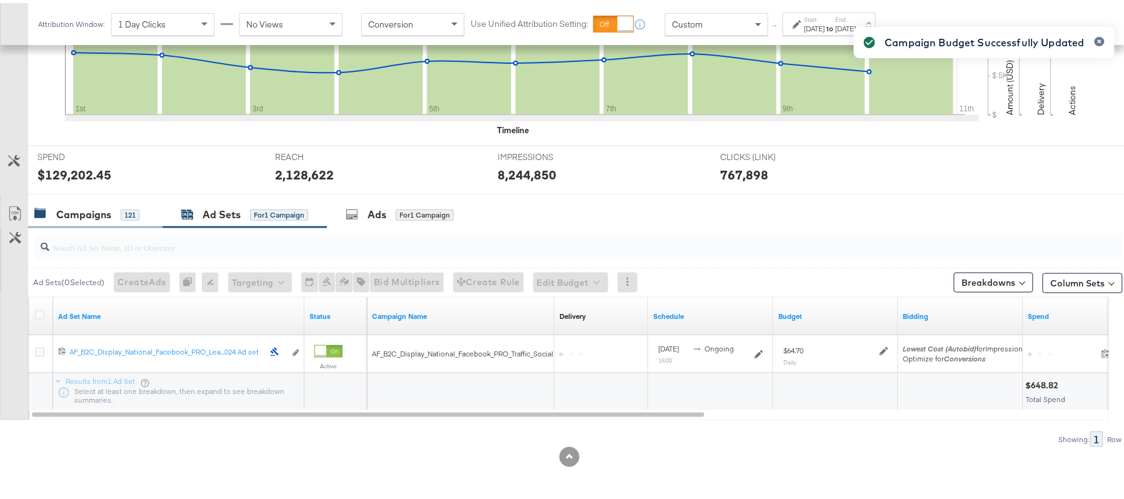
click at [70, 205] on div "Campaigns" at bounding box center [83, 211] width 55 height 14
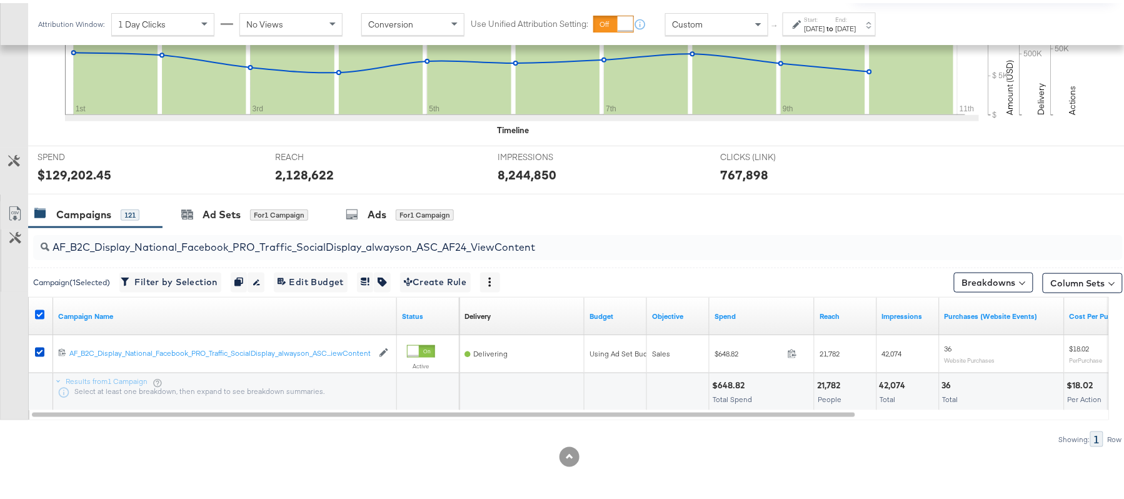
click at [36, 313] on icon at bounding box center [39, 311] width 9 height 9
click at [0, 0] on input "checkbox" at bounding box center [0, 0] width 0 height 0
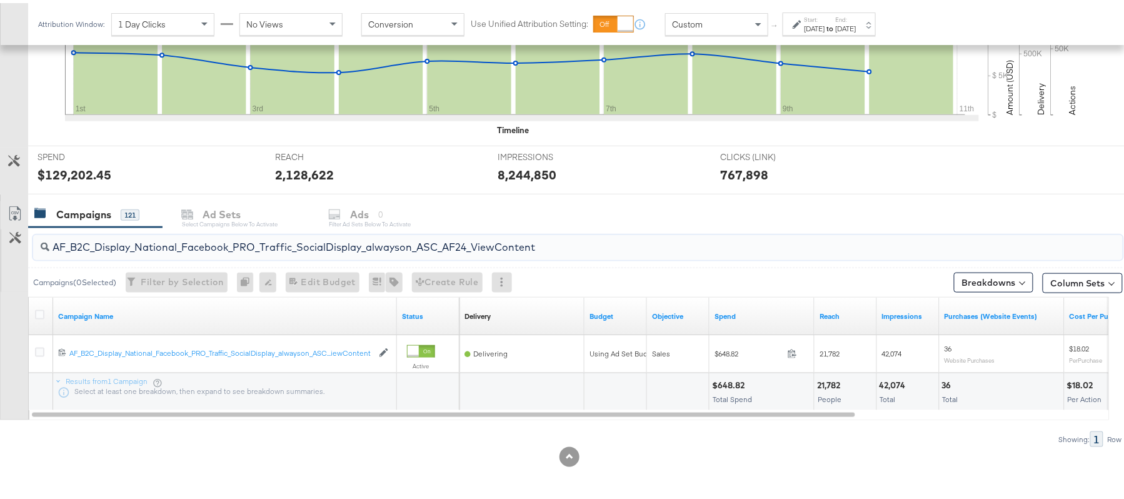
click at [341, 236] on input "AF_B2C_Display_National_Facebook_PRO_Traffic_SocialDisplay_alwayson_ASC_AF24_Vi…" at bounding box center [536, 239] width 974 height 24
paste input "FR_B2C_Display_National_Facebook_PRO_Traffic_SocialDisplay_alwayson_ASC_FR"
type input "FR_B2C_Display_National_Facebook_PRO_Traffic_SocialDisplay_alwayson_ASC_FR24_Vi…"
click at [40, 312] on icon at bounding box center [39, 311] width 9 height 9
click at [0, 0] on input "checkbox" at bounding box center [0, 0] width 0 height 0
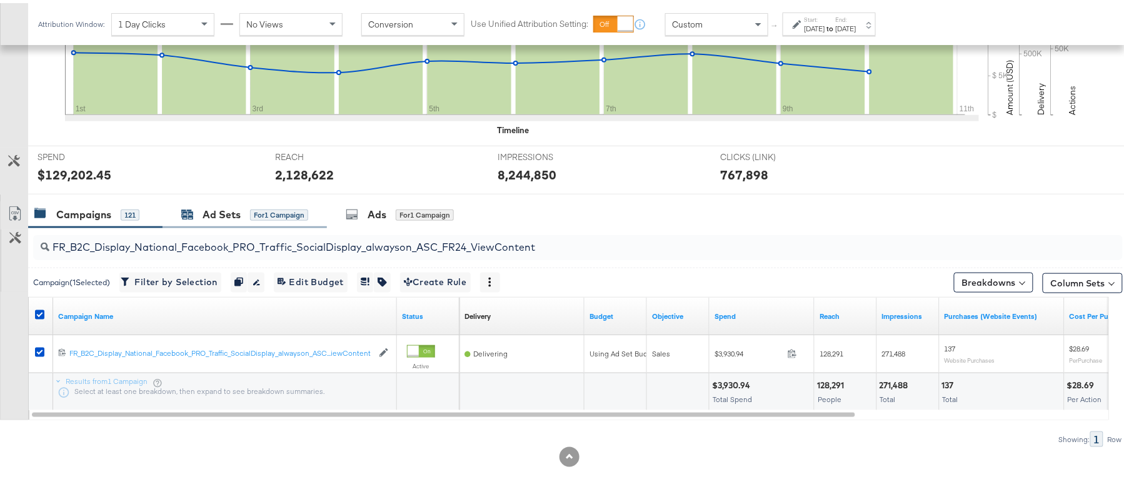
click at [220, 207] on div "Ad Sets" at bounding box center [221, 211] width 38 height 14
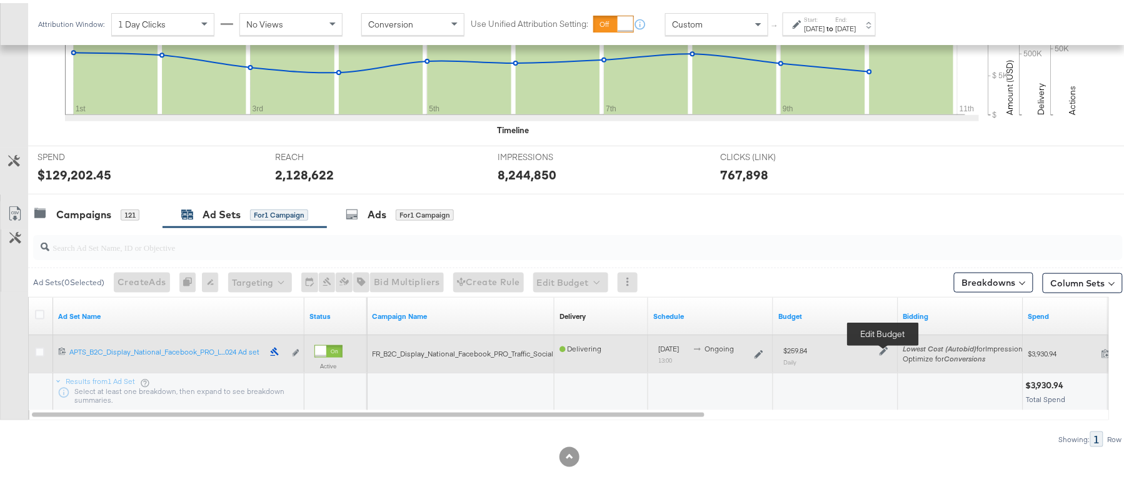
click at [879, 350] on icon at bounding box center [883, 348] width 9 height 9
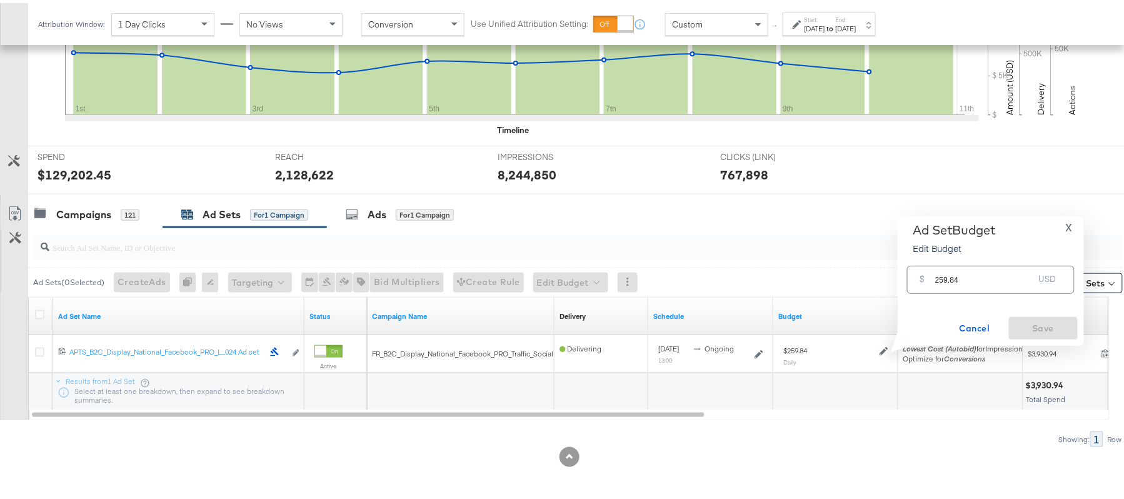
click at [958, 286] on div "$ 259.84 USD" at bounding box center [990, 276] width 167 height 28
paste input "$285.82"
click at [937, 261] on input "$285.82" at bounding box center [983, 256] width 103 height 27
type input "285.82"
click at [1017, 324] on span "Save" at bounding box center [1043, 325] width 59 height 16
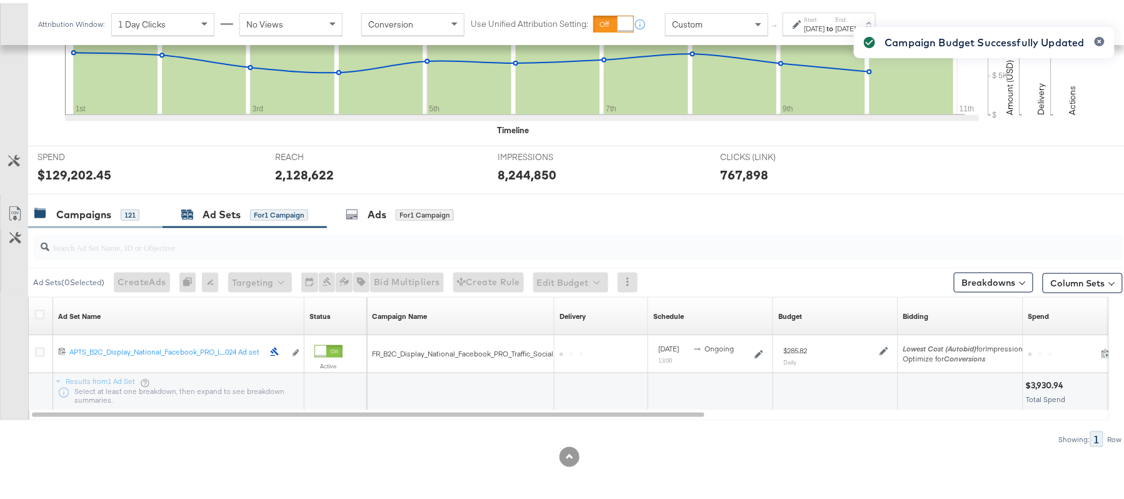
click at [68, 206] on div "Campaigns" at bounding box center [83, 211] width 55 height 14
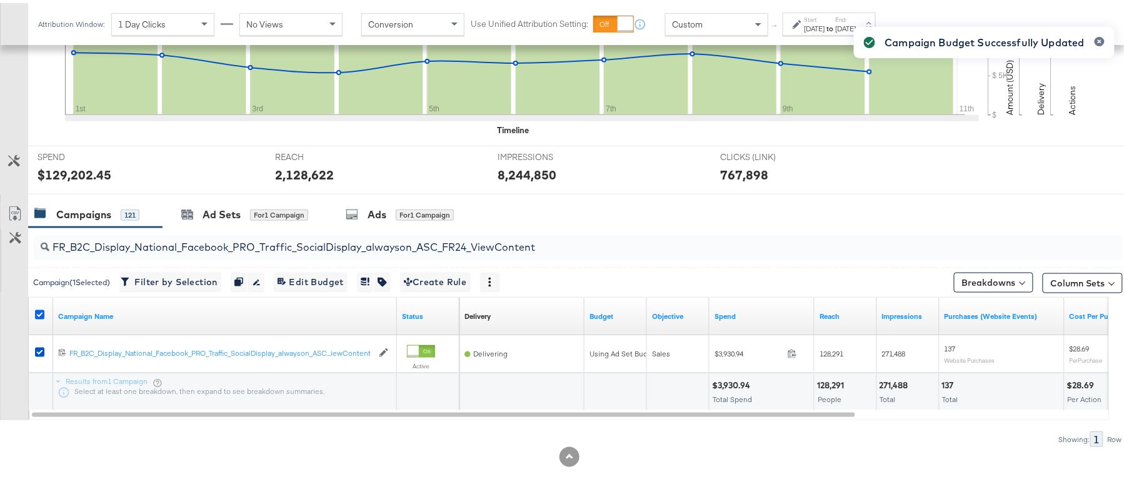
click at [41, 312] on icon at bounding box center [39, 311] width 9 height 9
click at [0, 0] on input "checkbox" at bounding box center [0, 0] width 0 height 0
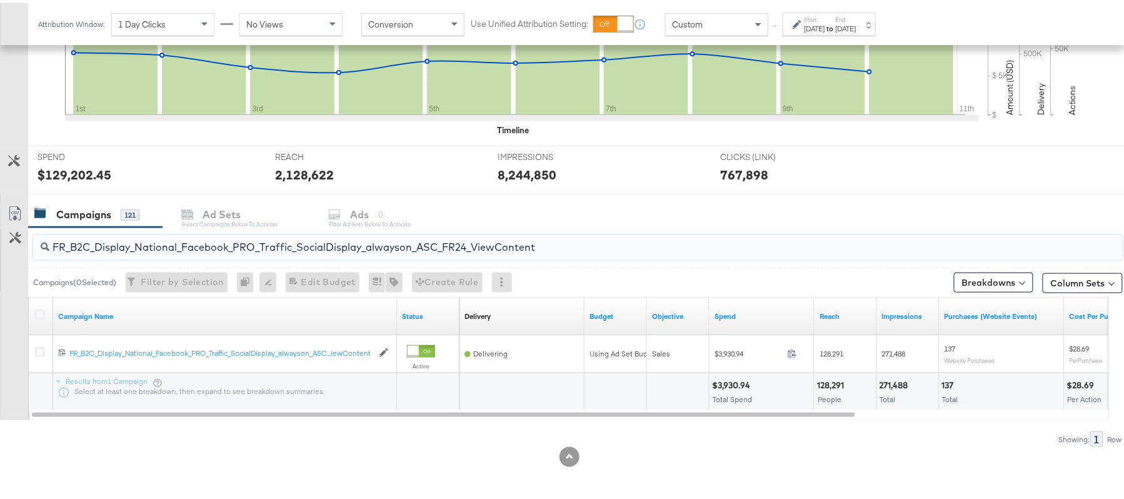
click at [336, 247] on input "FR_B2C_Display_National_Facebook_PRO_Traffic_SocialDisplay_alwayson_ASC_FR24_Vi…" at bounding box center [536, 239] width 974 height 24
paste input "AHL_B2C_Display_National_Facebook_PRO_Traffic_SocialDisplay_alwayson_ASC_AHL"
type input "AHL_B2C_Display_National_Facebook_PRO_Traffic_SocialDisplay_alwayson_ASC_AHL24_…"
click at [40, 316] on div at bounding box center [41, 313] width 13 height 12
click at [40, 312] on icon at bounding box center [39, 311] width 9 height 9
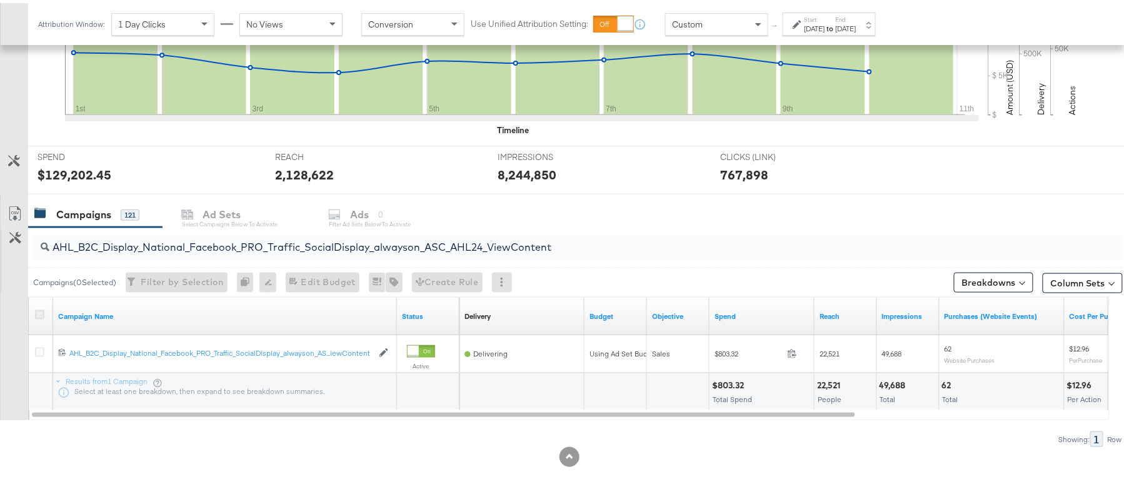
click at [0, 0] on input "checkbox" at bounding box center [0, 0] width 0 height 0
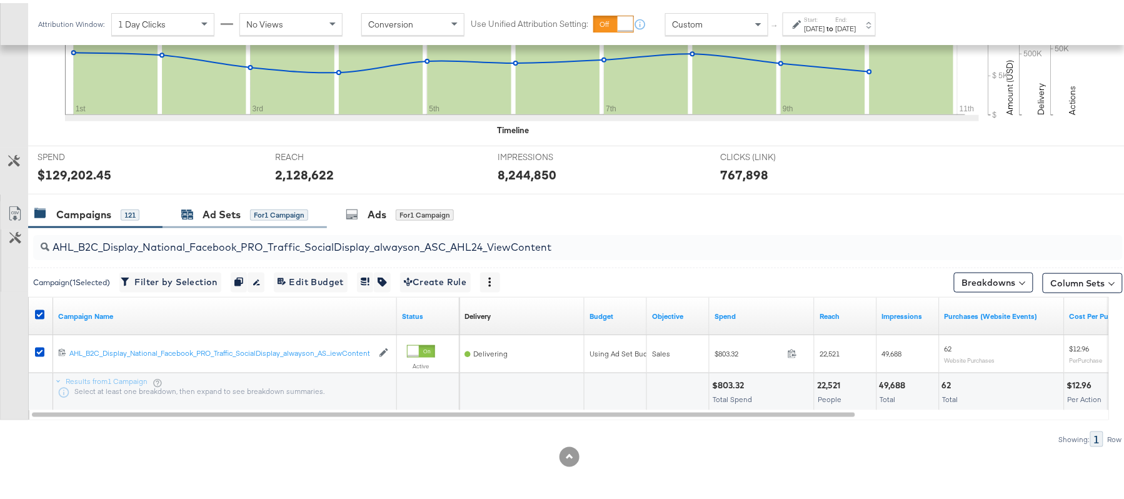
click at [198, 207] on div "Ad Sets for 1 Campaign" at bounding box center [244, 211] width 127 height 14
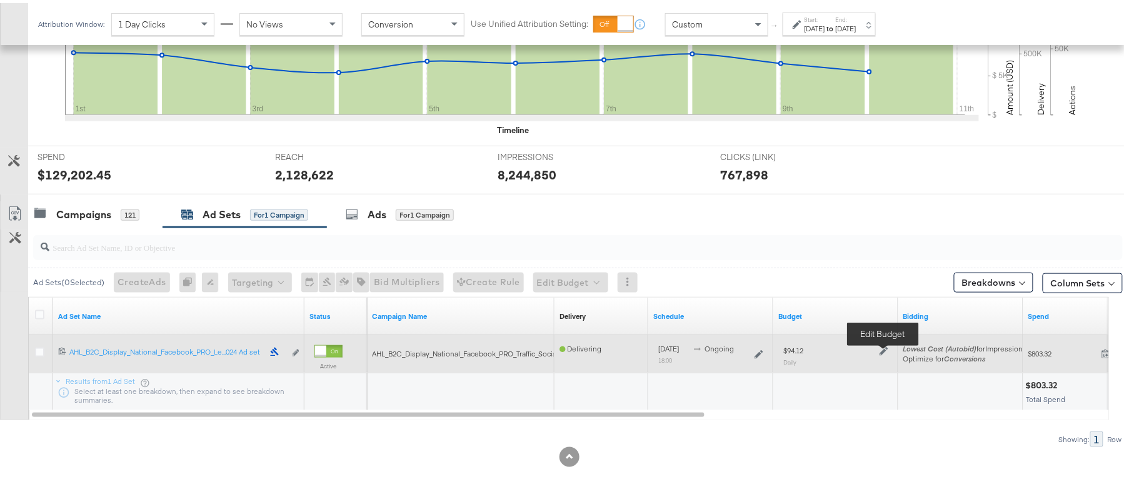
click at [884, 349] on icon at bounding box center [883, 348] width 9 height 9
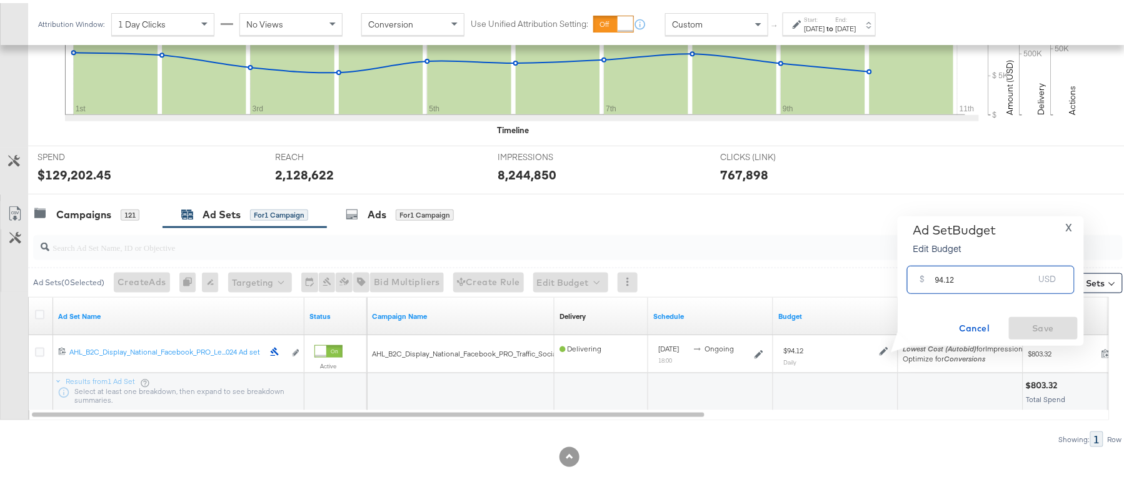
click at [971, 278] on input "94.12" at bounding box center [984, 271] width 99 height 27
paste input "$75.30"
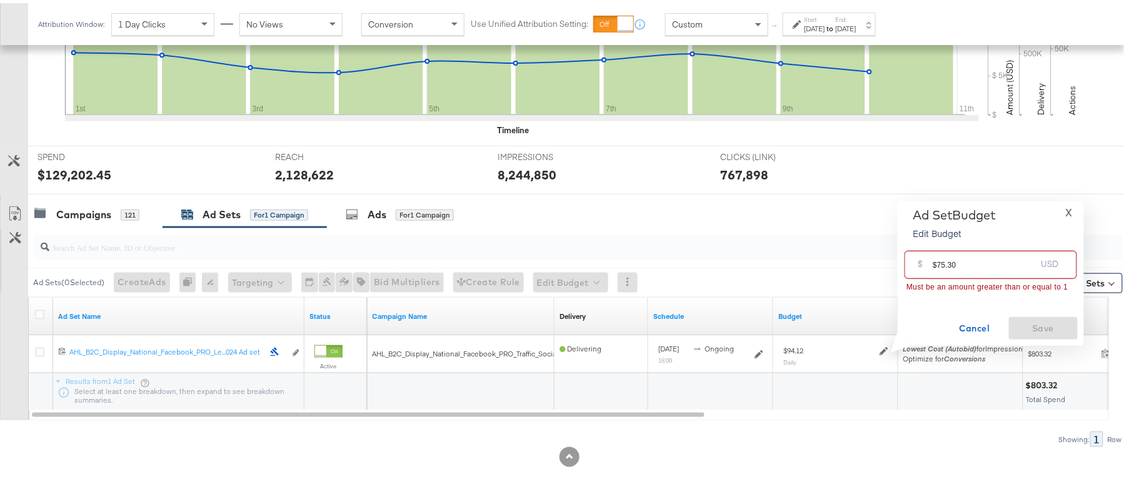
click at [936, 262] on input "$75.30" at bounding box center [983, 256] width 103 height 27
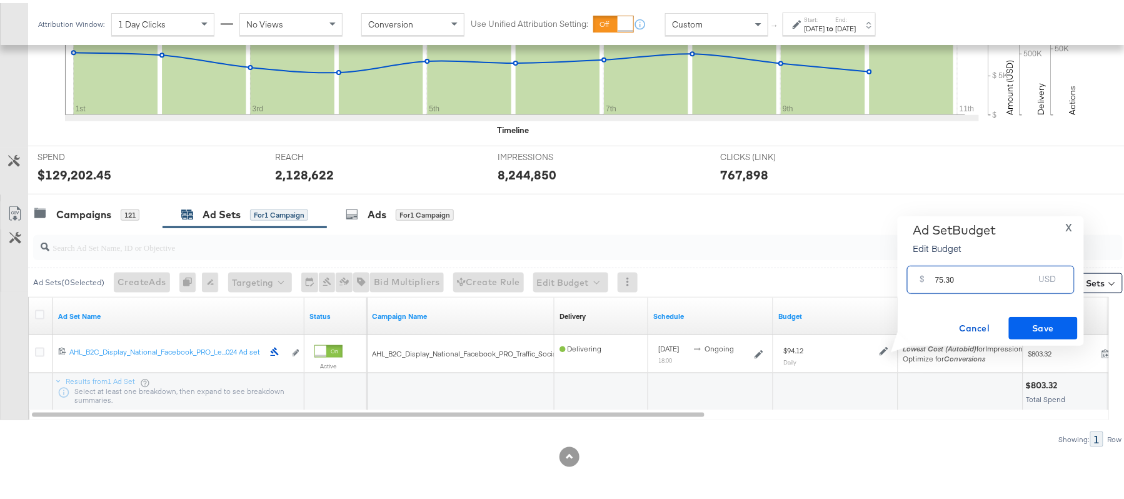
type input "75.30"
click at [1022, 320] on span "Save" at bounding box center [1043, 325] width 59 height 16
